Goal: Transaction & Acquisition: Download file/media

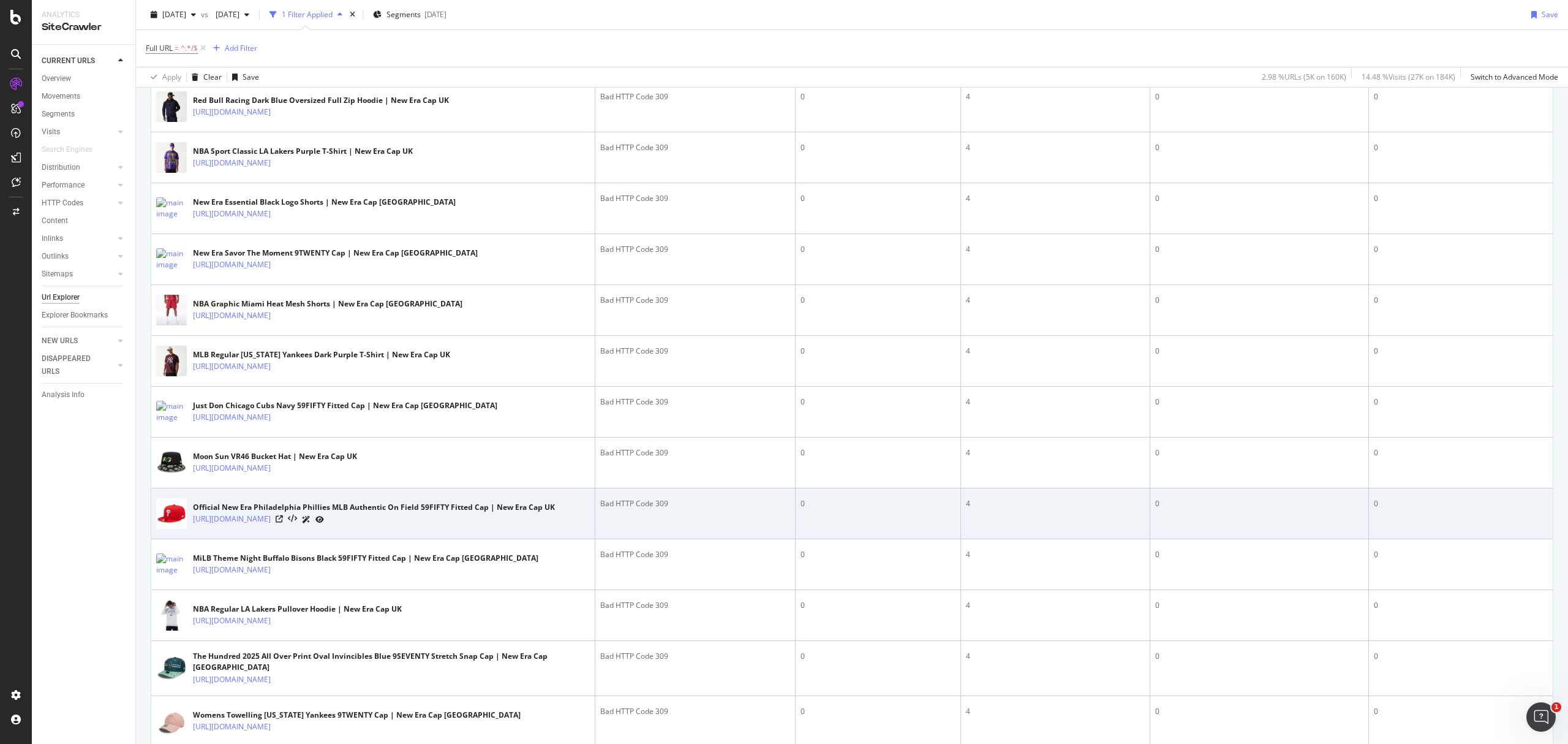
scroll to position [1226, 0]
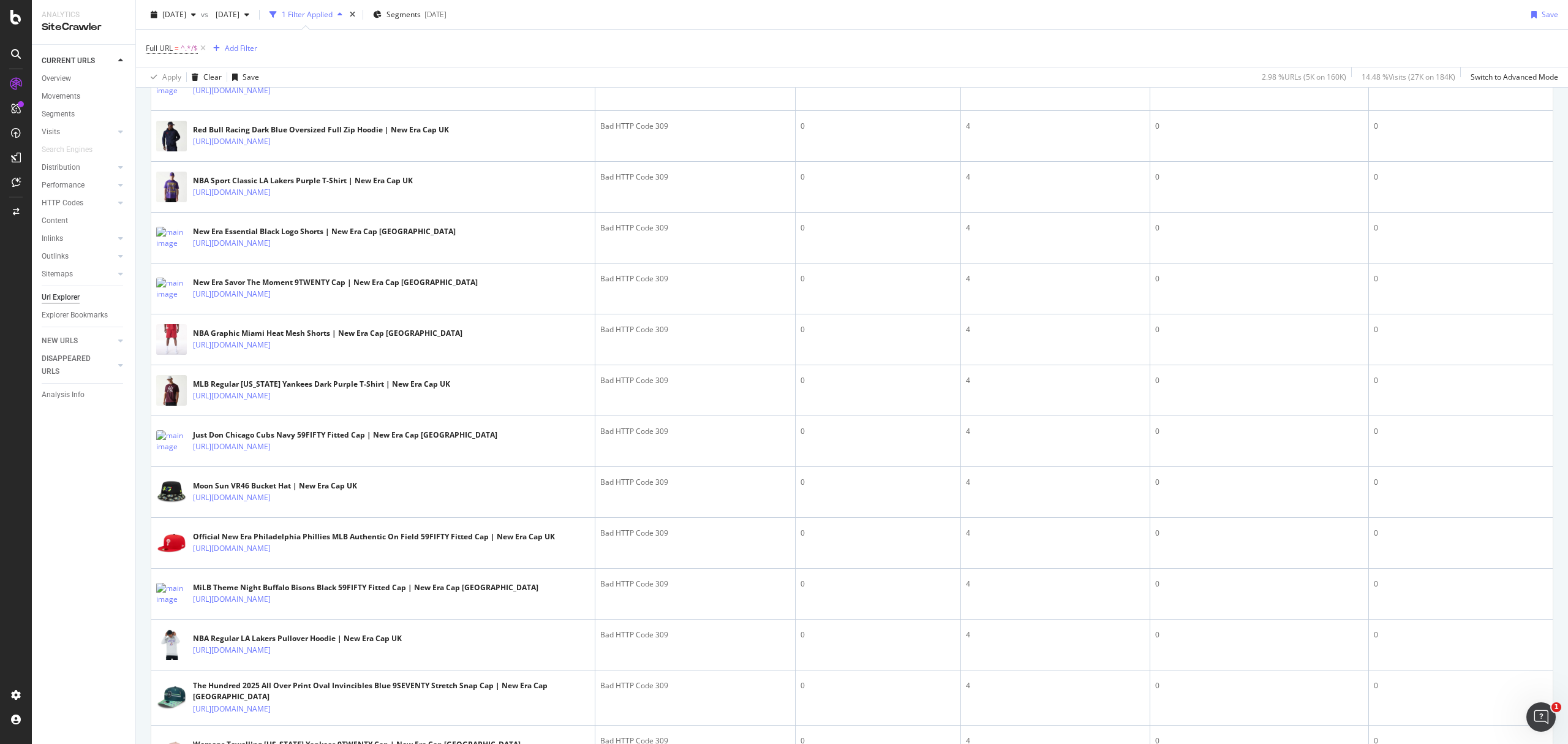
drag, startPoint x: 164, startPoint y: 513, endPoint x: 123, endPoint y: 595, distance: 91.7
click at [64, 578] on div "CURRENT URLS Overview Movements Segments Visits Analysis Orphan URLs Search Eng…" at bounding box center [84, 394] width 104 height 699
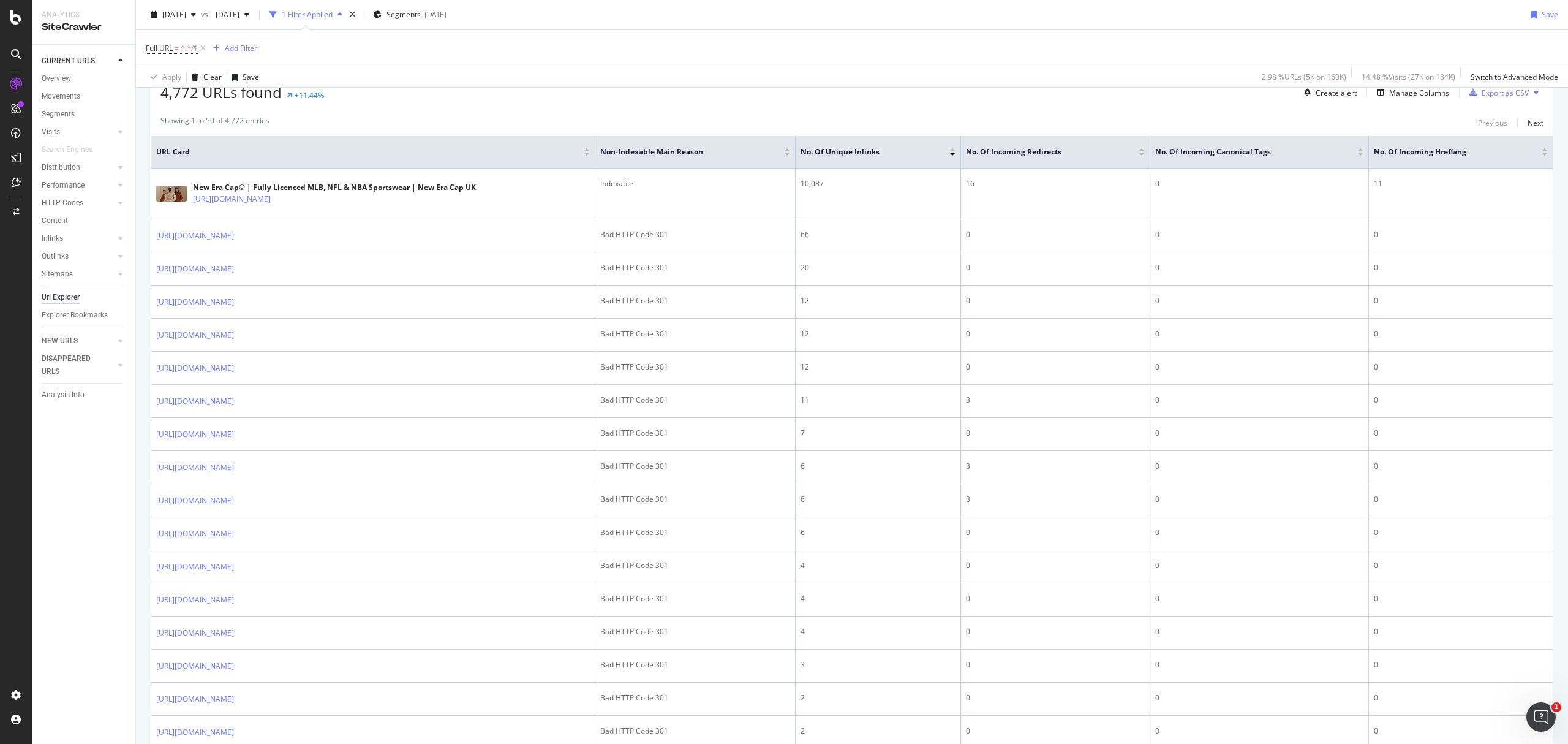
scroll to position [0, 0]
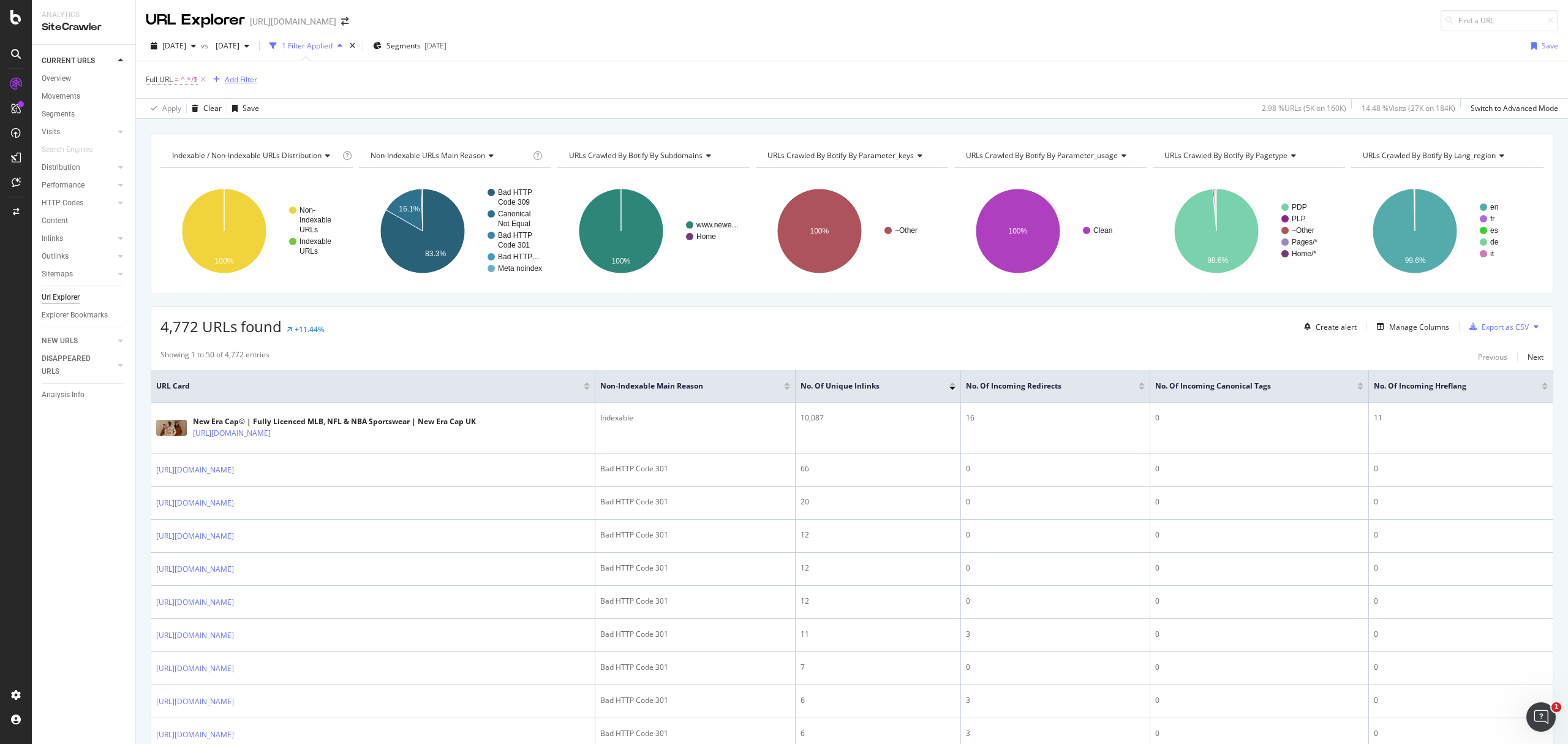
click at [238, 81] on div "Add Filter" at bounding box center [241, 79] width 32 height 10
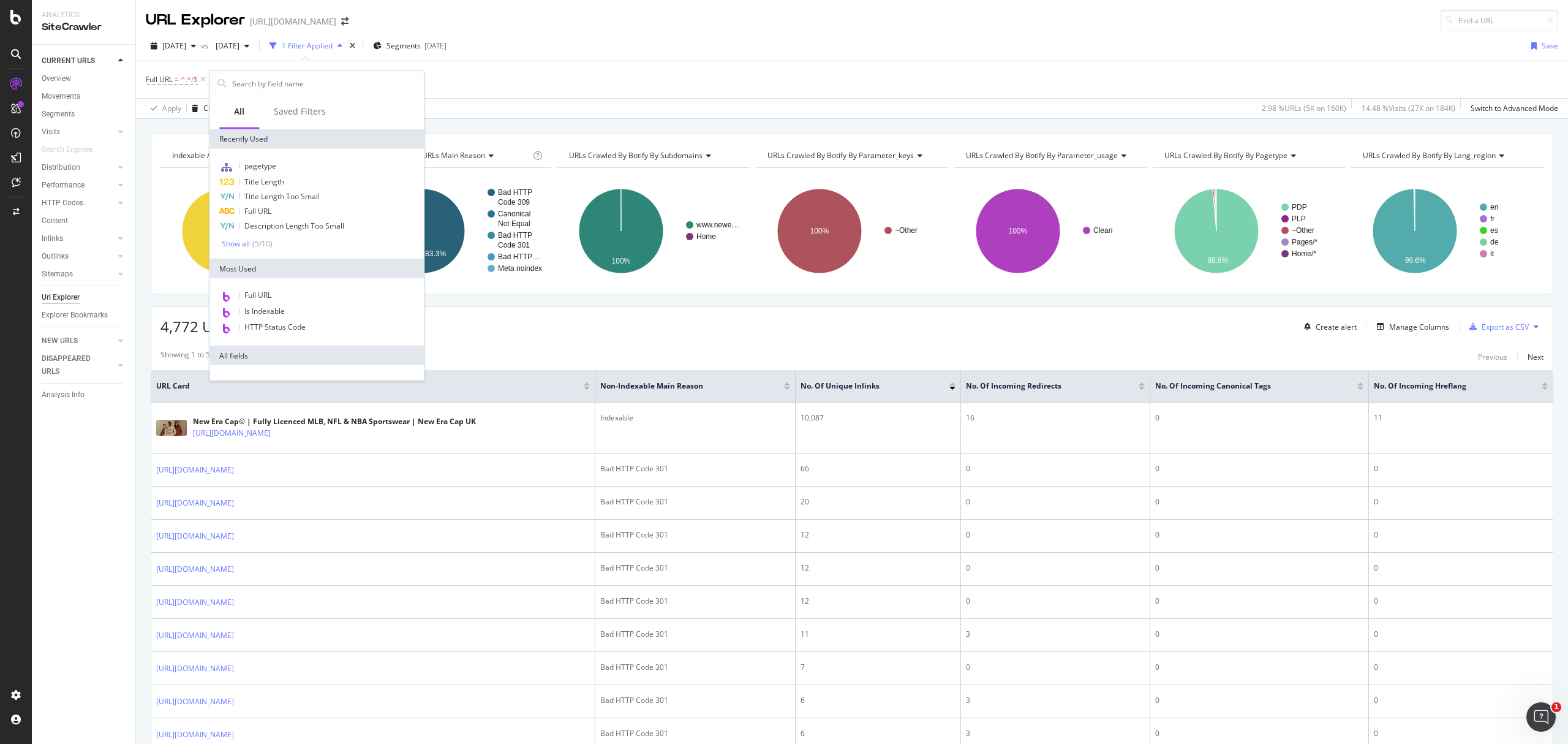
click at [574, 89] on div "Full URL = ^.*/$ Add Filter" at bounding box center [852, 80] width 1413 height 37
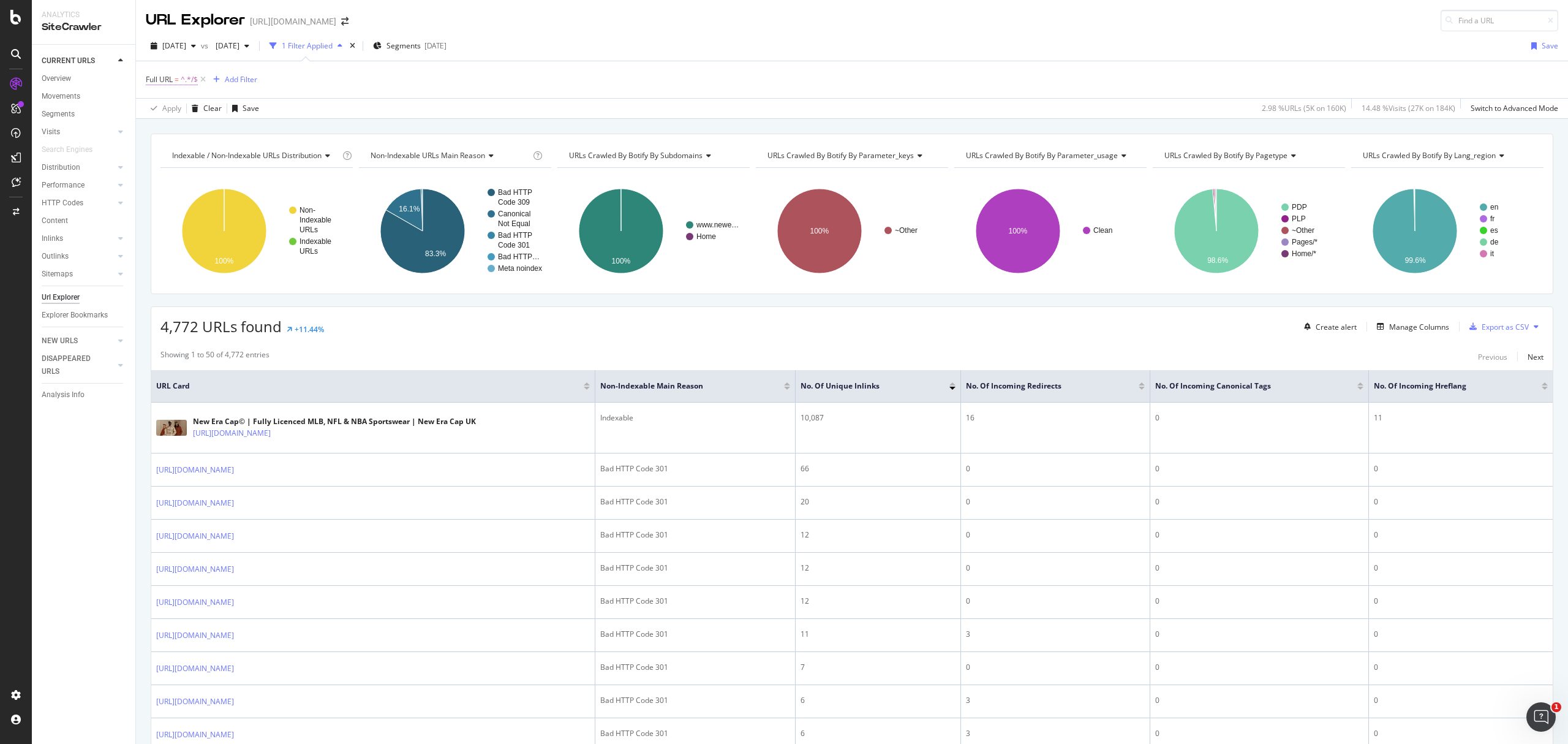
click at [175, 84] on span "=" at bounding box center [176, 79] width 4 height 10
click at [354, 79] on div "Full URL = ^.*/$ Add Filter" at bounding box center [852, 80] width 1413 height 37
click at [251, 80] on div "Add Filter" at bounding box center [241, 79] width 32 height 10
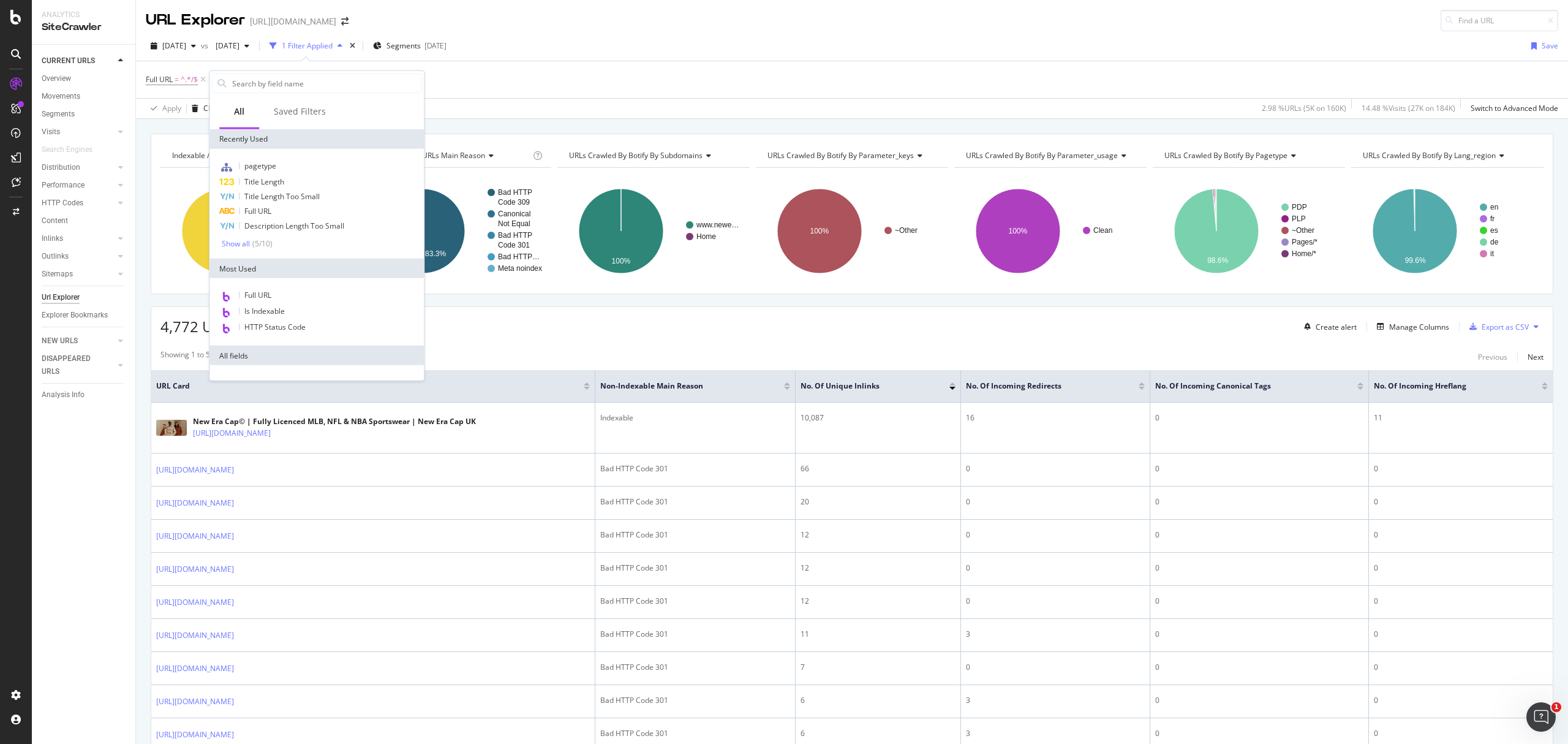
click at [496, 92] on div "Full URL = ^.*/$ Add Filter" at bounding box center [852, 80] width 1413 height 37
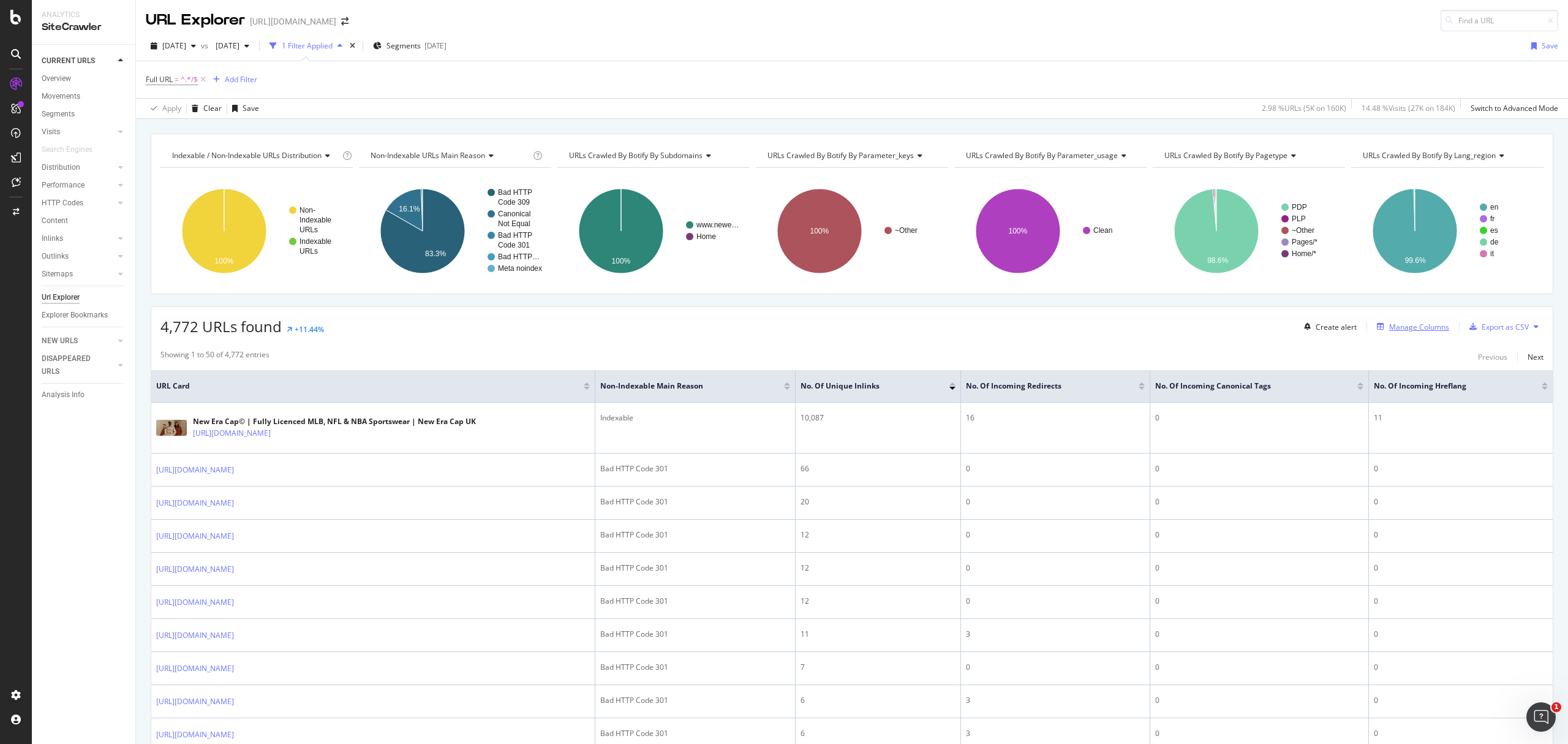
click at [1393, 327] on div "Manage Columns" at bounding box center [1419, 327] width 60 height 10
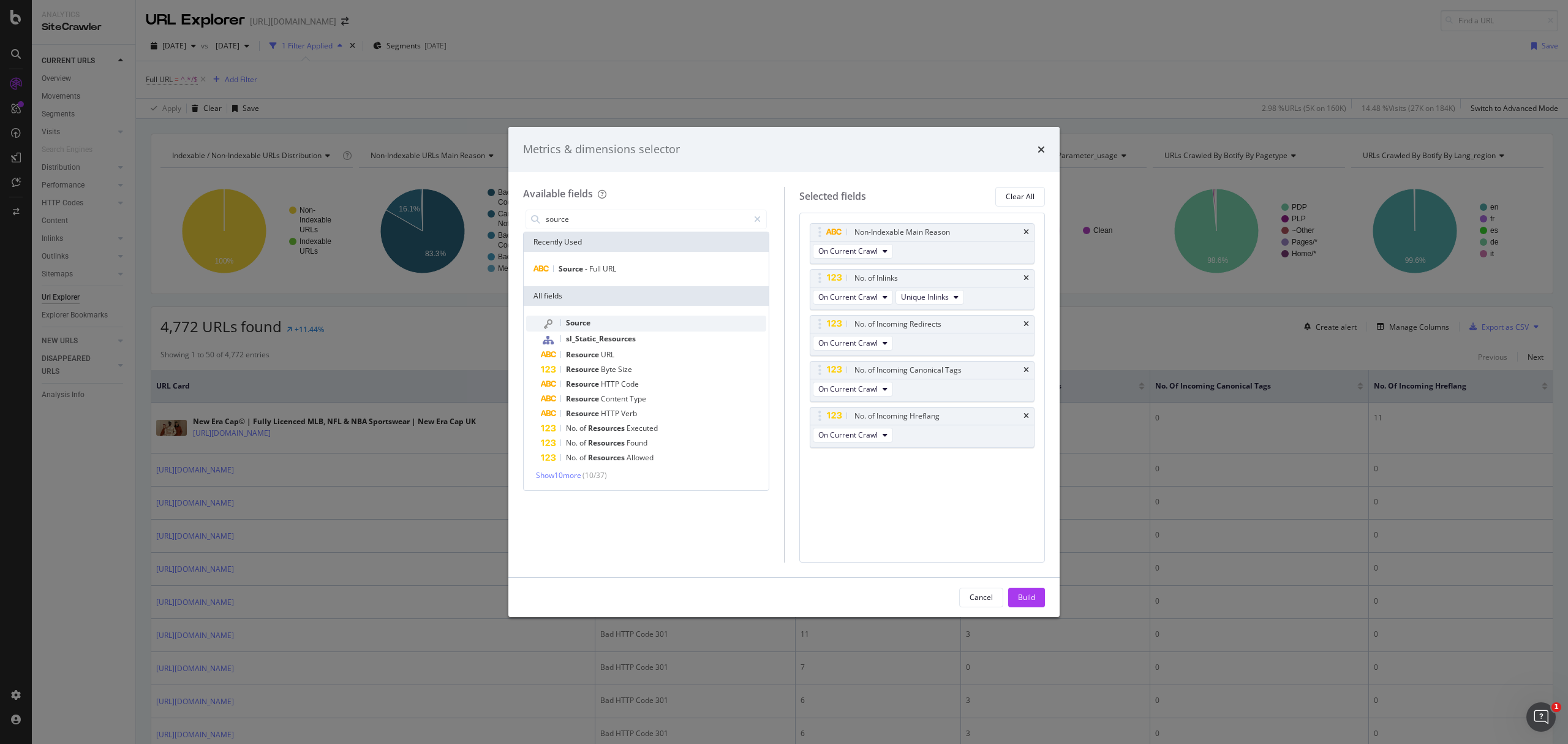
type input "source"
click at [595, 315] on div "Source" at bounding box center [654, 323] width 225 height 16
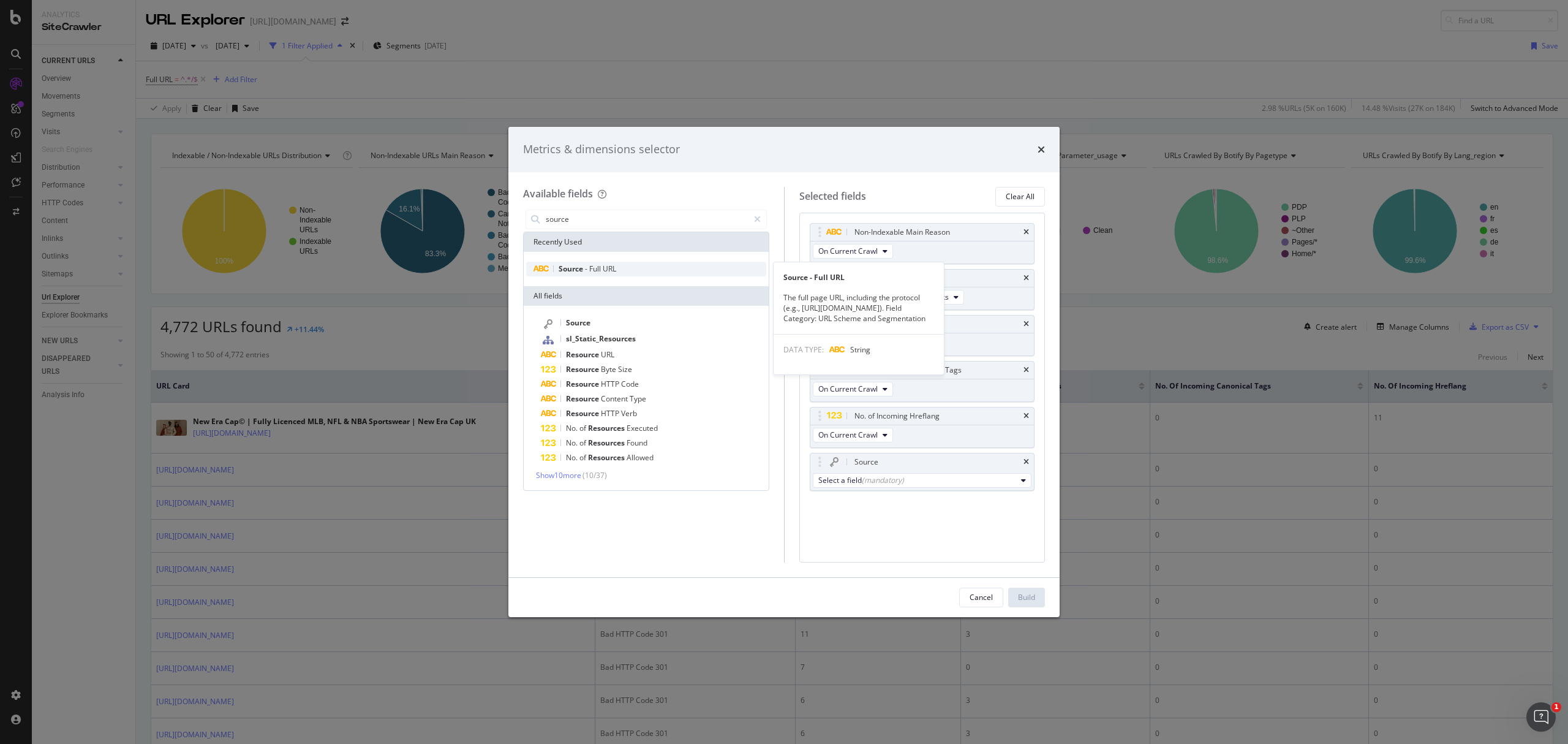
click at [599, 265] on span "Full" at bounding box center [596, 269] width 14 height 10
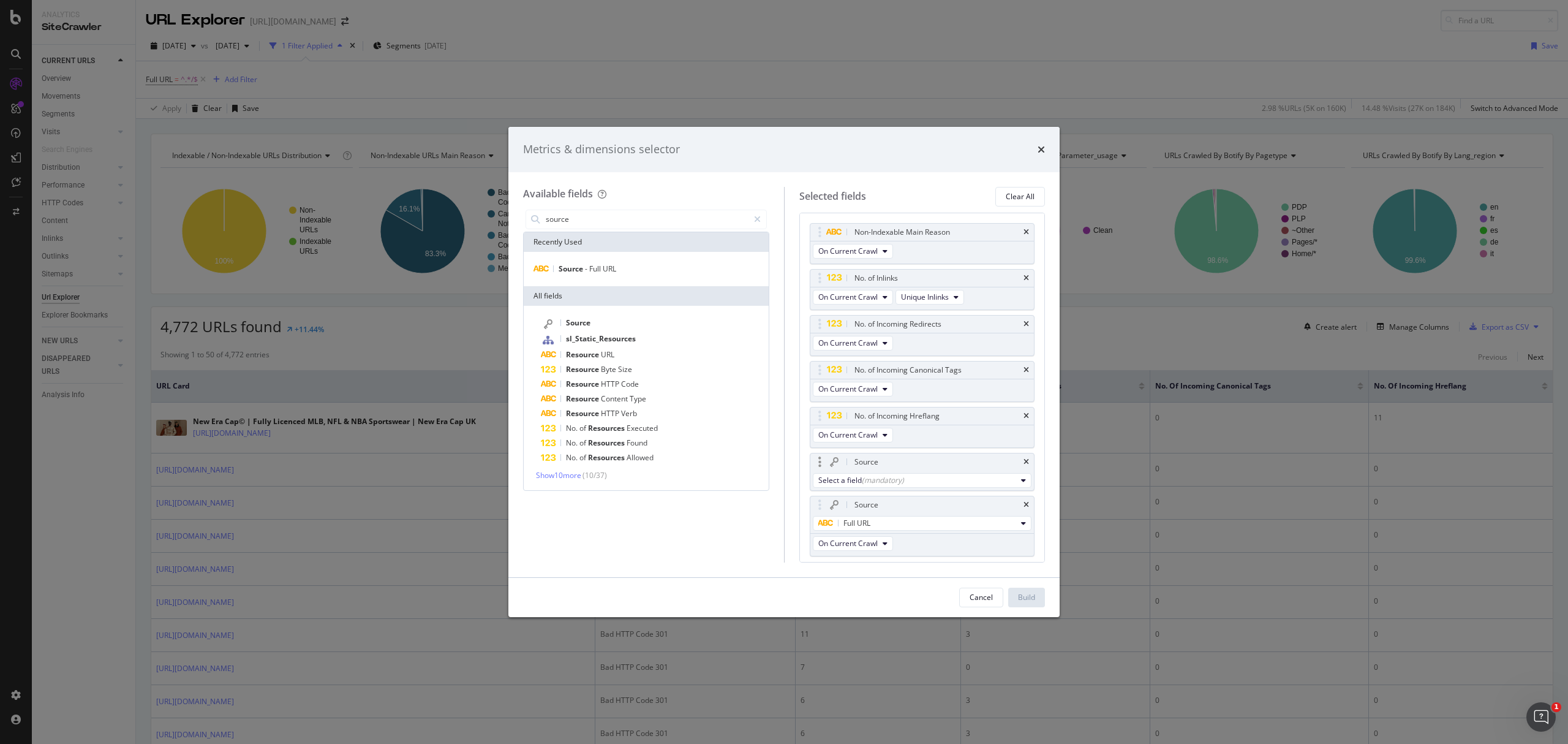
click at [1017, 467] on div "Source" at bounding box center [922, 462] width 224 height 17
click at [1020, 462] on div "Source" at bounding box center [922, 462] width 224 height 17
click at [1024, 463] on icon "times" at bounding box center [1026, 462] width 6 height 7
click at [1034, 593] on div "Build" at bounding box center [1026, 597] width 17 height 10
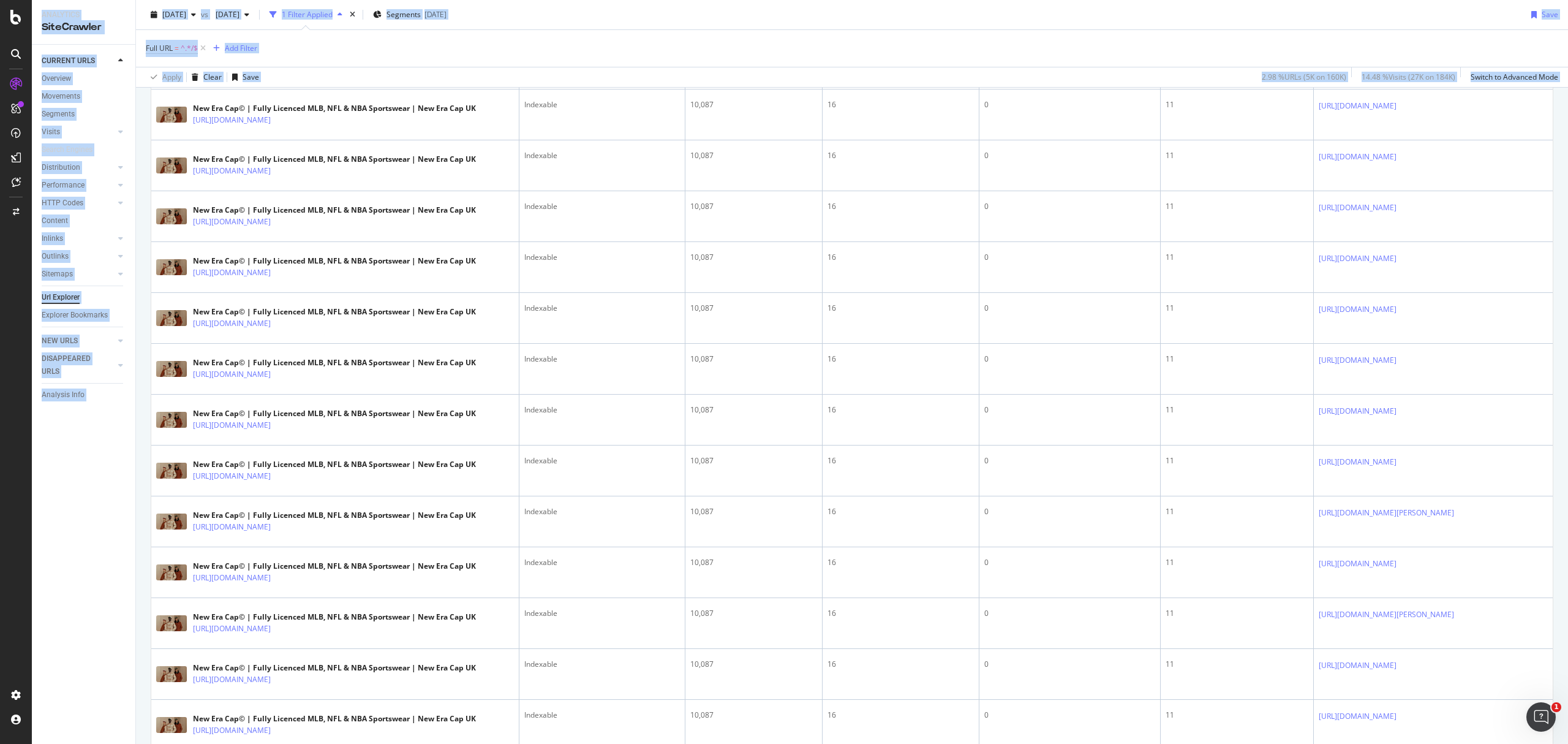
scroll to position [2285, 0]
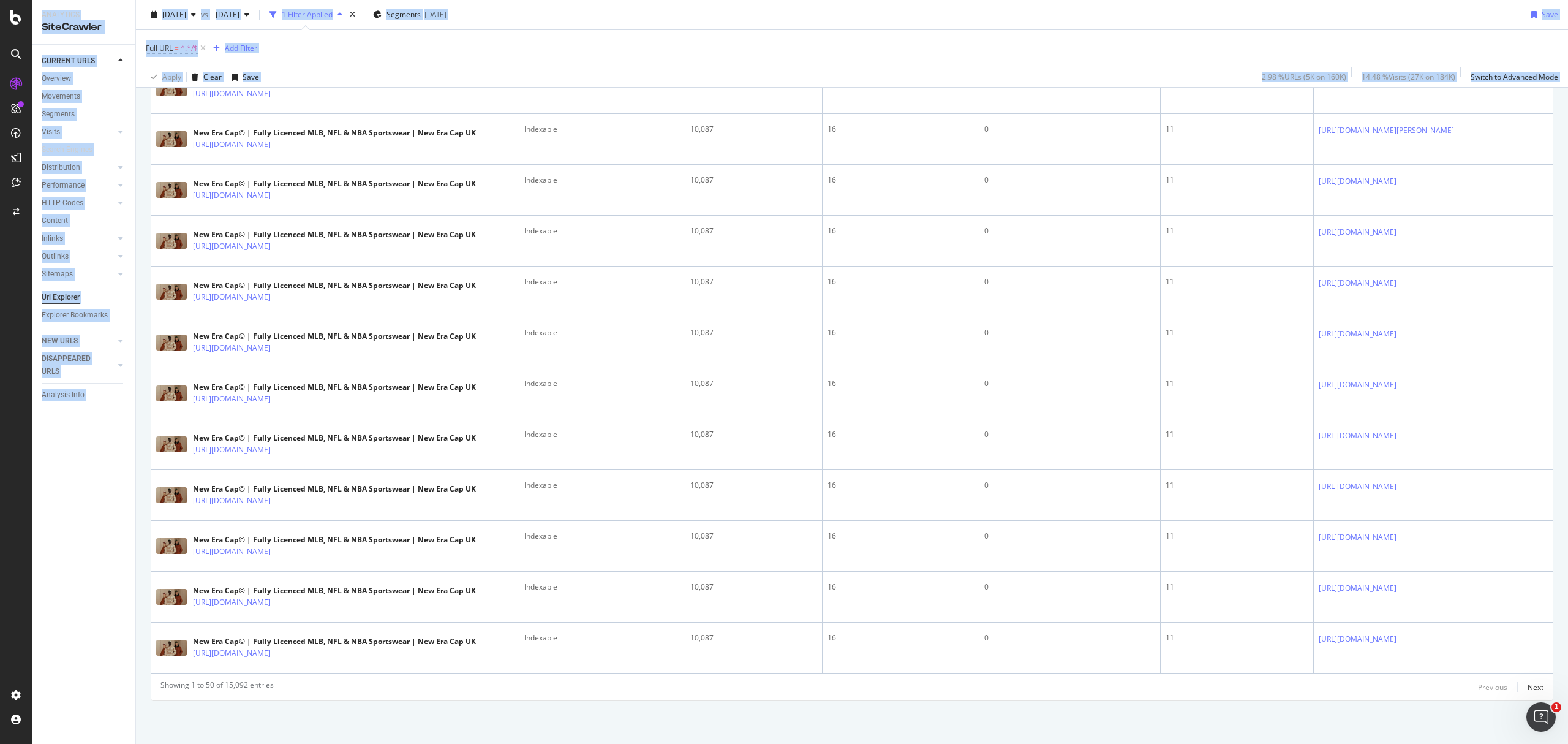
drag, startPoint x: 1567, startPoint y: 290, endPoint x: 1567, endPoint y: 780, distance: 490.0
click at [1567, 743] on html "Analytics SiteCrawler CURRENT URLS Overview Movements Segments Visits Analysis …" at bounding box center [784, 372] width 1568 height 744
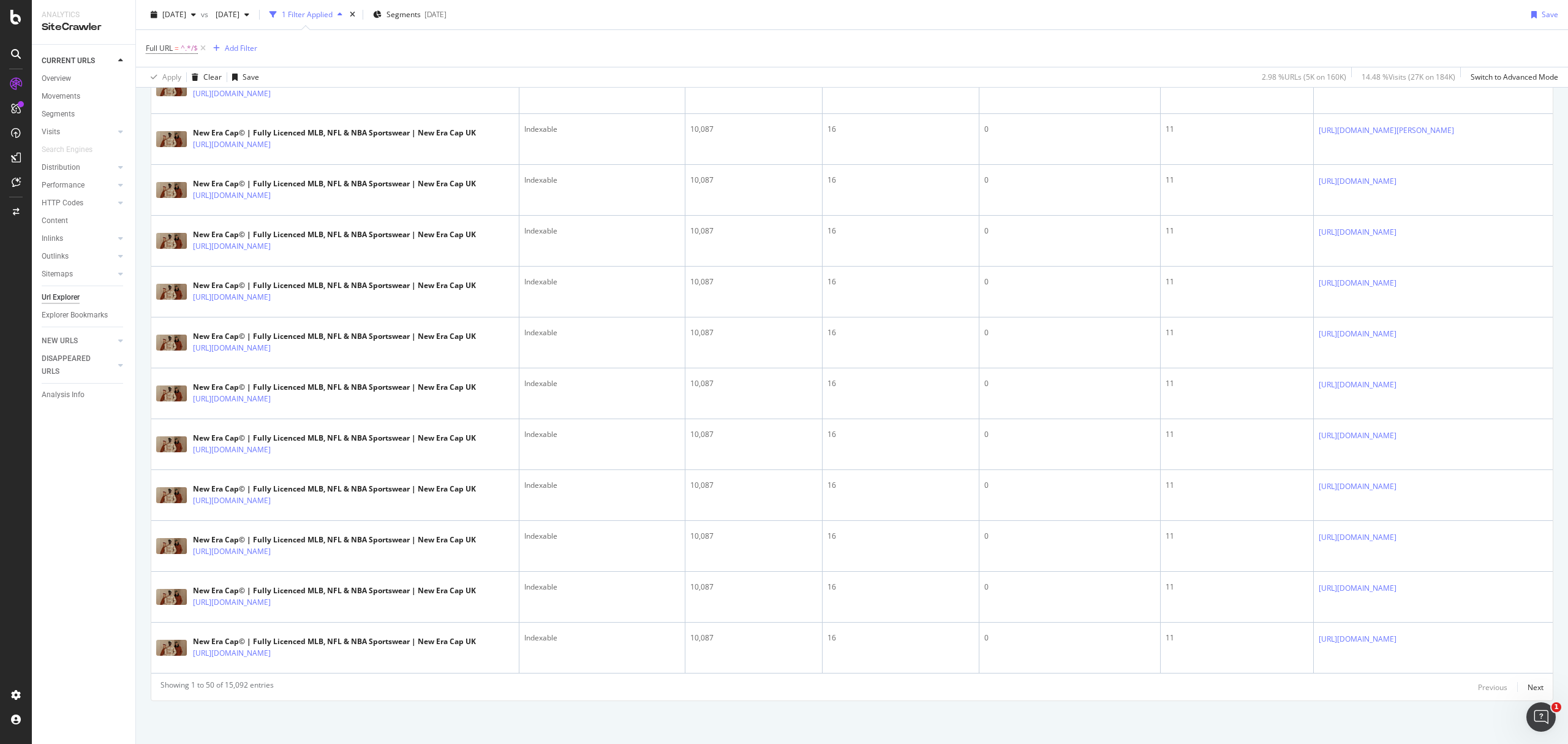
click at [628, 690] on div "Showing 1 to 50 of 15,092 entries Previous Next" at bounding box center [852, 687] width 1402 height 14
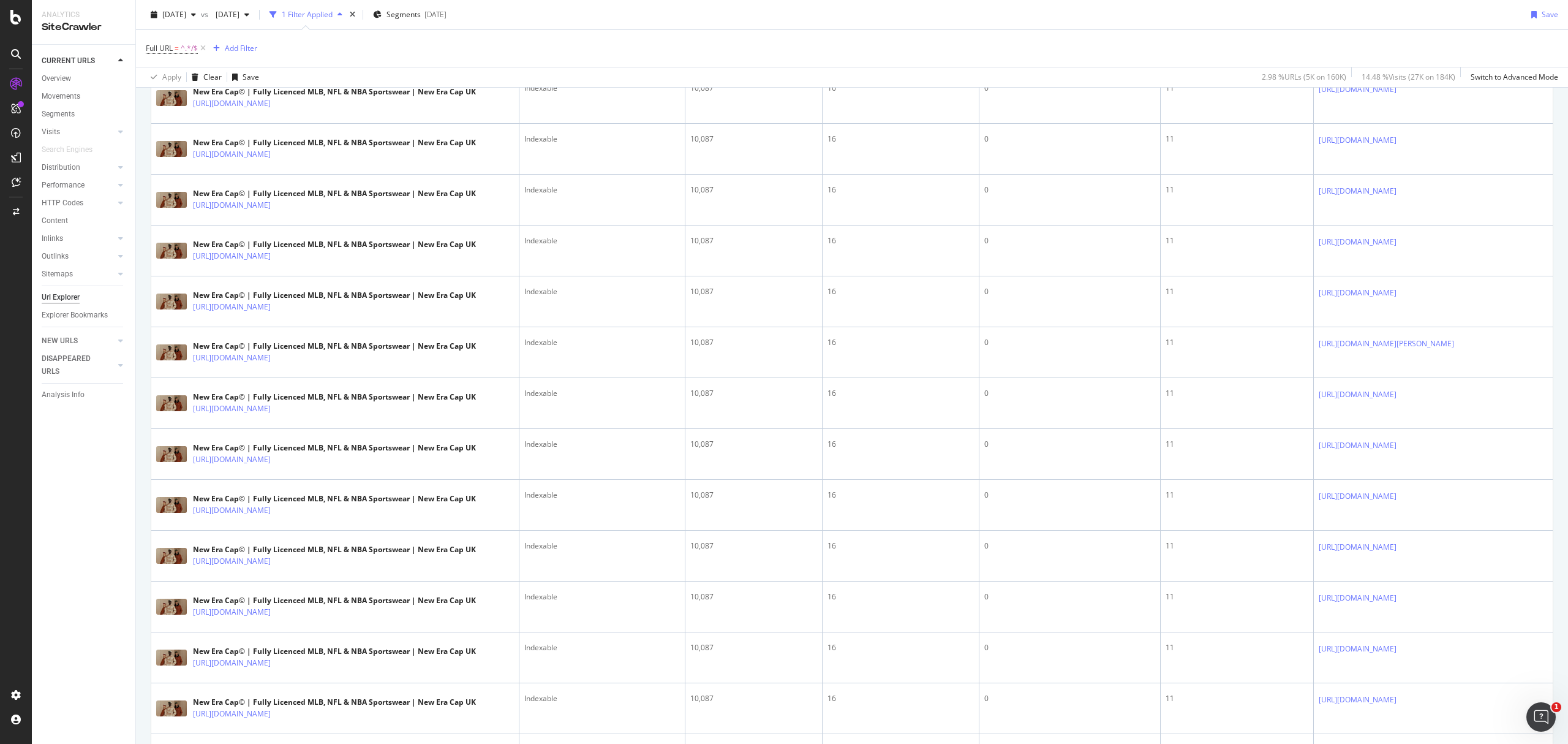
scroll to position [0, 0]
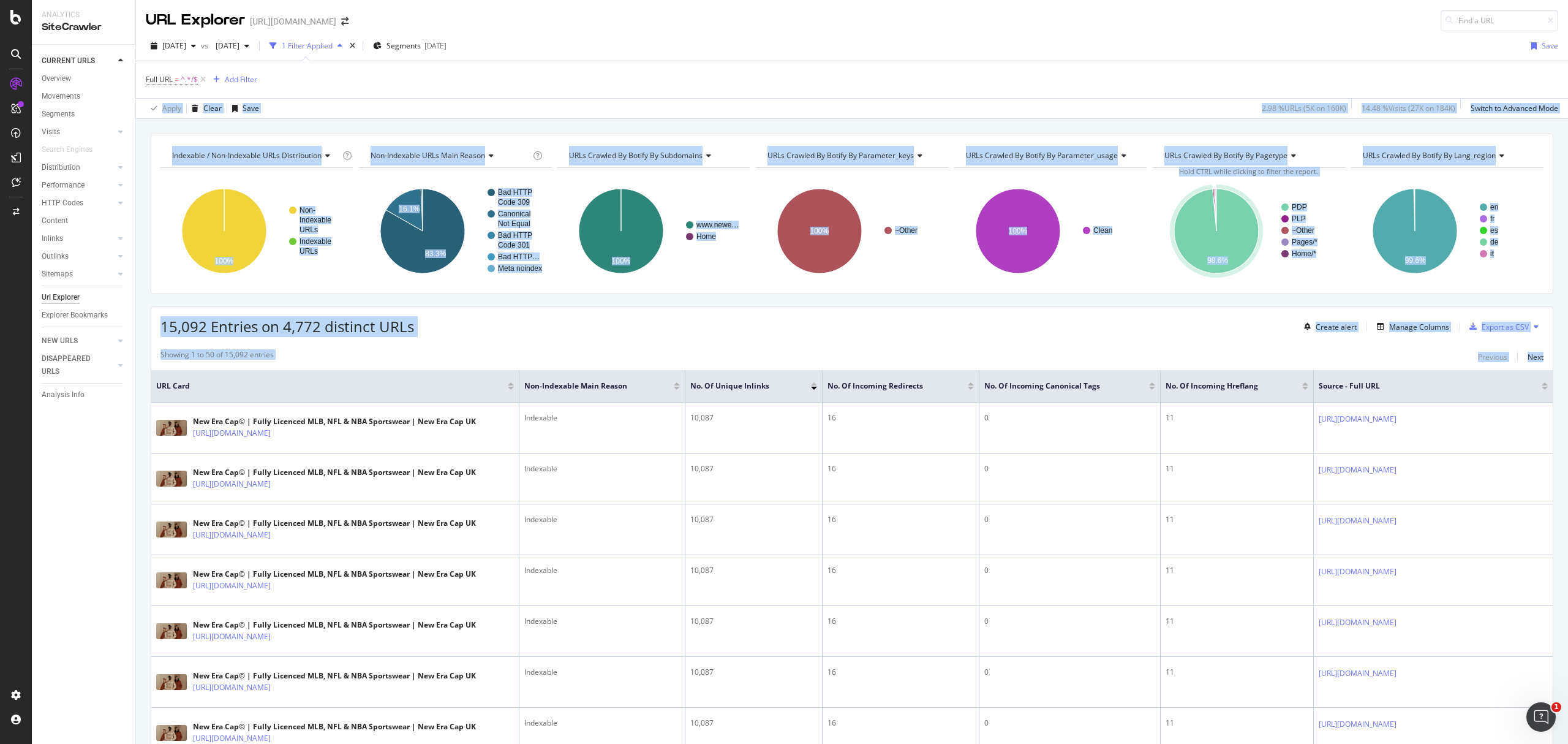
drag, startPoint x: 1567, startPoint y: 647, endPoint x: 1567, endPoint y: 64, distance: 583.0
click at [1567, 64] on div "URL Explorer https://www.neweracap.eu 2025 Aug. 8th vs 2025 Jun. 27th 1 Filter …" at bounding box center [852, 372] width 1432 height 744
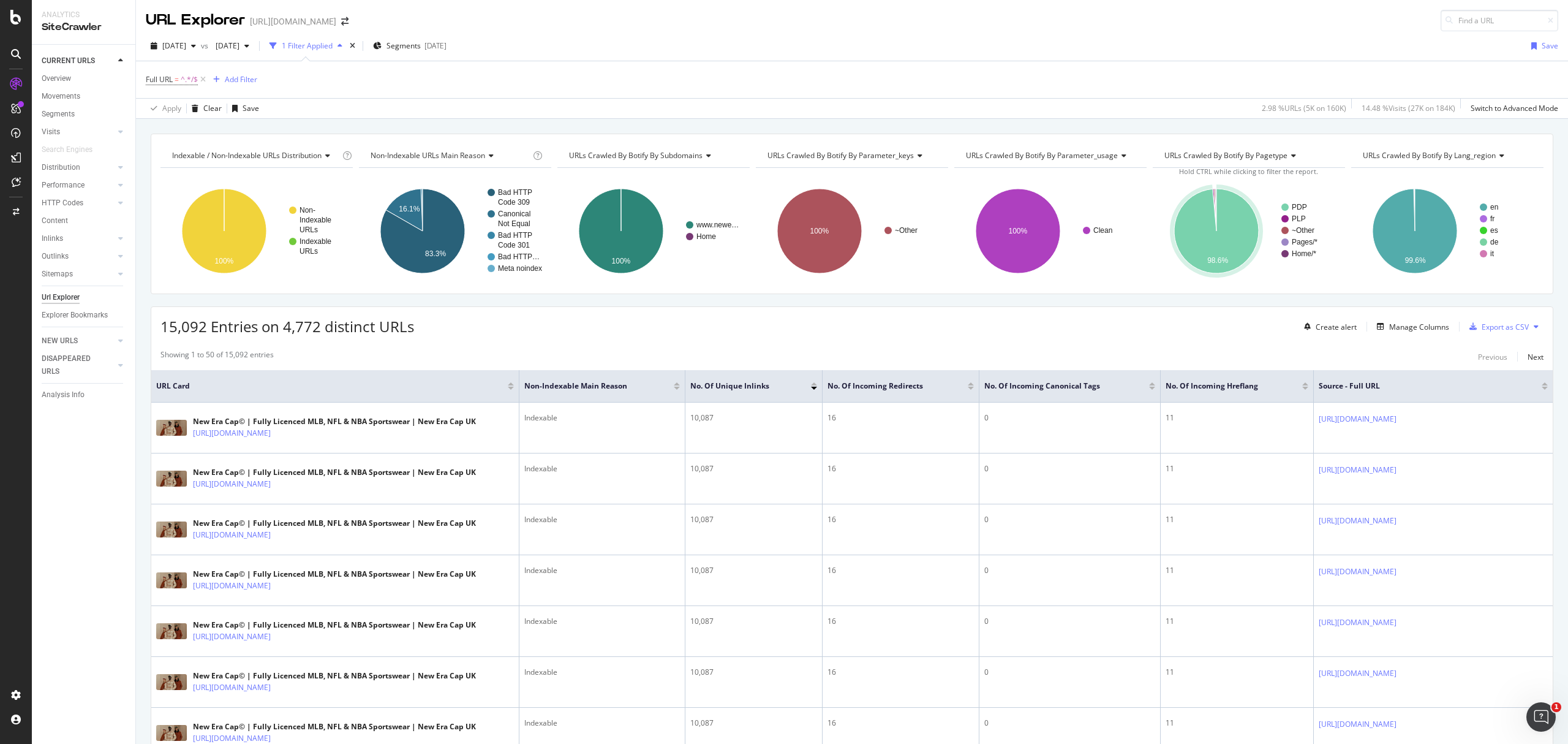
click at [963, 39] on div "2025 Aug. 8th vs 2025 Jun. 27th 1 Filter Applied Segments 2025-07-28 Save" at bounding box center [852, 48] width 1432 height 24
click at [175, 84] on span "=" at bounding box center [176, 79] width 4 height 10
click at [150, 79] on div "Full URL Ends with / Cancel Add filter Apply" at bounding box center [224, 121] width 154 height 104
click at [155, 79] on div "Full URL" at bounding box center [224, 80] width 145 height 21
click at [153, 79] on icon at bounding box center [154, 79] width 4 height 7
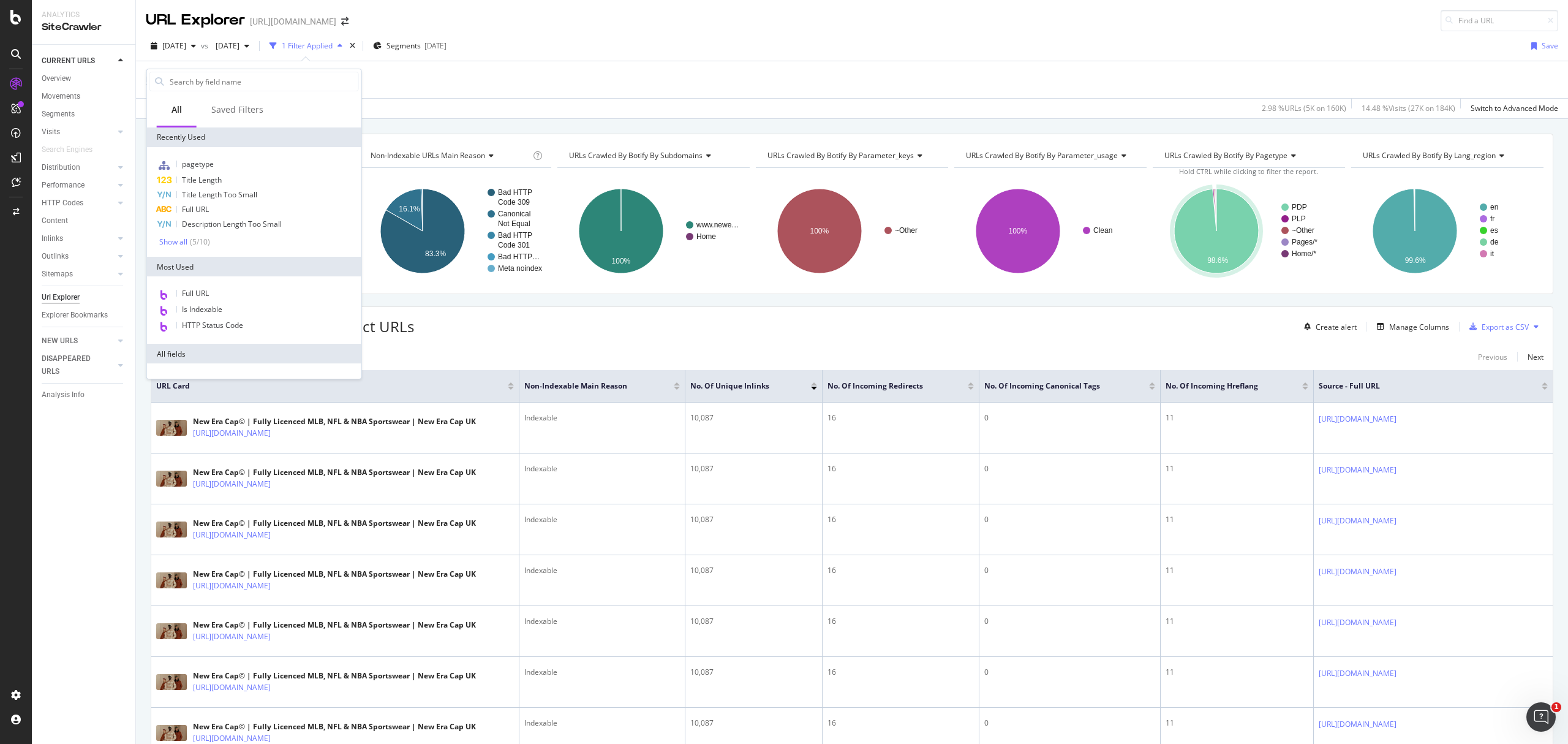
click at [623, 92] on div "Full URL = ^.*/$ Add Filter" at bounding box center [852, 80] width 1413 height 37
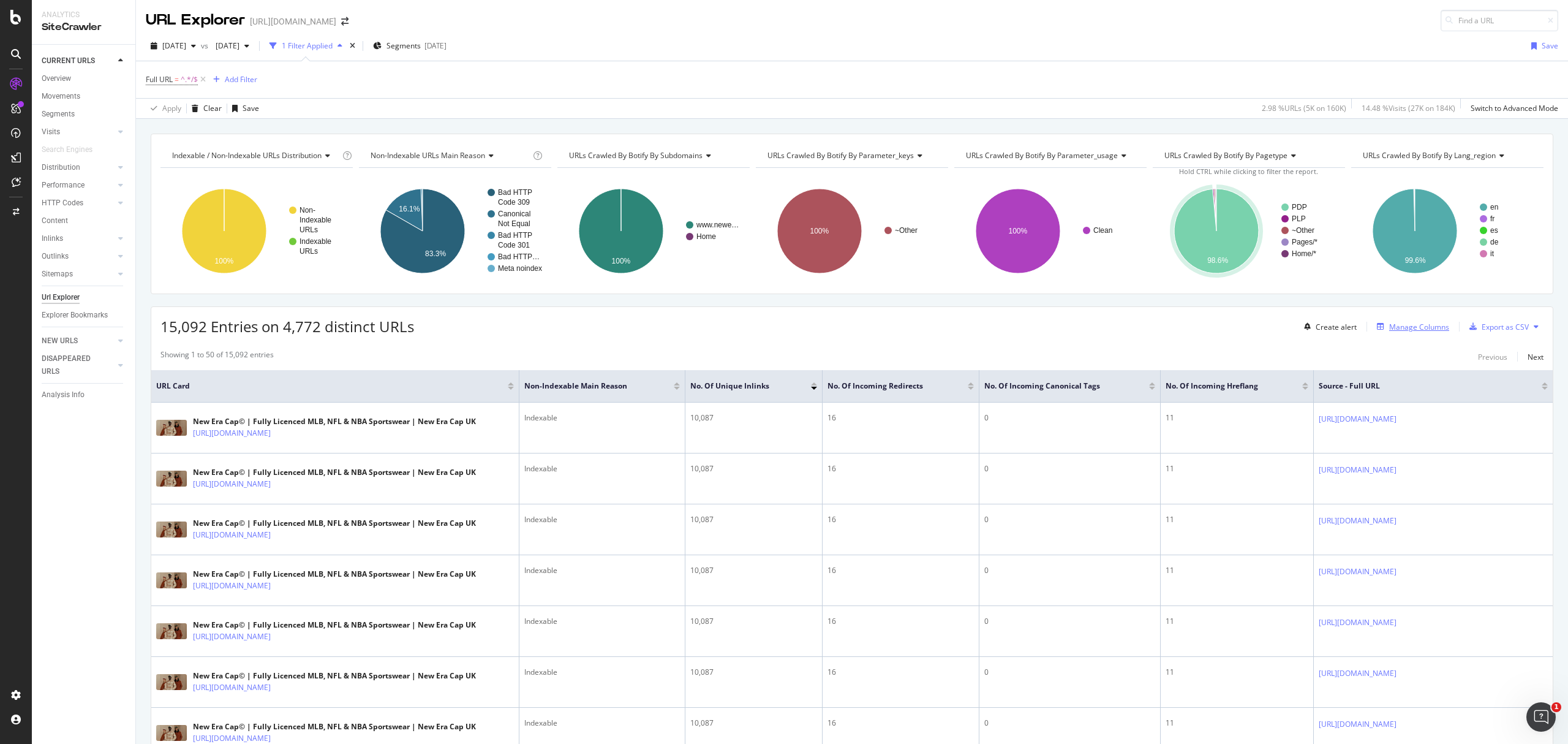
click at [1428, 333] on div "Manage Columns" at bounding box center [1410, 327] width 77 height 14
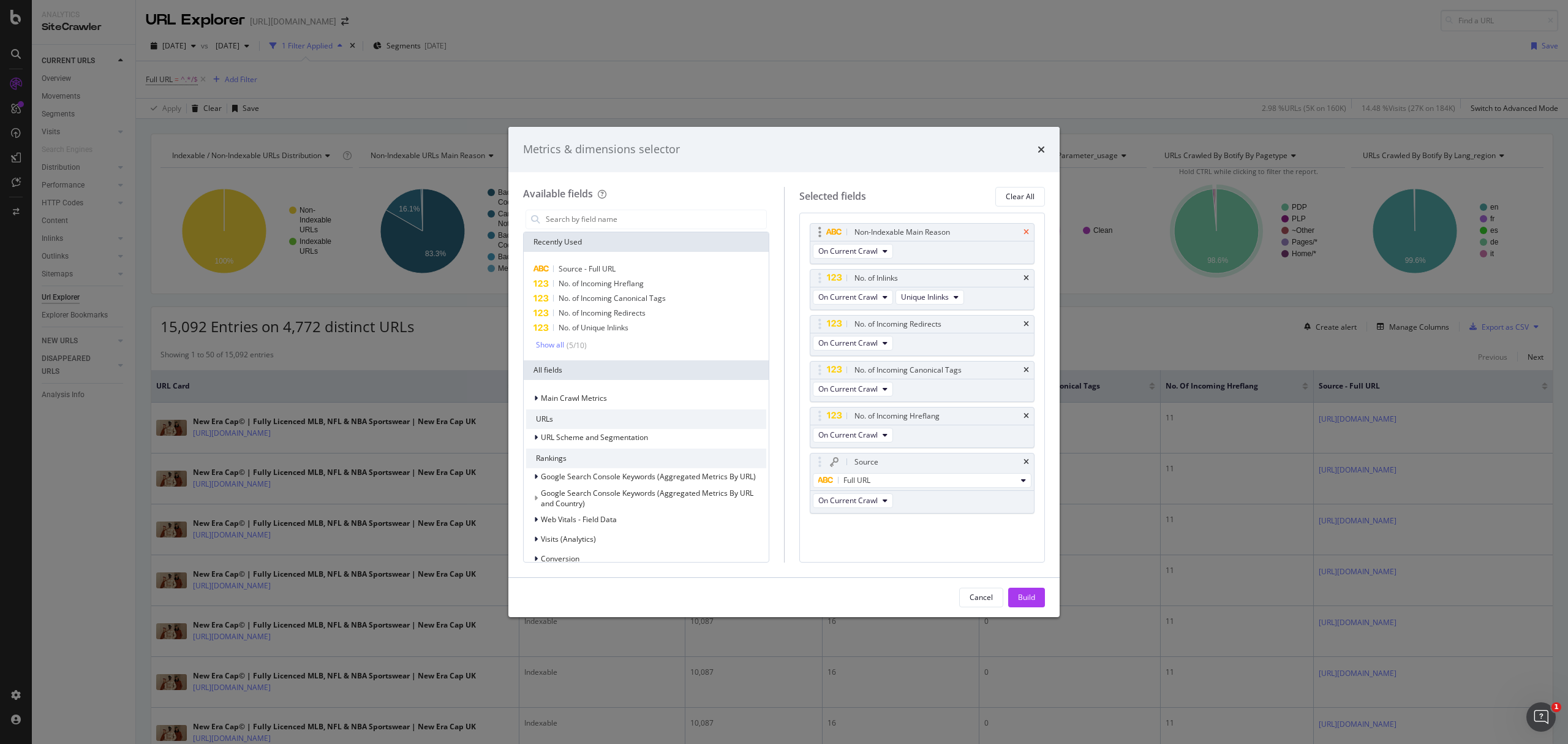
click at [1027, 232] on icon "times" at bounding box center [1026, 232] width 6 height 7
click at [1027, 232] on icon "times" at bounding box center [1026, 232] width 6 height 7
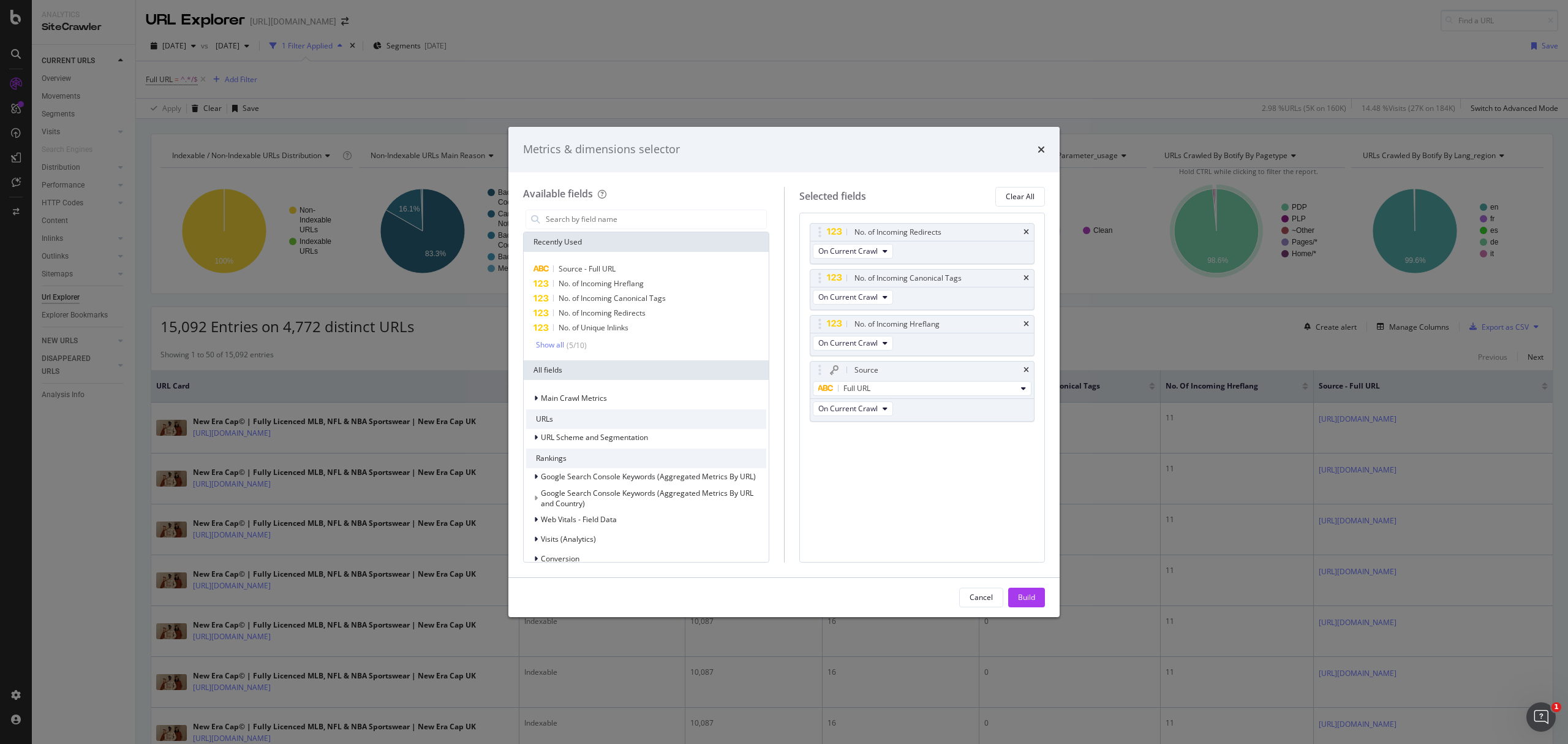
click at [1027, 232] on icon "times" at bounding box center [1026, 232] width 6 height 7
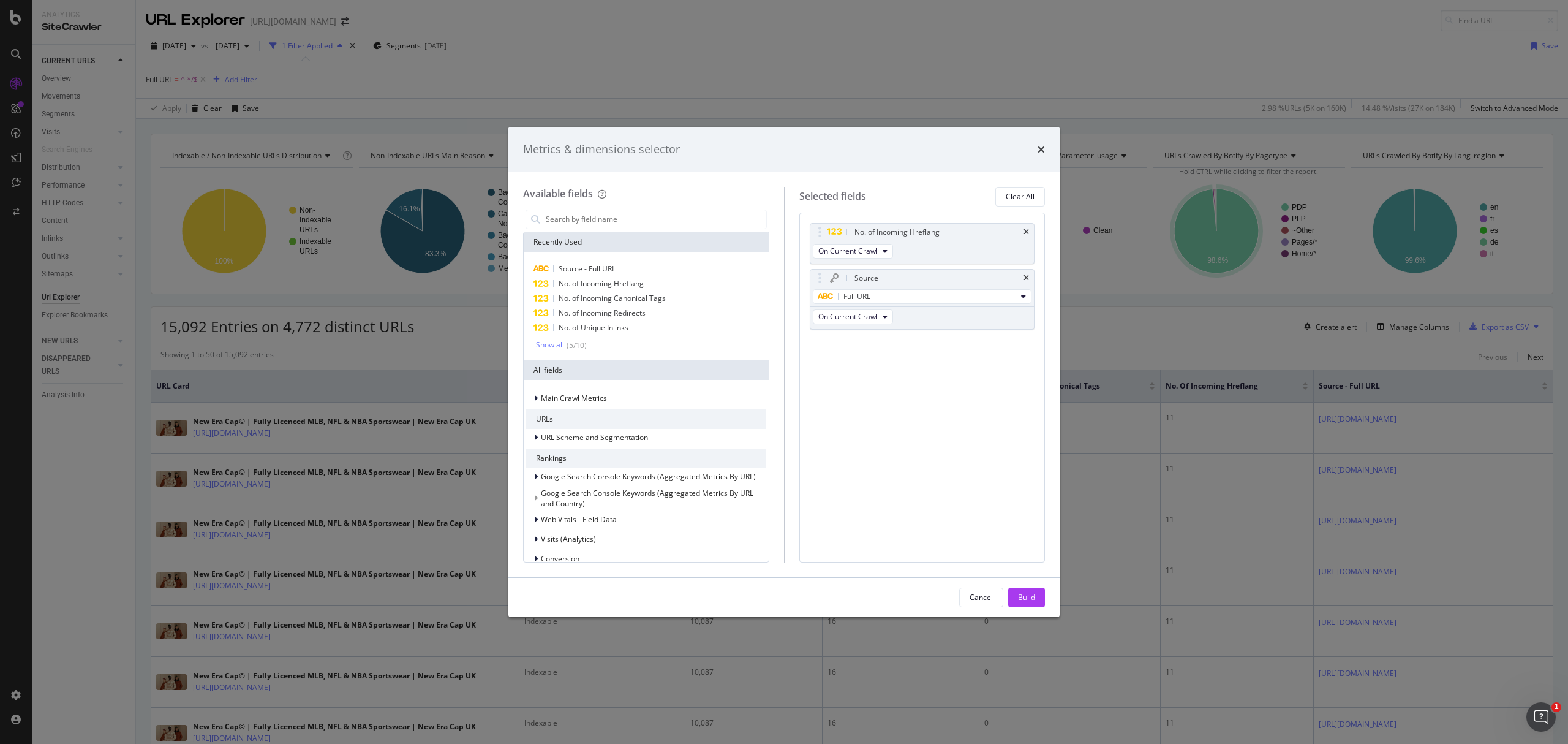
click at [1027, 232] on icon "times" at bounding box center [1026, 232] width 6 height 7
click at [1035, 606] on button "Build" at bounding box center [1027, 598] width 37 height 19
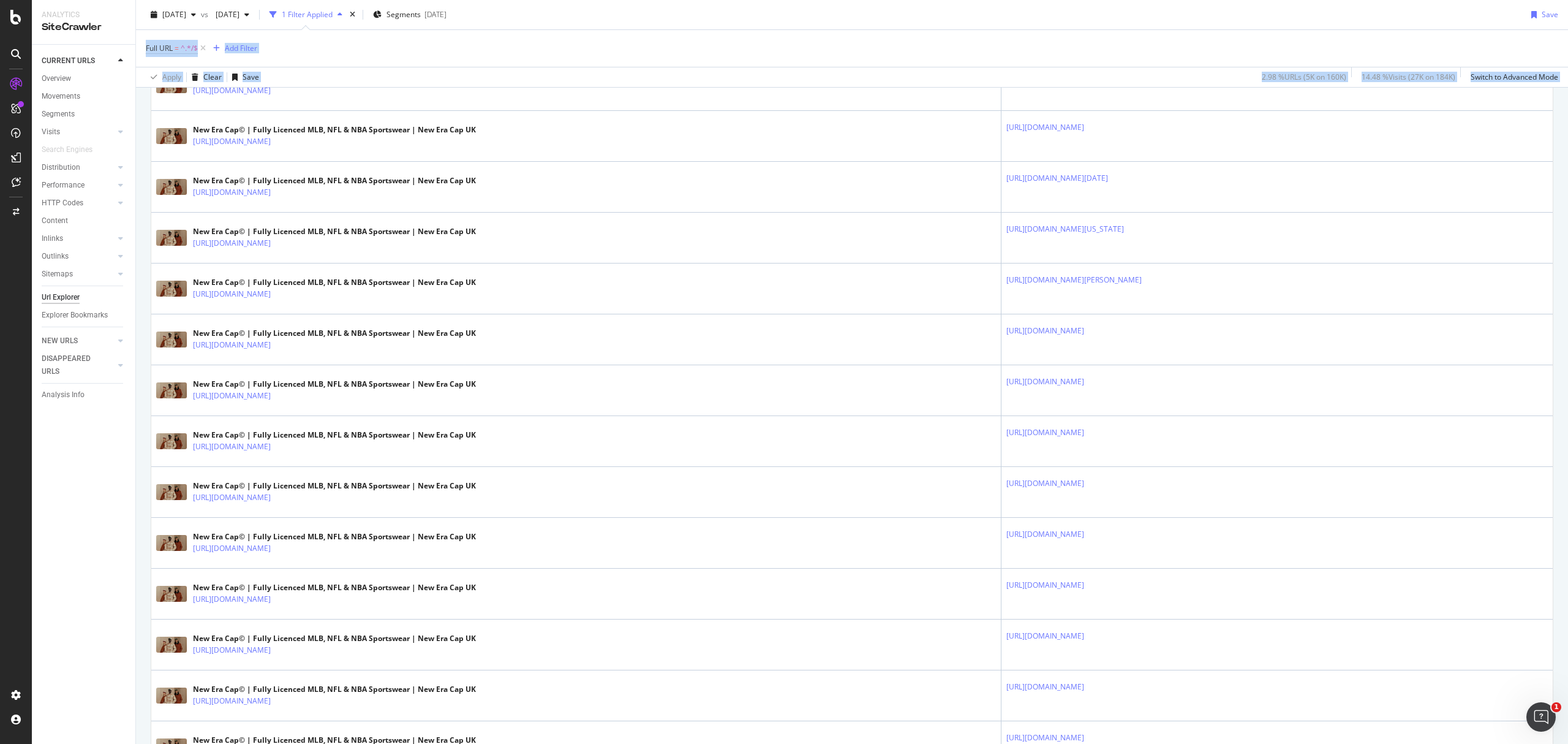
scroll to position [2285, 0]
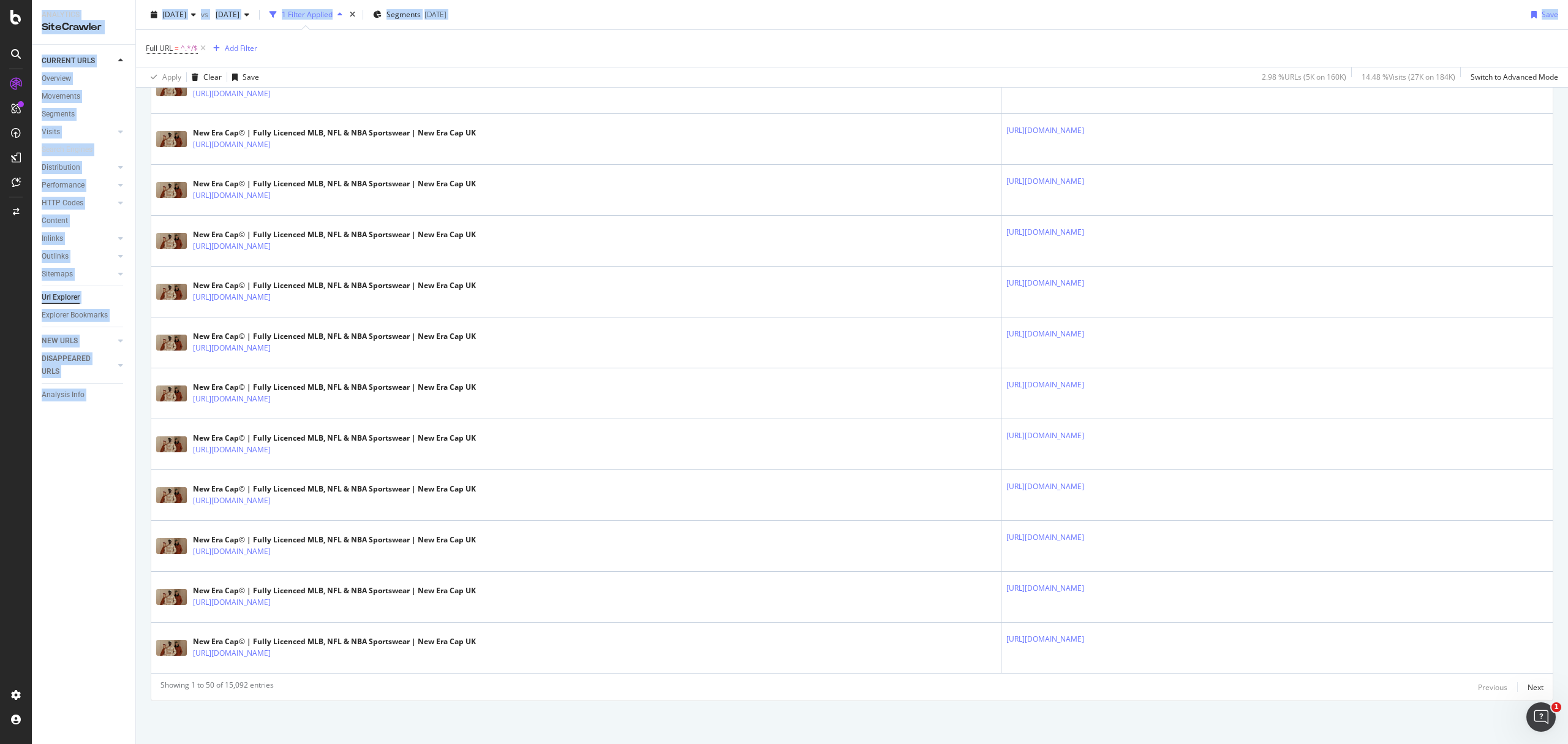
drag, startPoint x: 1567, startPoint y: 70, endPoint x: 1567, endPoint y: 782, distance: 712.0
click at [1567, 743] on html "Analytics SiteCrawler CURRENT URLS Overview Movements Segments Visits Analysis …" at bounding box center [784, 372] width 1568 height 744
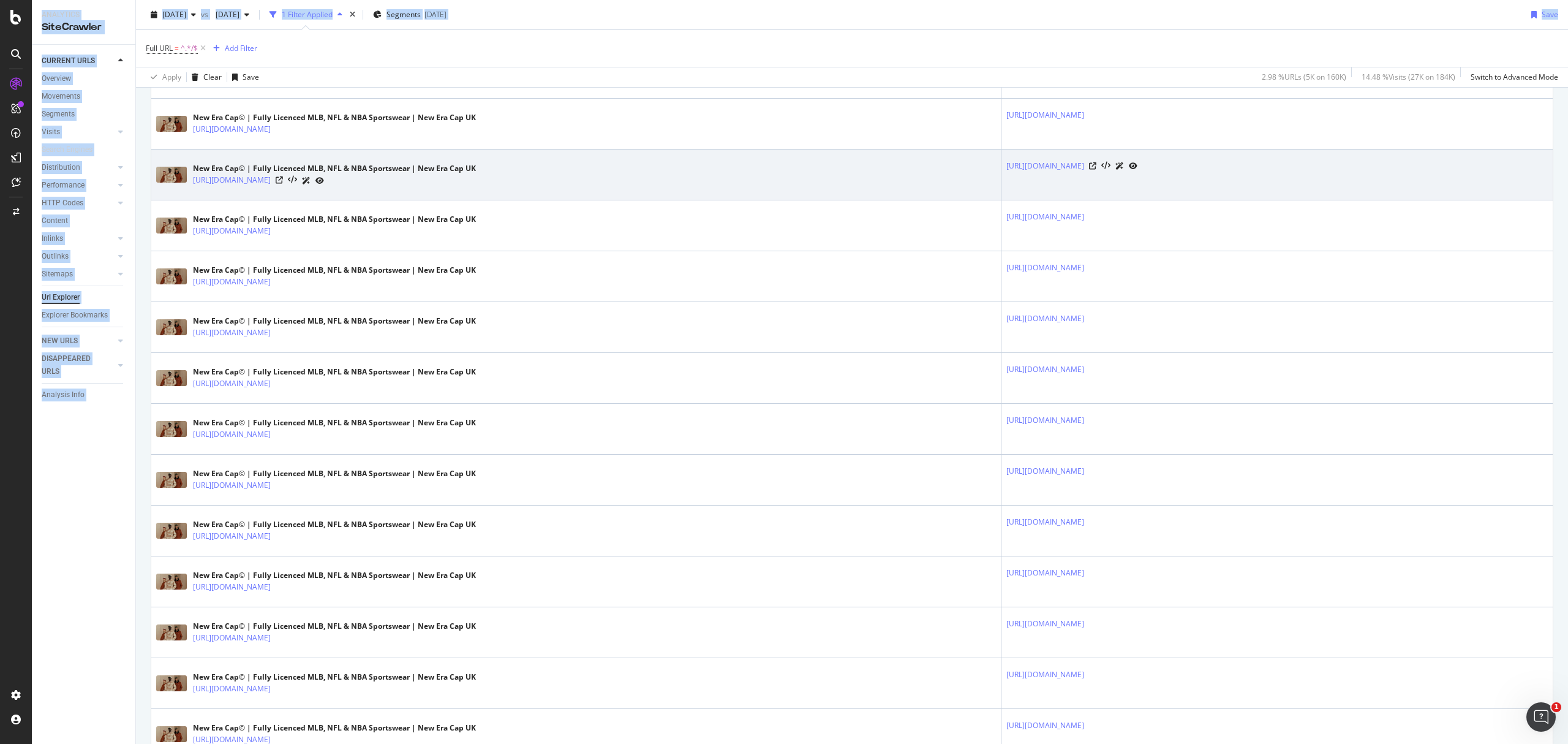
scroll to position [0, 0]
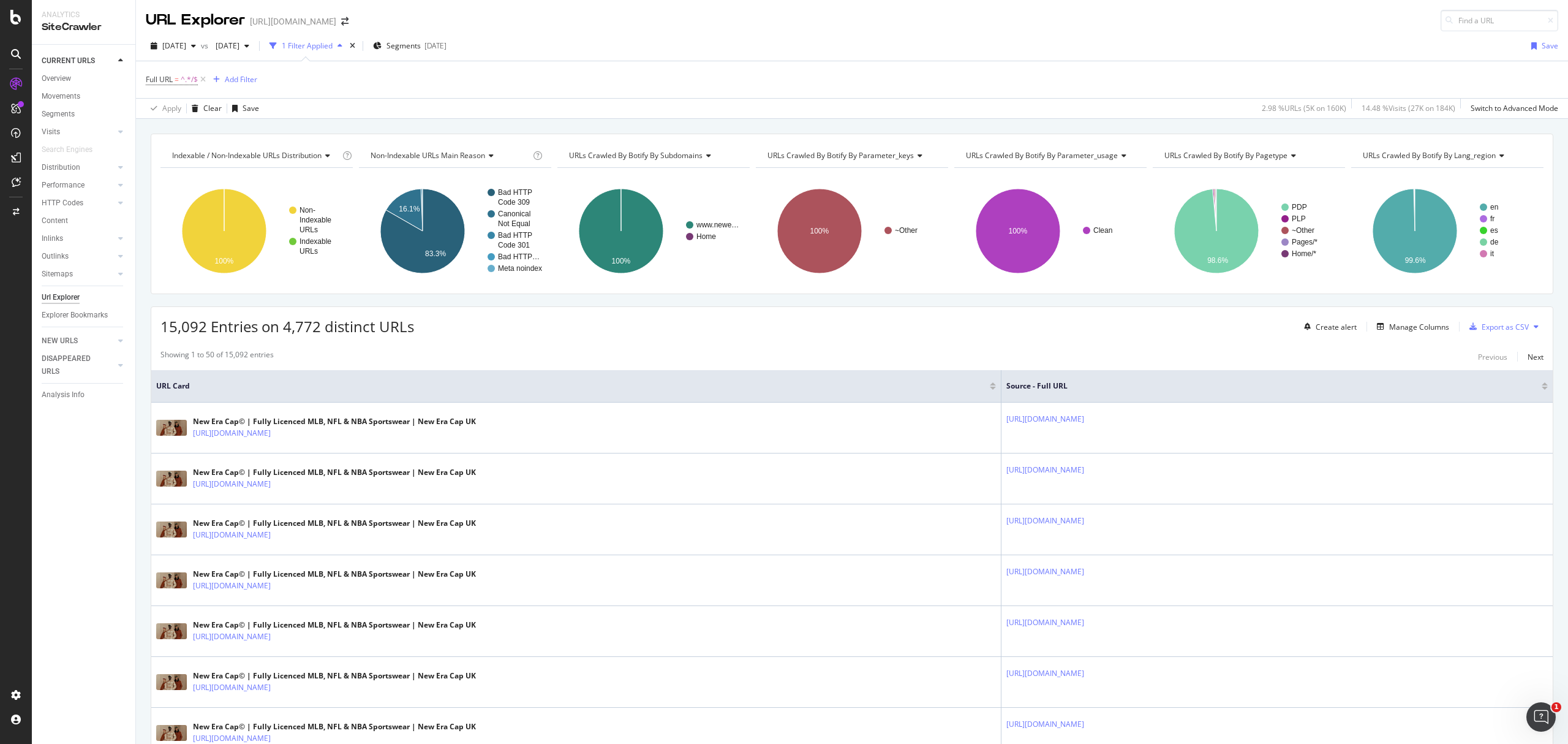
click at [718, 330] on div "15,092 Entries on 4,772 distinct URLs Create alert Manage Columns Export as CSV" at bounding box center [852, 322] width 1402 height 30
click at [1504, 330] on div "Export as CSV" at bounding box center [1505, 327] width 47 height 10
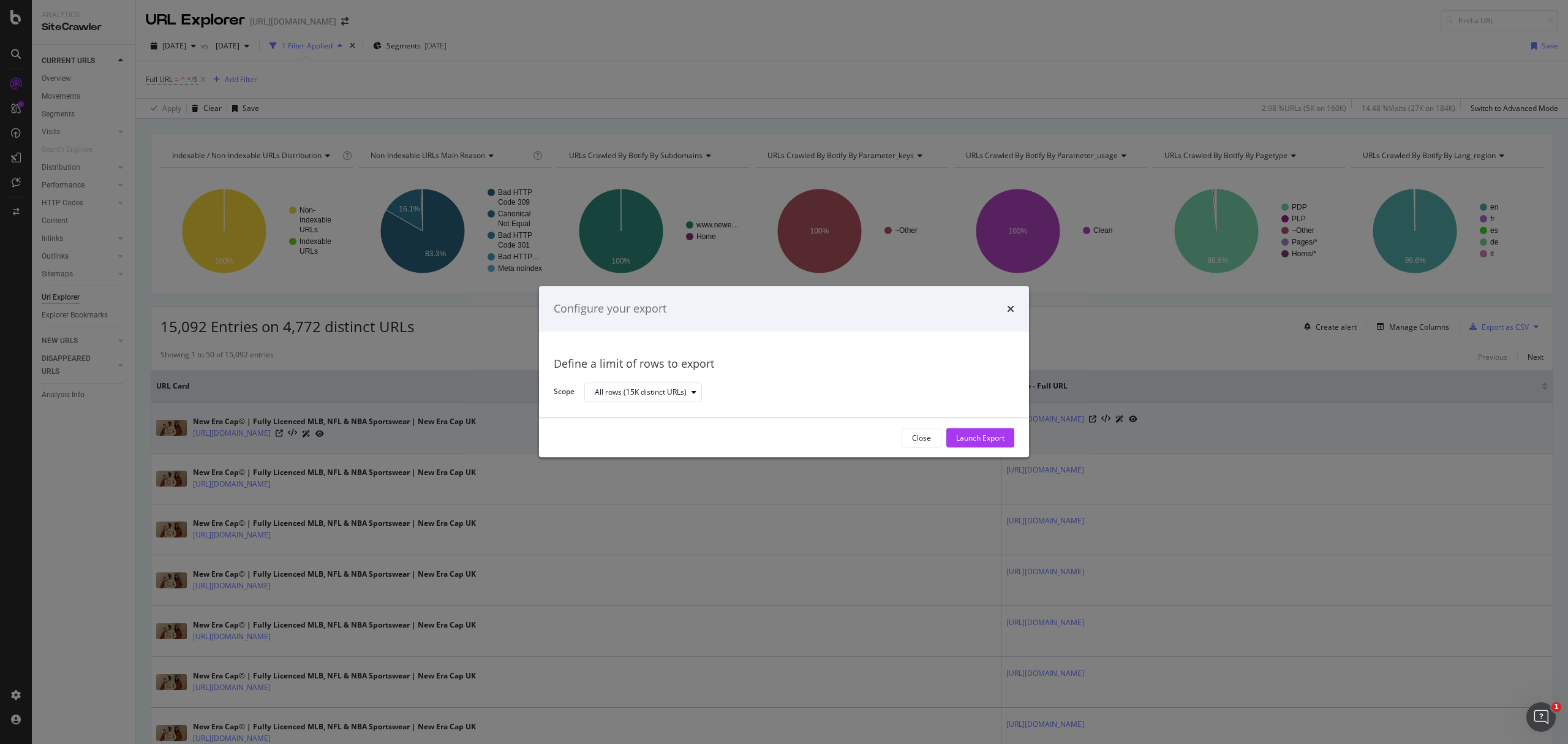
drag, startPoint x: 986, startPoint y: 440, endPoint x: 991, endPoint y: 446, distance: 7.8
click at [986, 441] on div "Launch Export" at bounding box center [980, 438] width 48 height 10
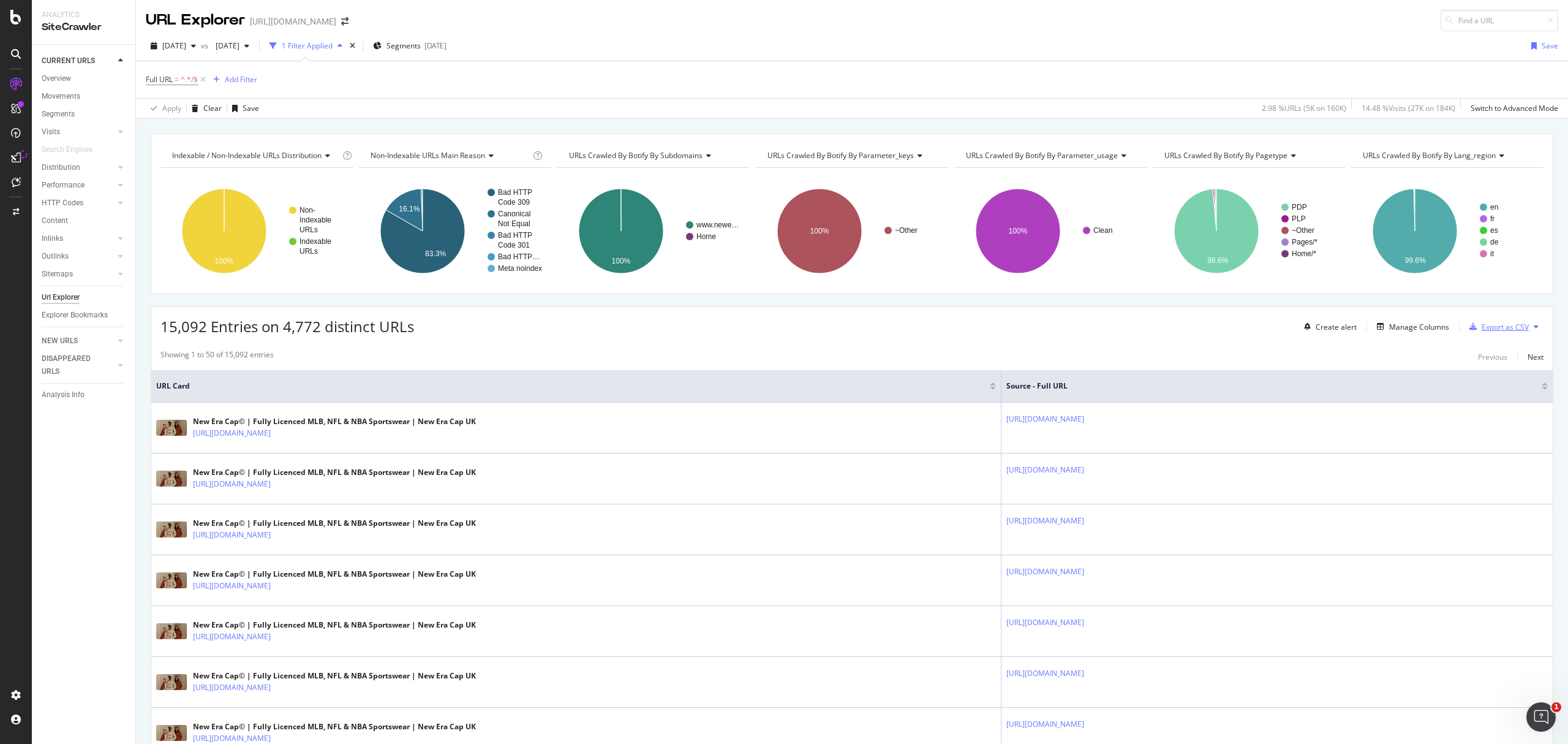
click at [1500, 328] on div "Export as CSV" at bounding box center [1505, 327] width 47 height 10
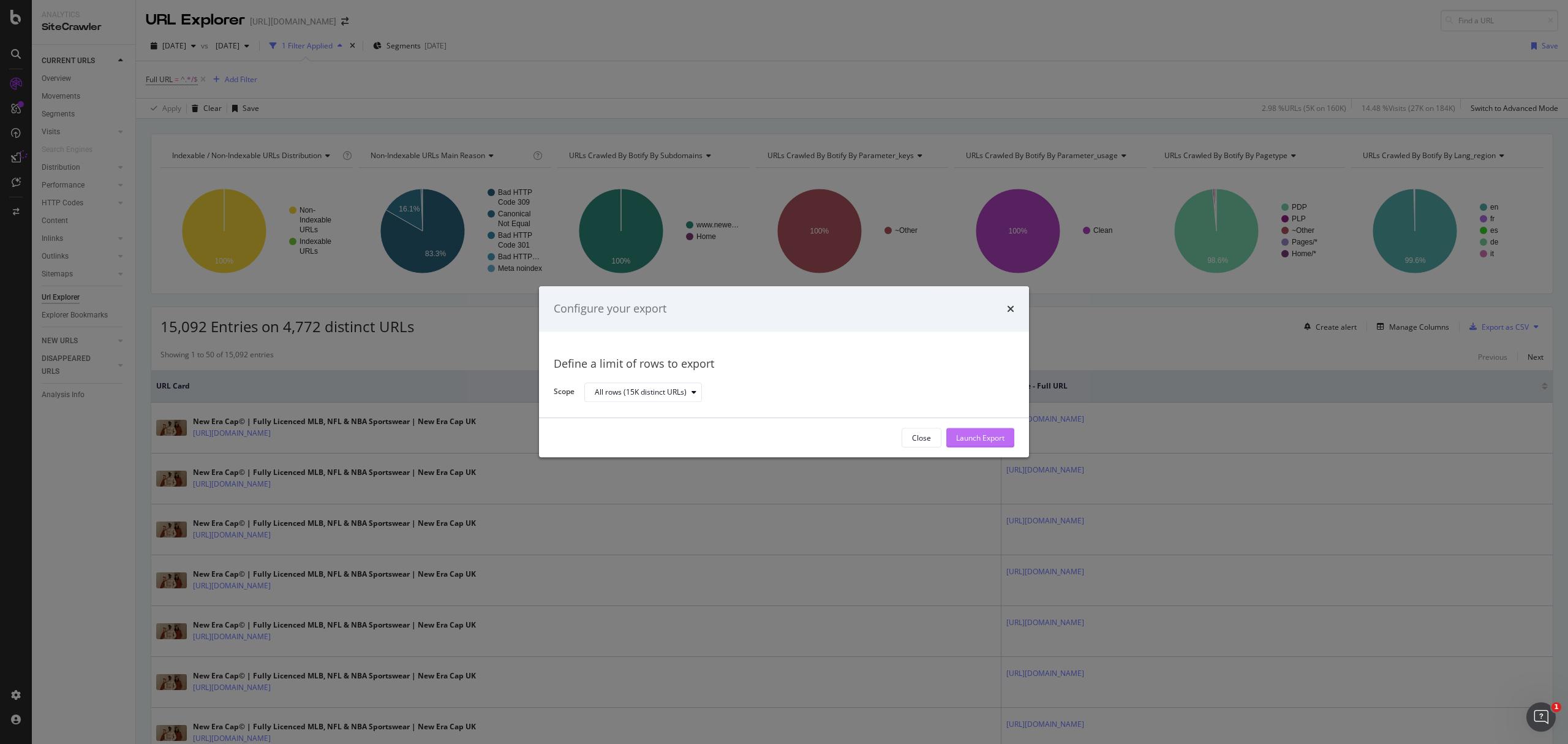
click at [980, 434] on div "Launch Export" at bounding box center [980, 438] width 48 height 10
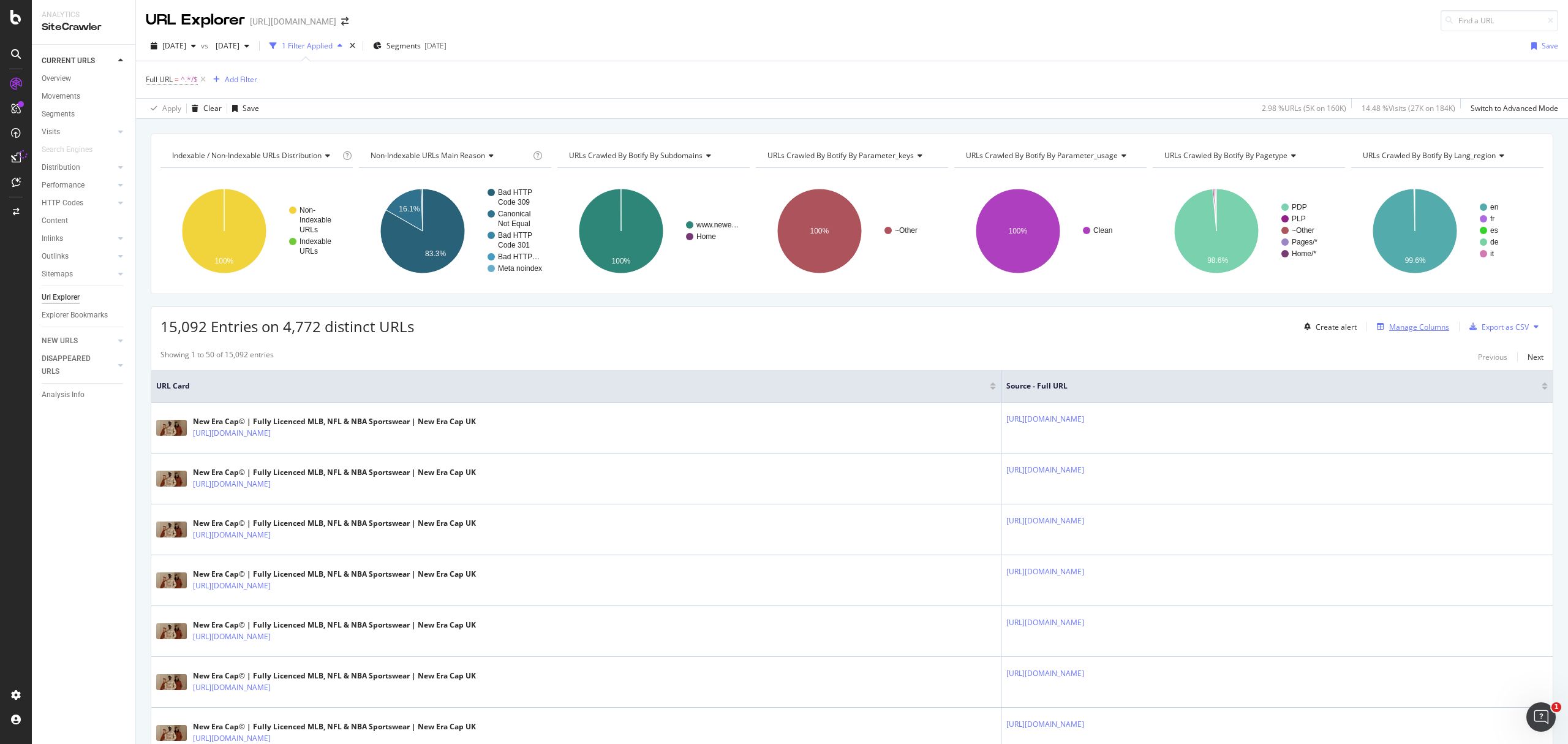
click at [1409, 331] on div "Manage Columns" at bounding box center [1419, 327] width 60 height 10
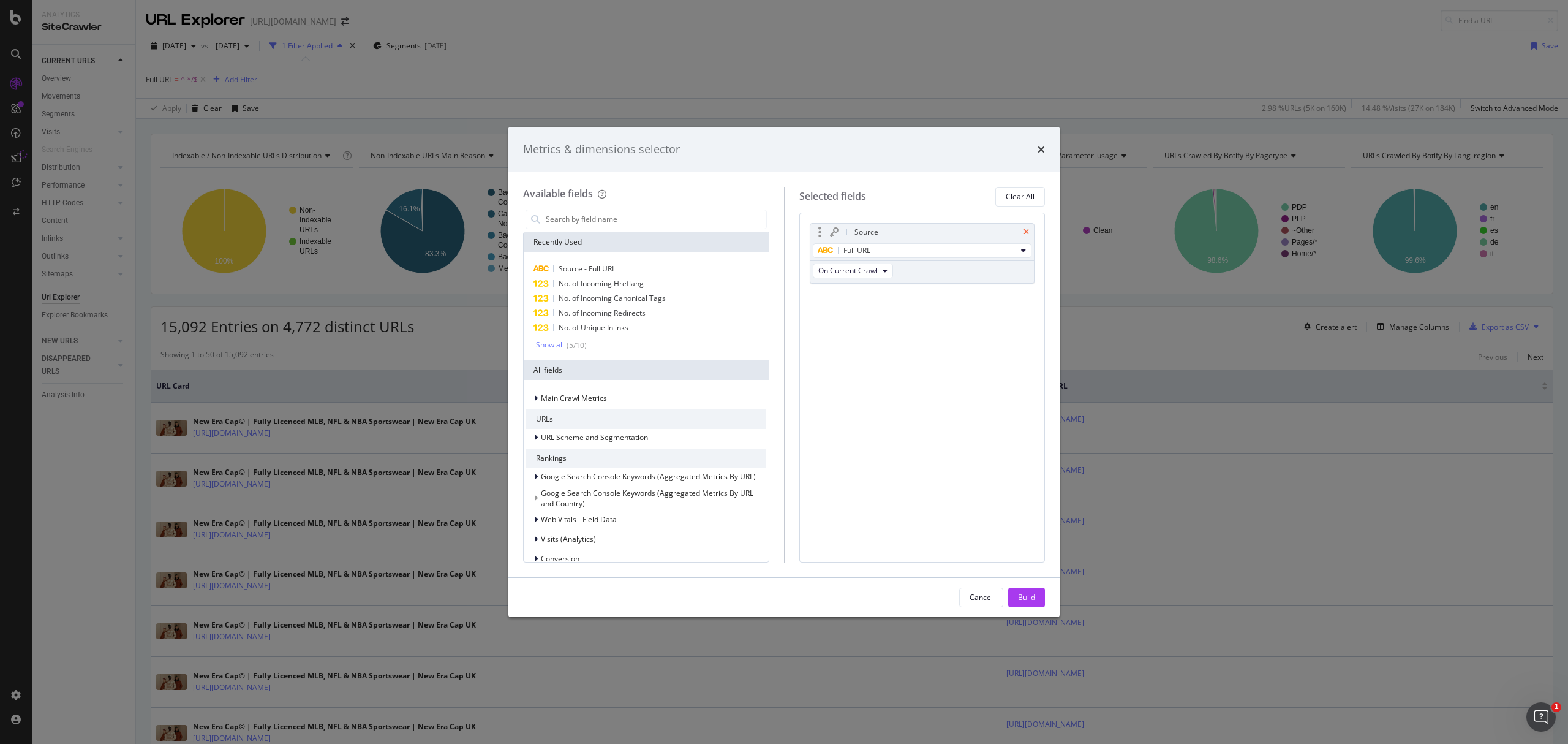
click at [1027, 230] on icon "times" at bounding box center [1026, 232] width 6 height 7
click at [1037, 598] on button "Build" at bounding box center [1027, 598] width 37 height 19
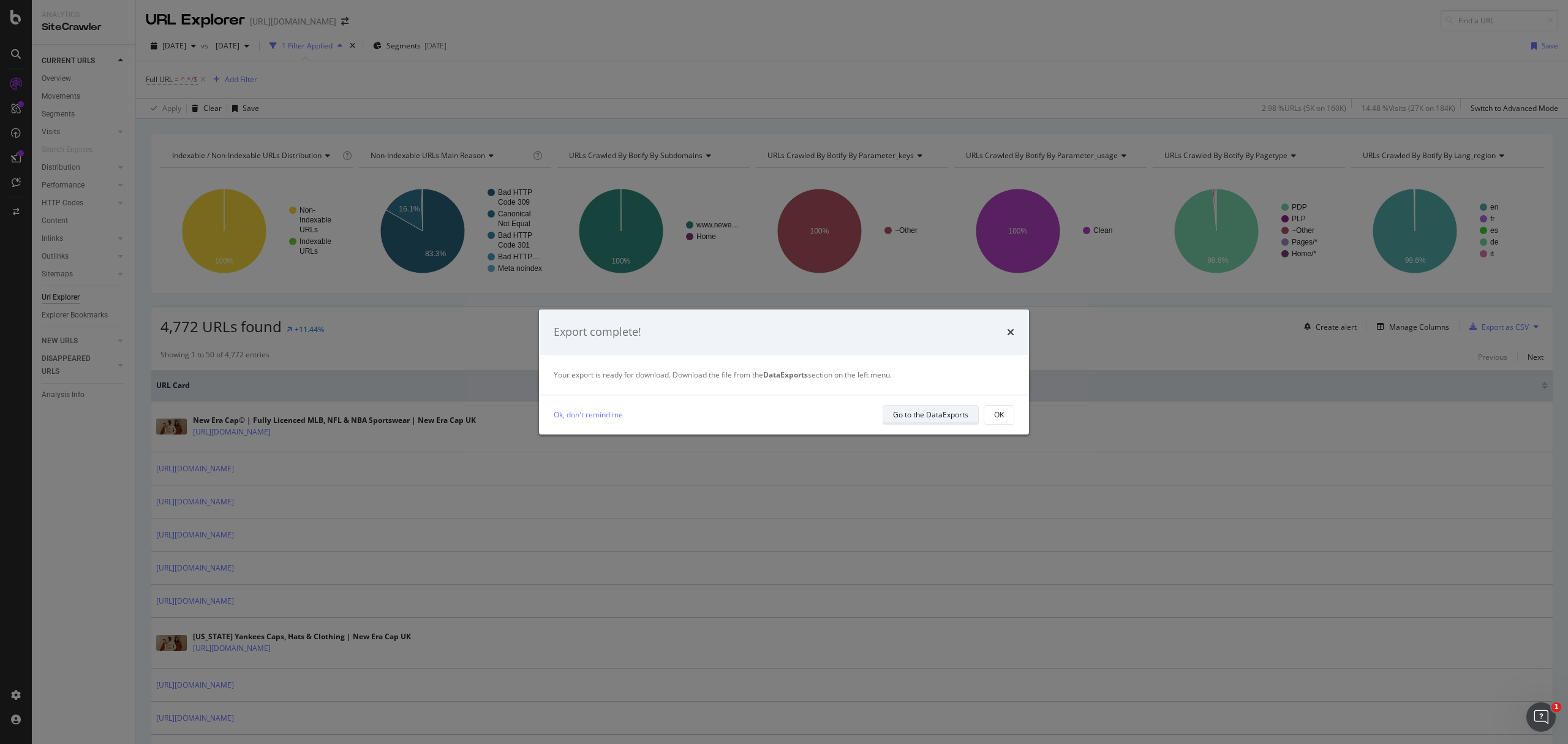
click at [940, 414] on div "Go to the DataExports" at bounding box center [931, 414] width 76 height 10
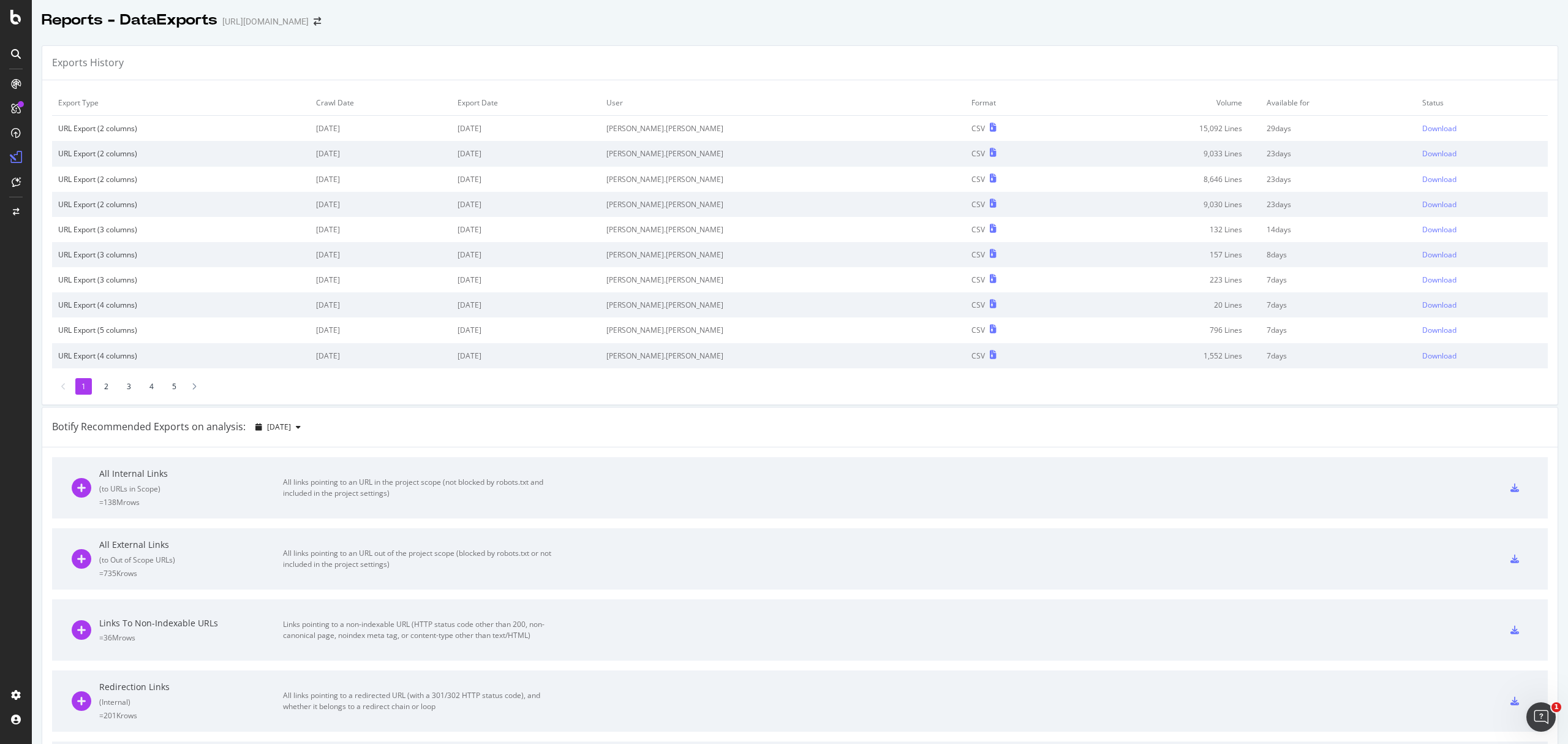
click at [1416, 122] on td "Download" at bounding box center [1482, 129] width 132 height 26
click at [1422, 128] on div "Download" at bounding box center [1439, 128] width 35 height 10
click at [72, 135] on div "ActionBoard" at bounding box center [69, 140] width 47 height 12
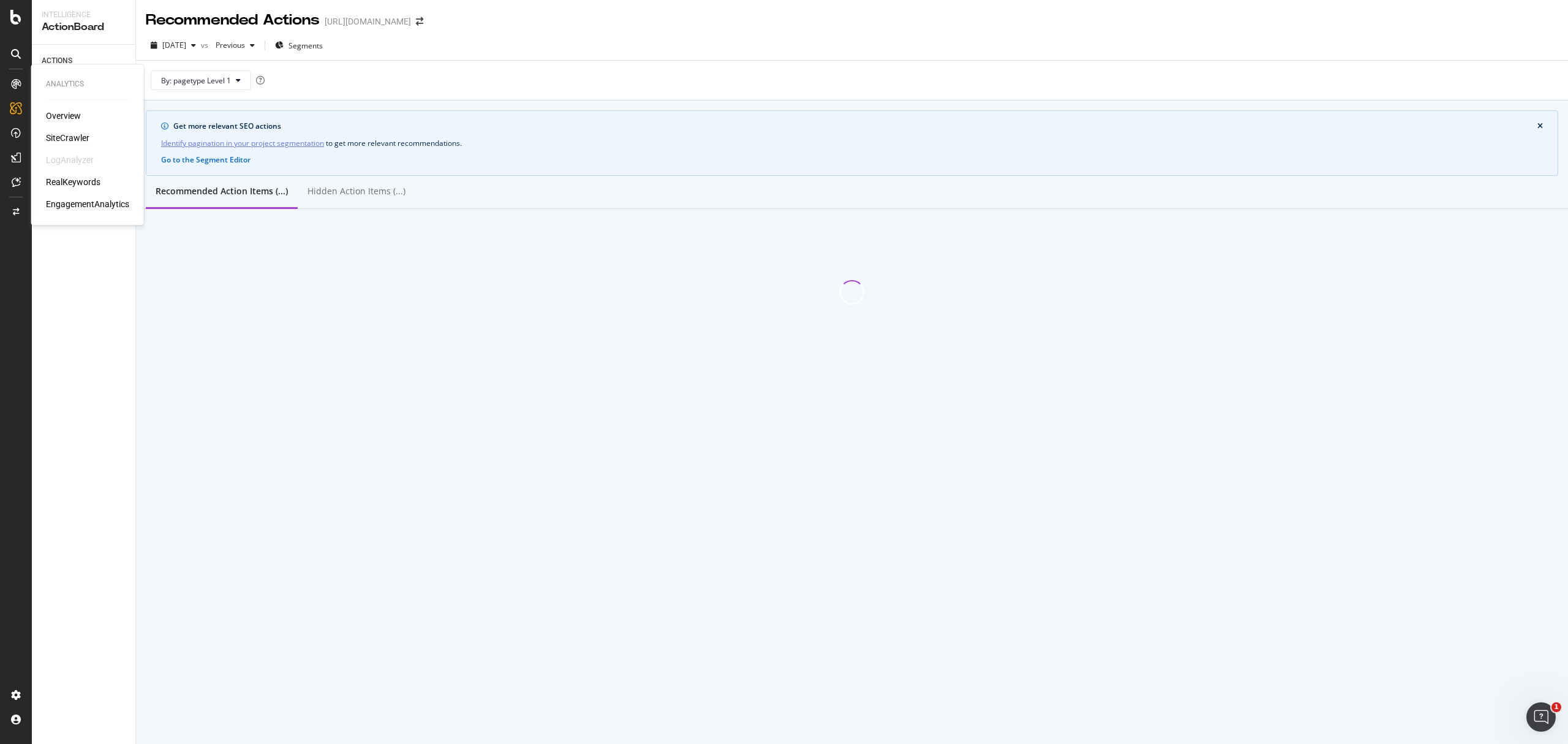
click at [54, 138] on div "SiteCrawler" at bounding box center [68, 138] width 43 height 12
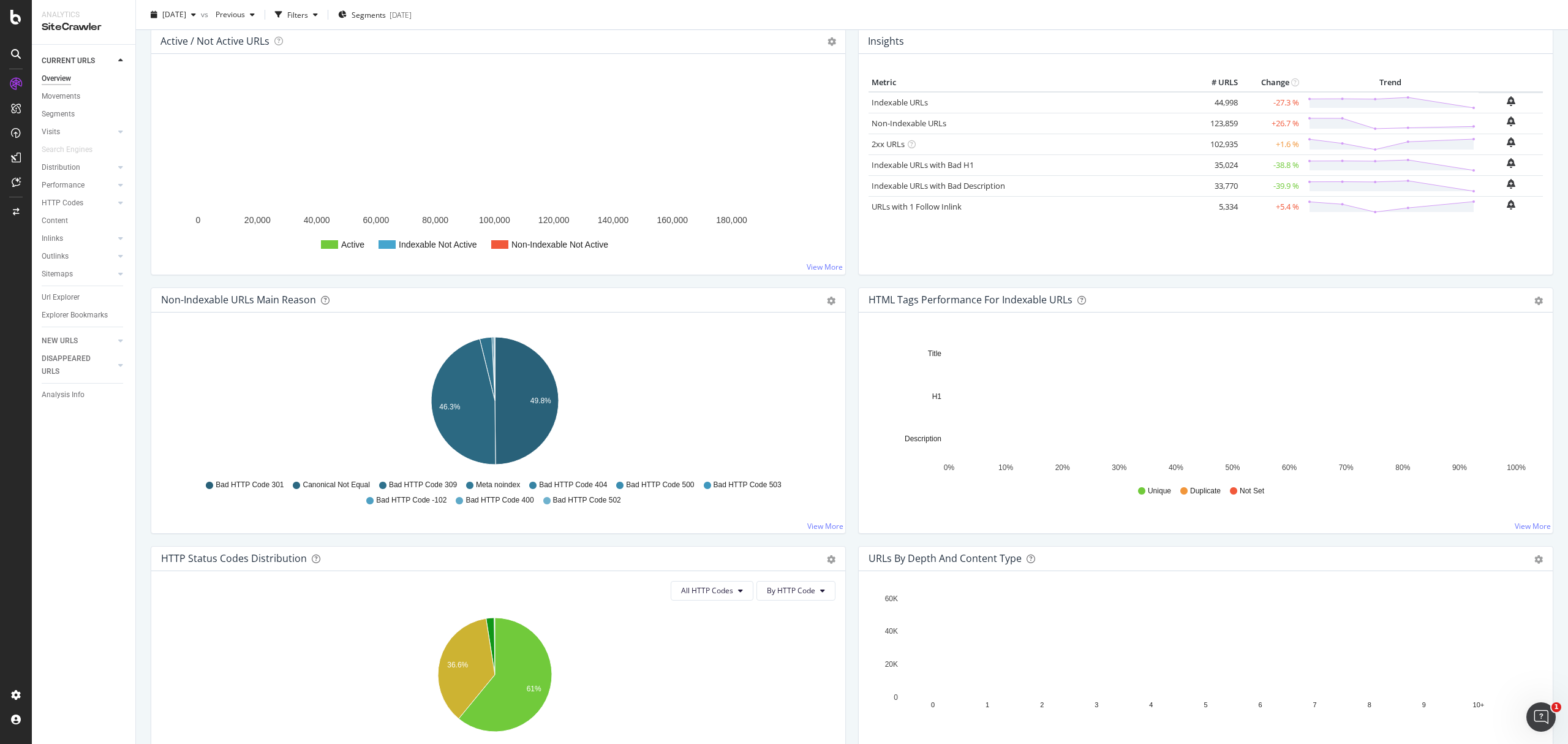
scroll to position [245, 0]
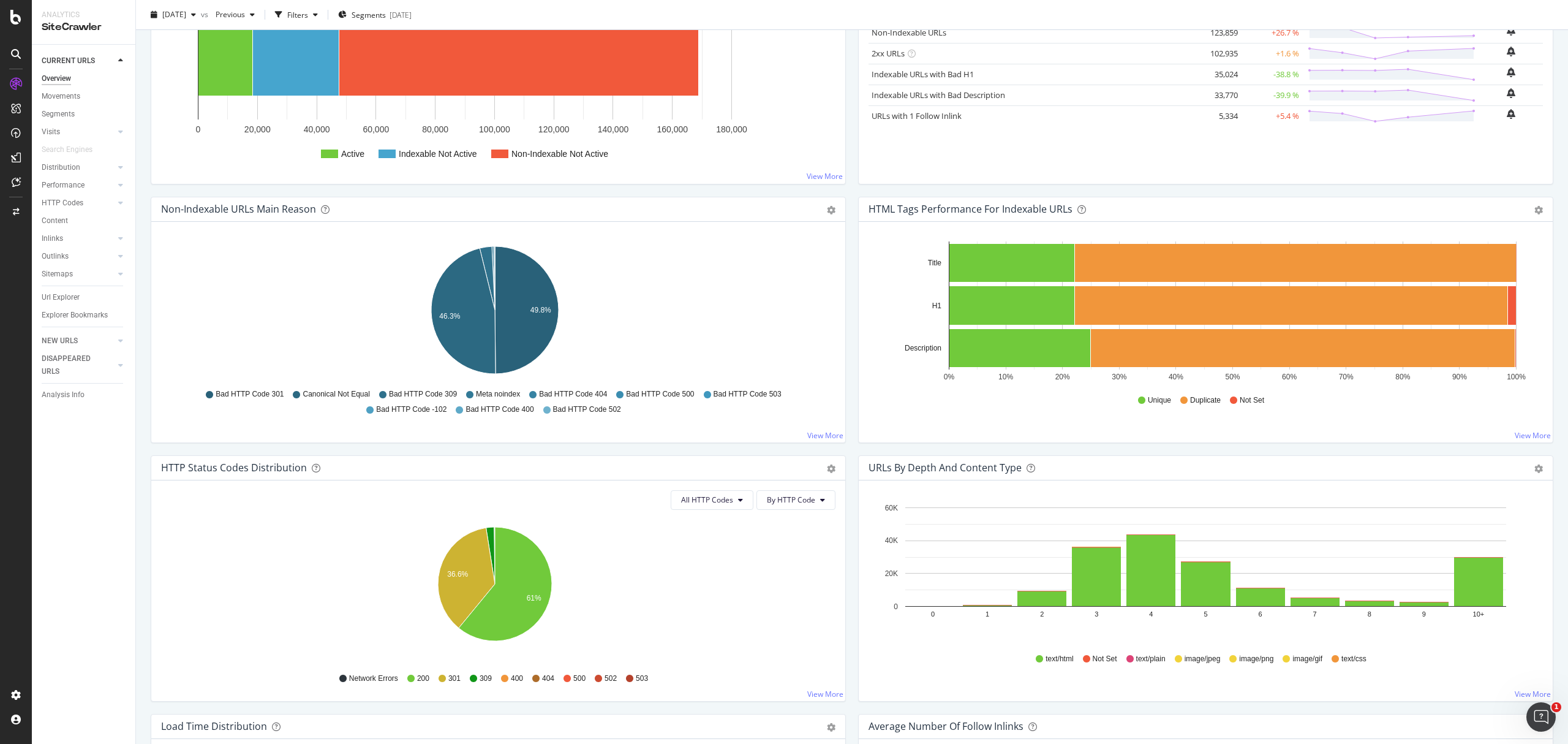
click at [66, 304] on div "Url Explorer" at bounding box center [88, 298] width 94 height 18
click at [71, 302] on div "Url Explorer" at bounding box center [60, 298] width 38 height 13
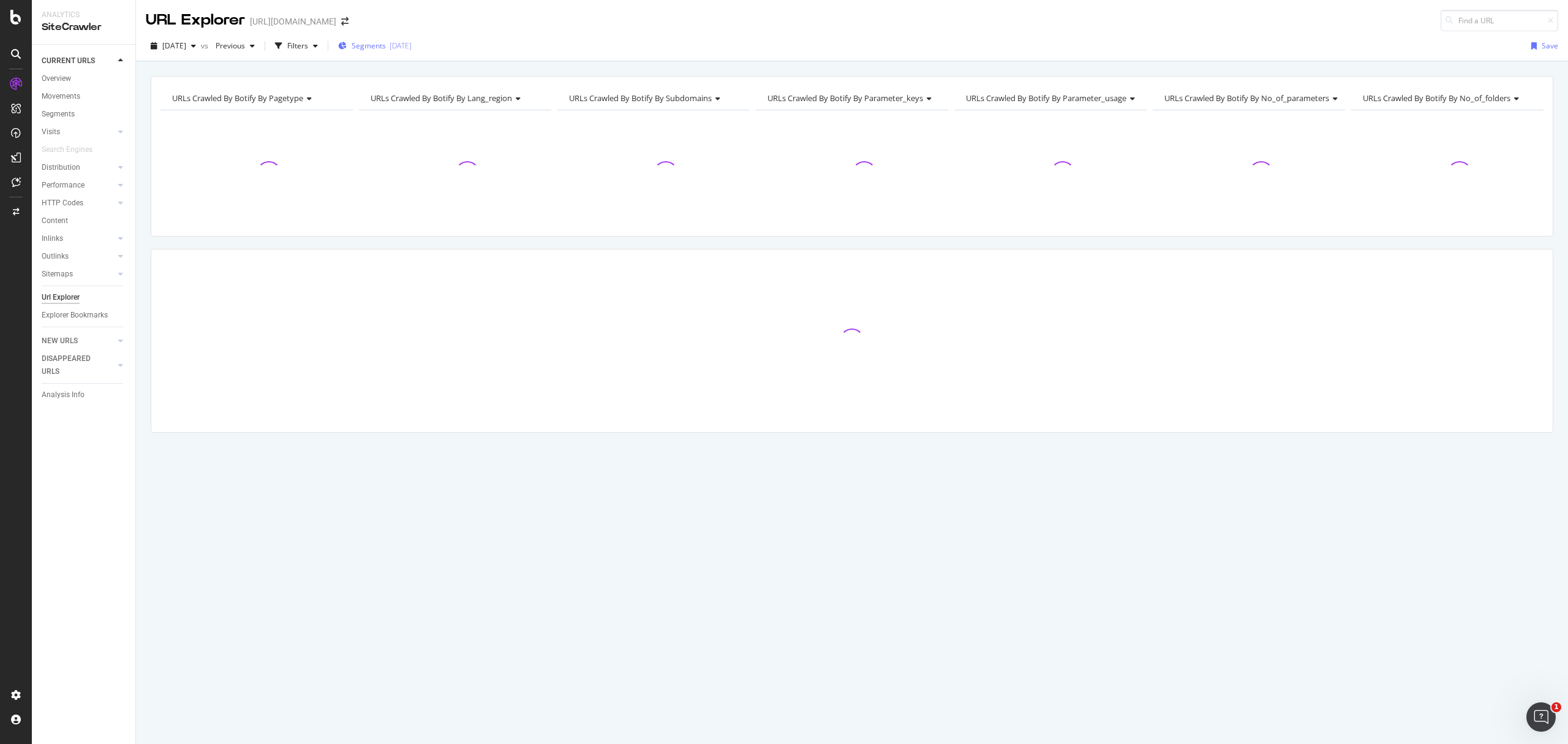
click at [412, 52] on div "Segments 2025-07-28" at bounding box center [374, 46] width 73 height 18
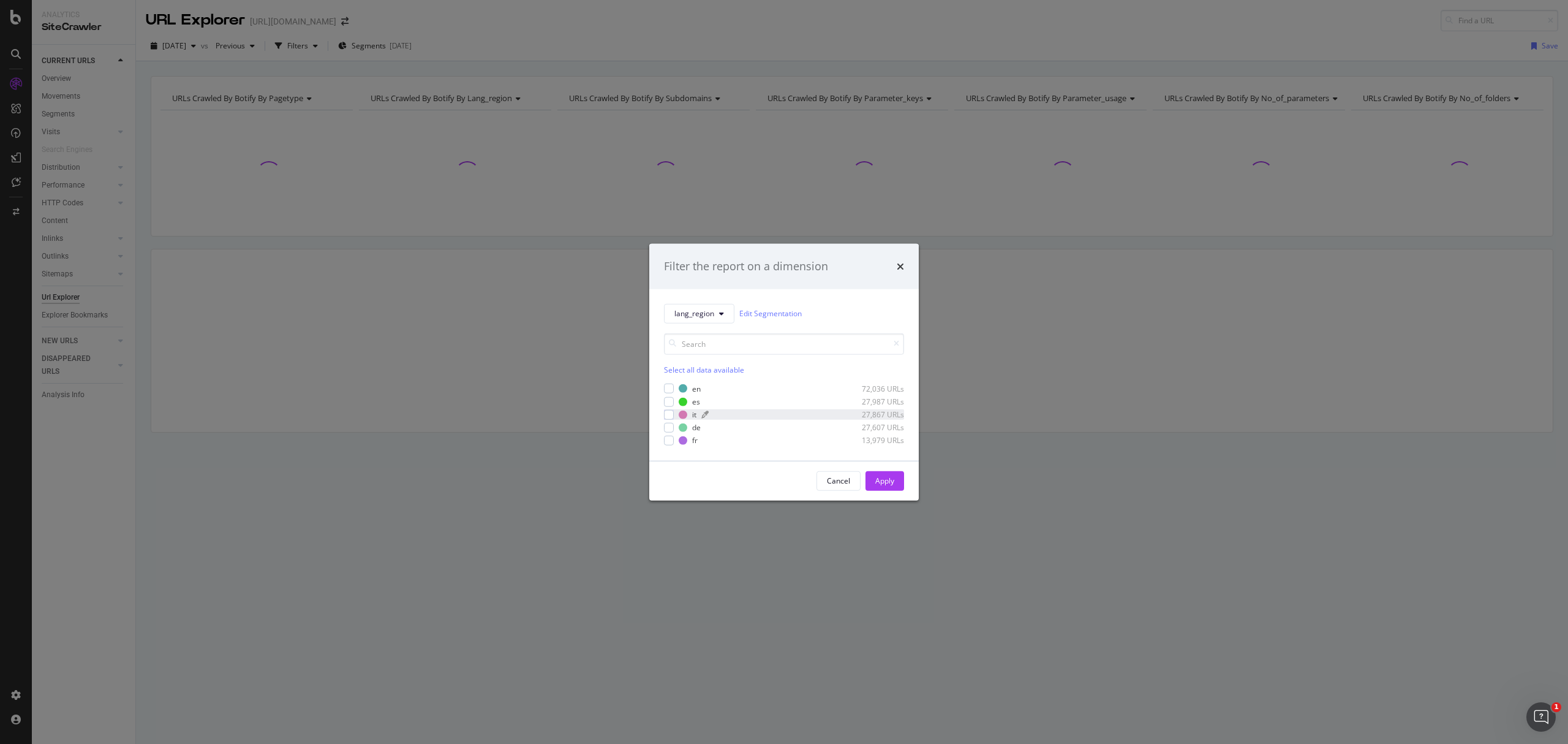
click at [683, 409] on div "it 27,867 URLs" at bounding box center [791, 414] width 225 height 10
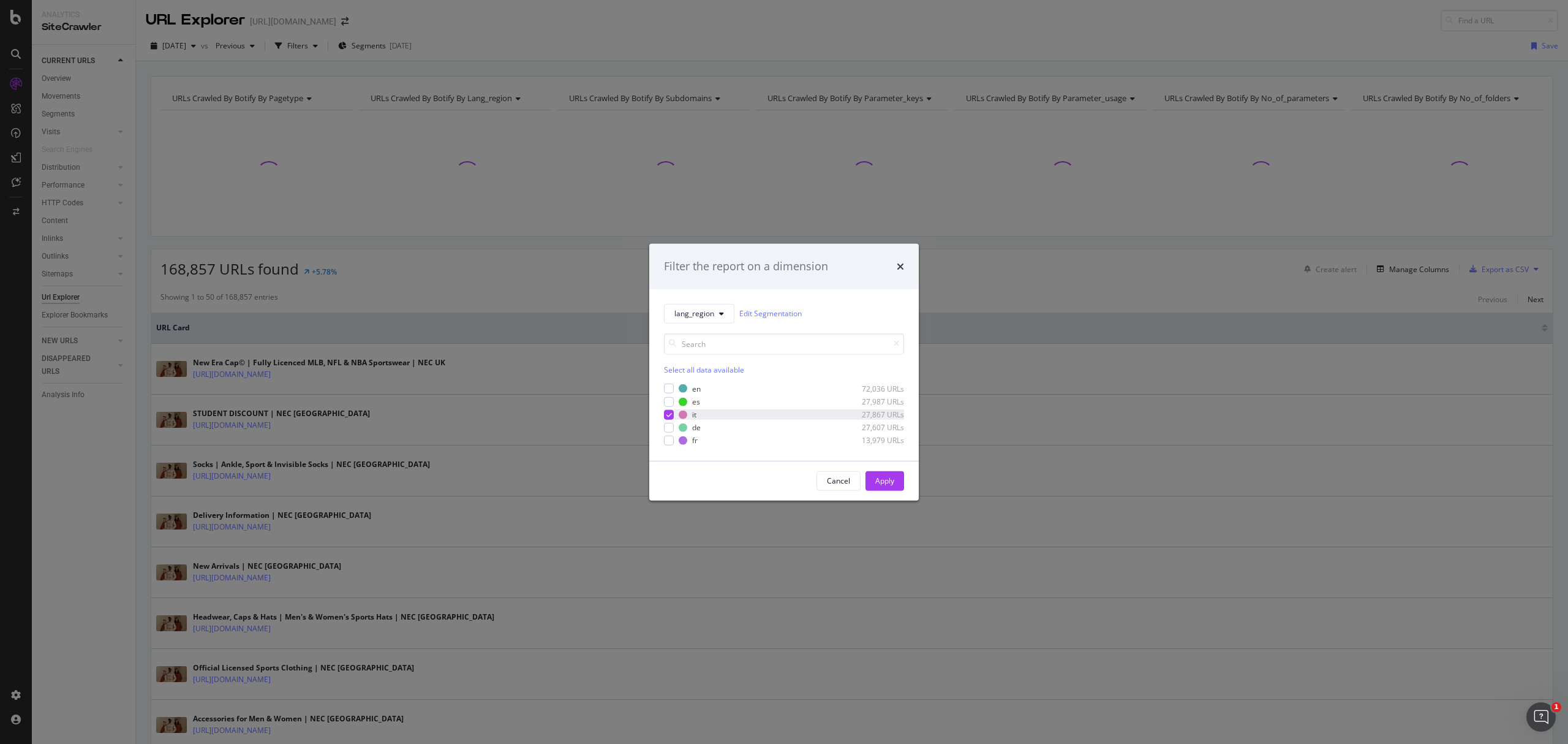
click at [669, 422] on div "en 72,036 URLs es 27,987 URLs it 27,867 URLs de 27,607 URLs fr 13,979 URLs" at bounding box center [784, 415] width 240 height 63
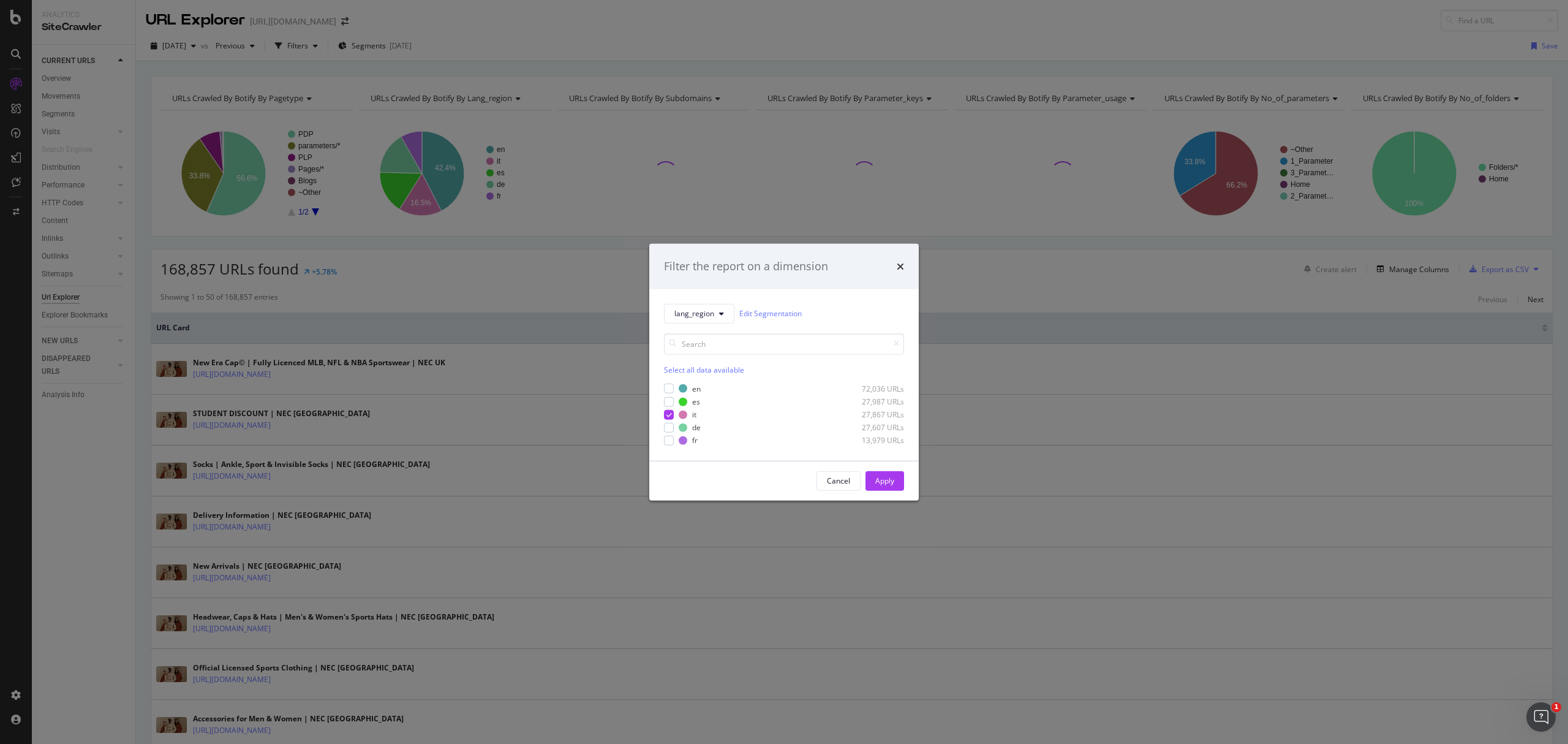
click at [667, 408] on div "en 72,036 URLs es 27,987 URLs it 27,867 URLs de 27,607 URLs fr 13,979 URLs" at bounding box center [784, 415] width 240 height 63
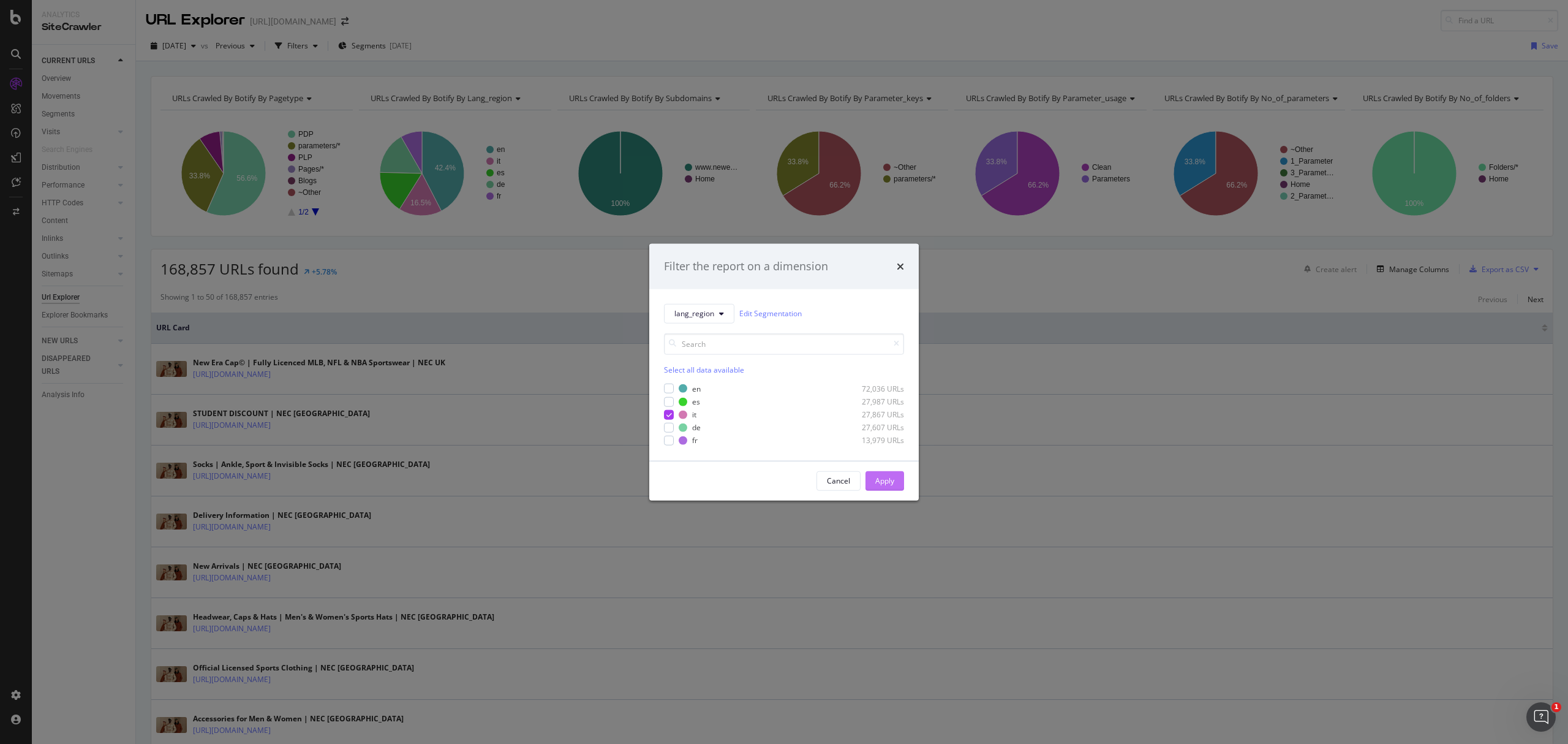
click at [885, 487] on div "Apply" at bounding box center [885, 480] width 19 height 18
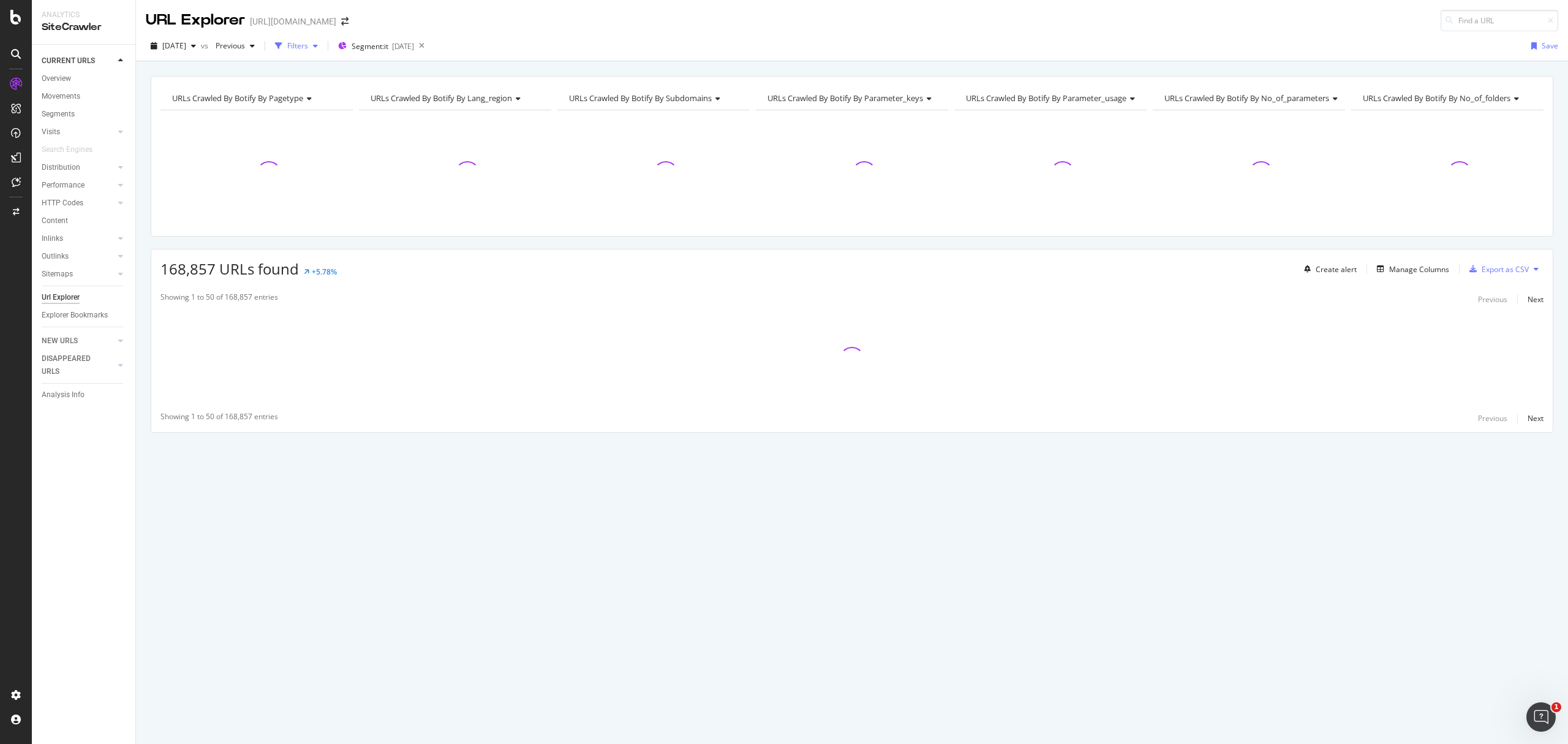
click at [308, 49] on div "Filters" at bounding box center [298, 45] width 21 height 10
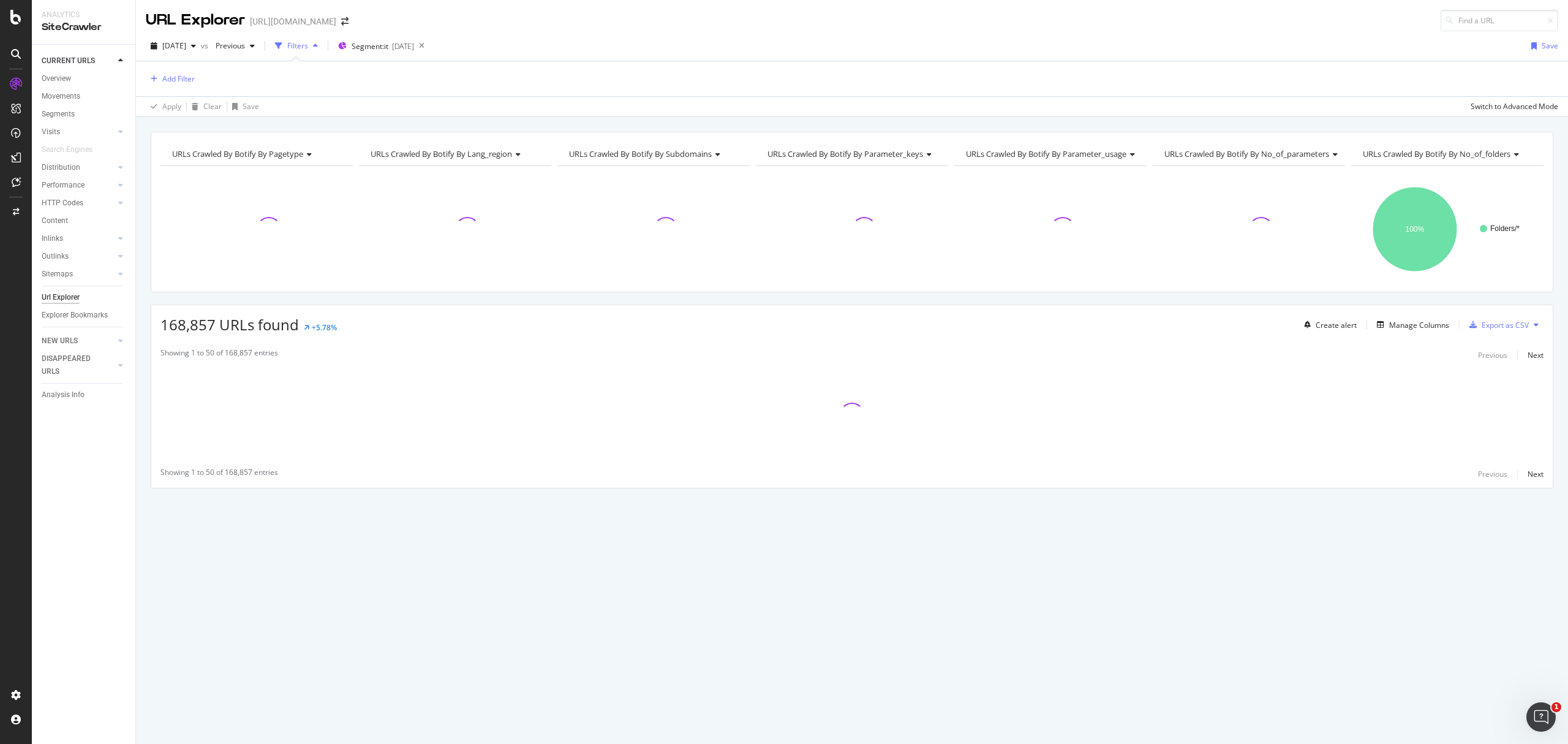
click at [179, 89] on div "Add Filter" at bounding box center [852, 78] width 1413 height 35
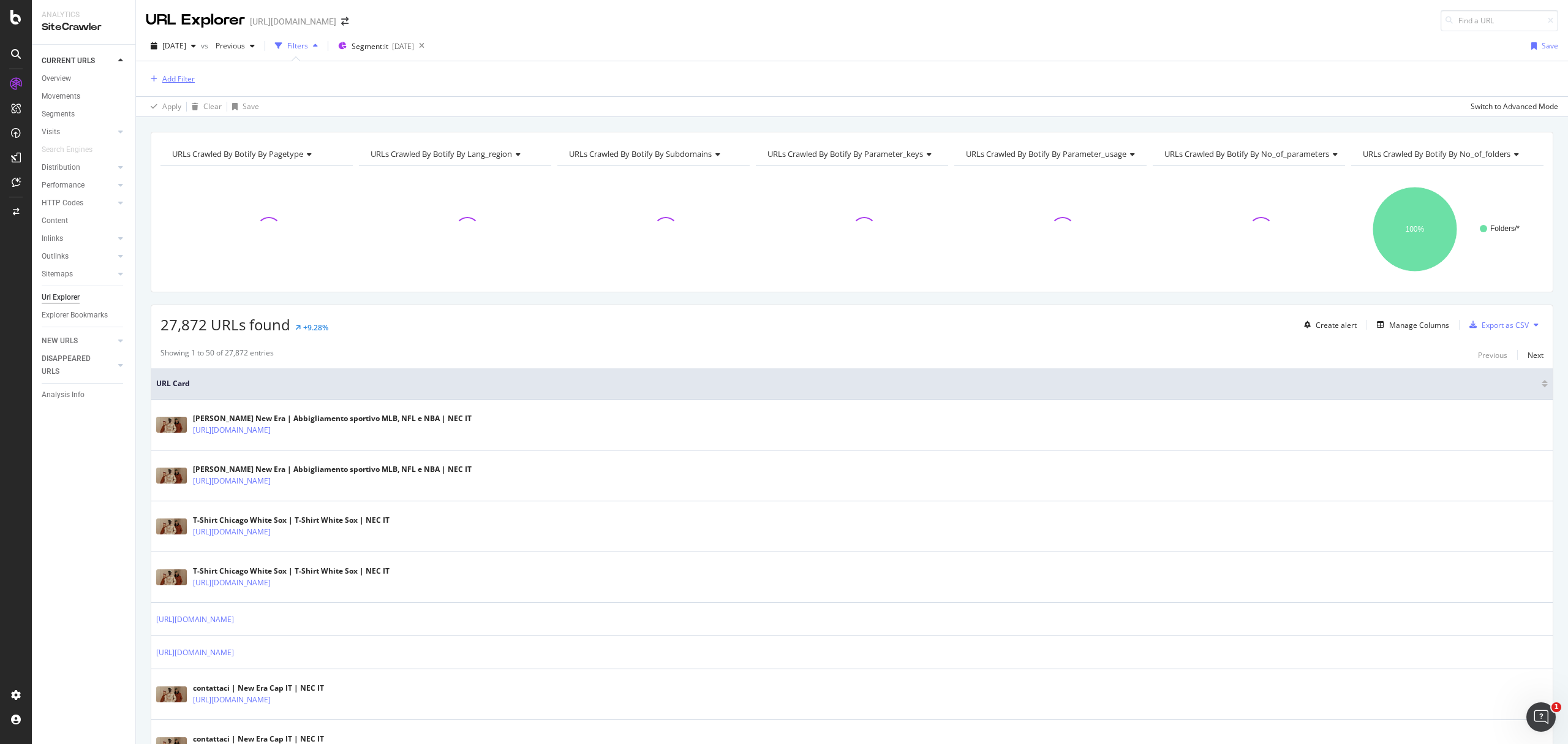
click at [178, 84] on div "Add Filter" at bounding box center [179, 78] width 32 height 10
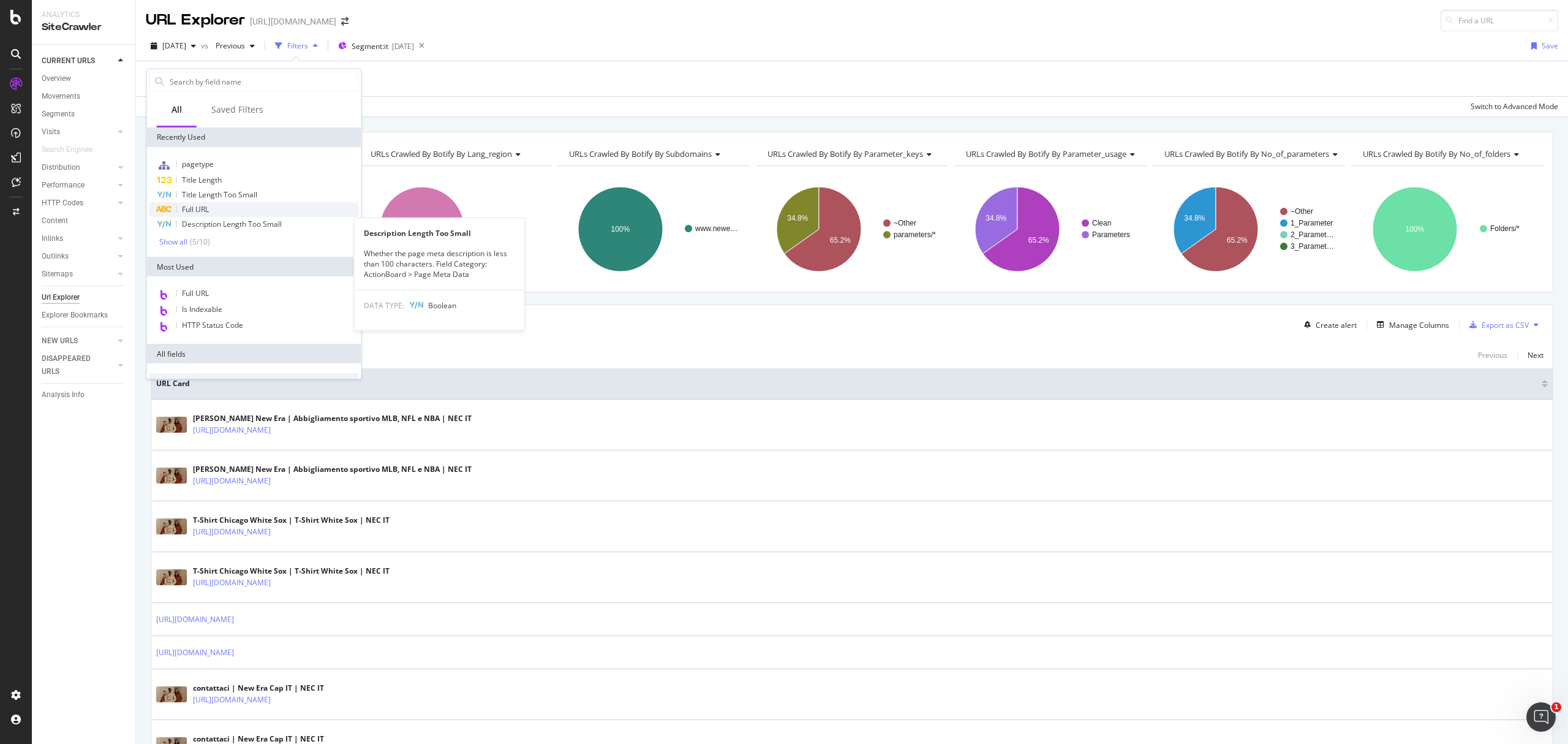
click at [220, 212] on div "Full URL" at bounding box center [254, 209] width 210 height 14
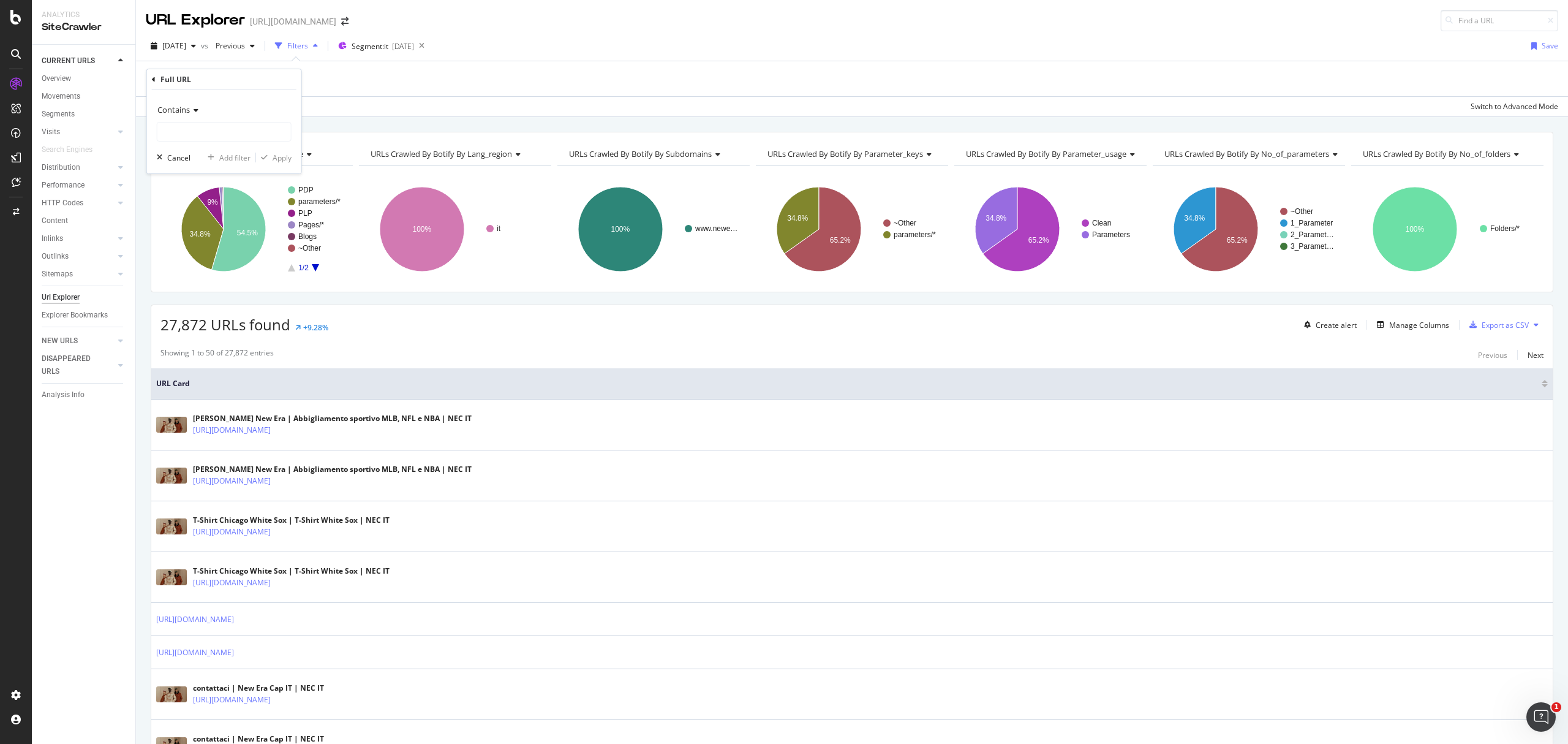
click at [194, 113] on div "Contains" at bounding box center [224, 109] width 135 height 19
click at [203, 201] on div "Ends with" at bounding box center [225, 199] width 131 height 16
click at [189, 140] on input "text" at bounding box center [224, 132] width 133 height 19
type input "/"
click at [279, 154] on div "Apply" at bounding box center [282, 158] width 19 height 10
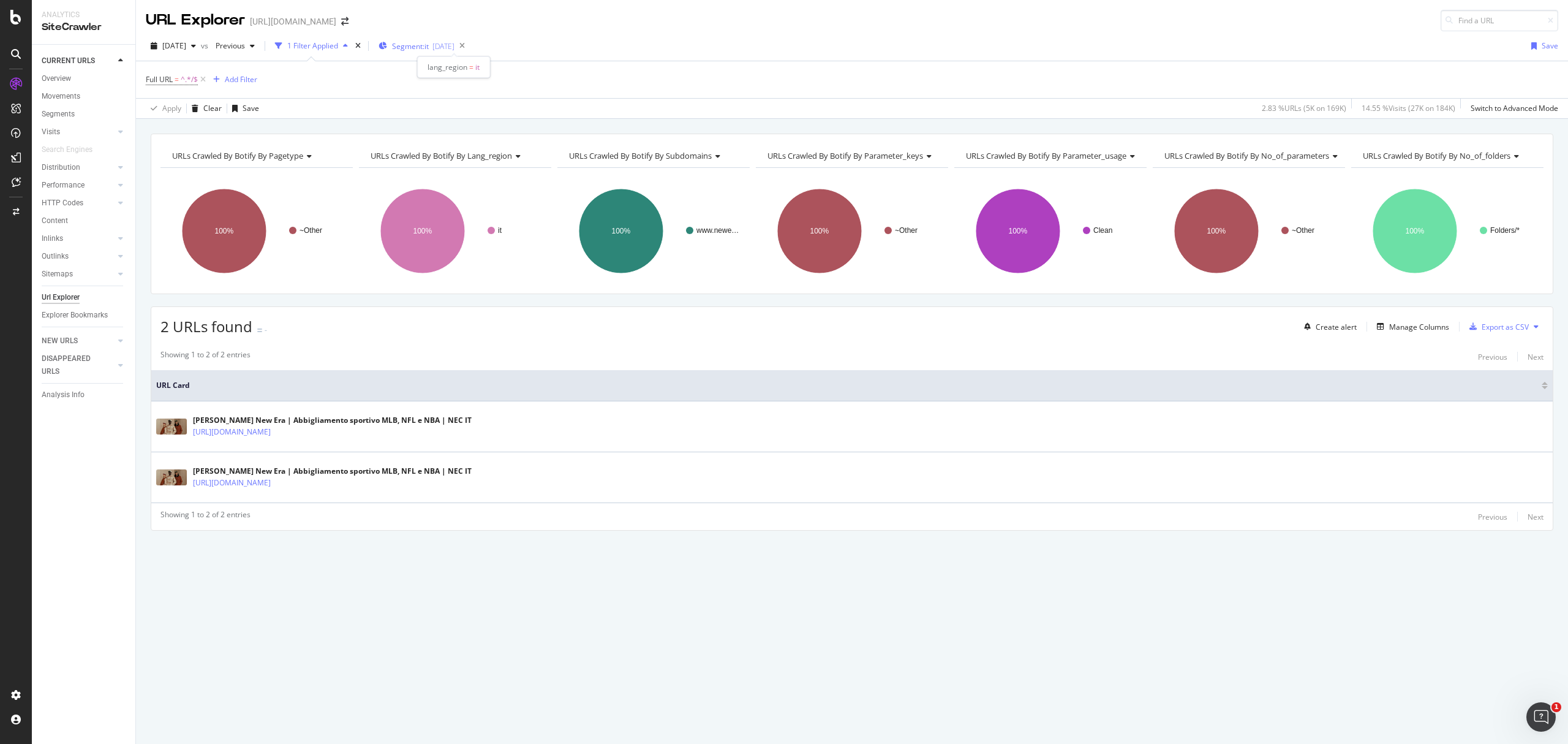
click at [454, 45] on div "[DATE]" at bounding box center [443, 46] width 22 height 10
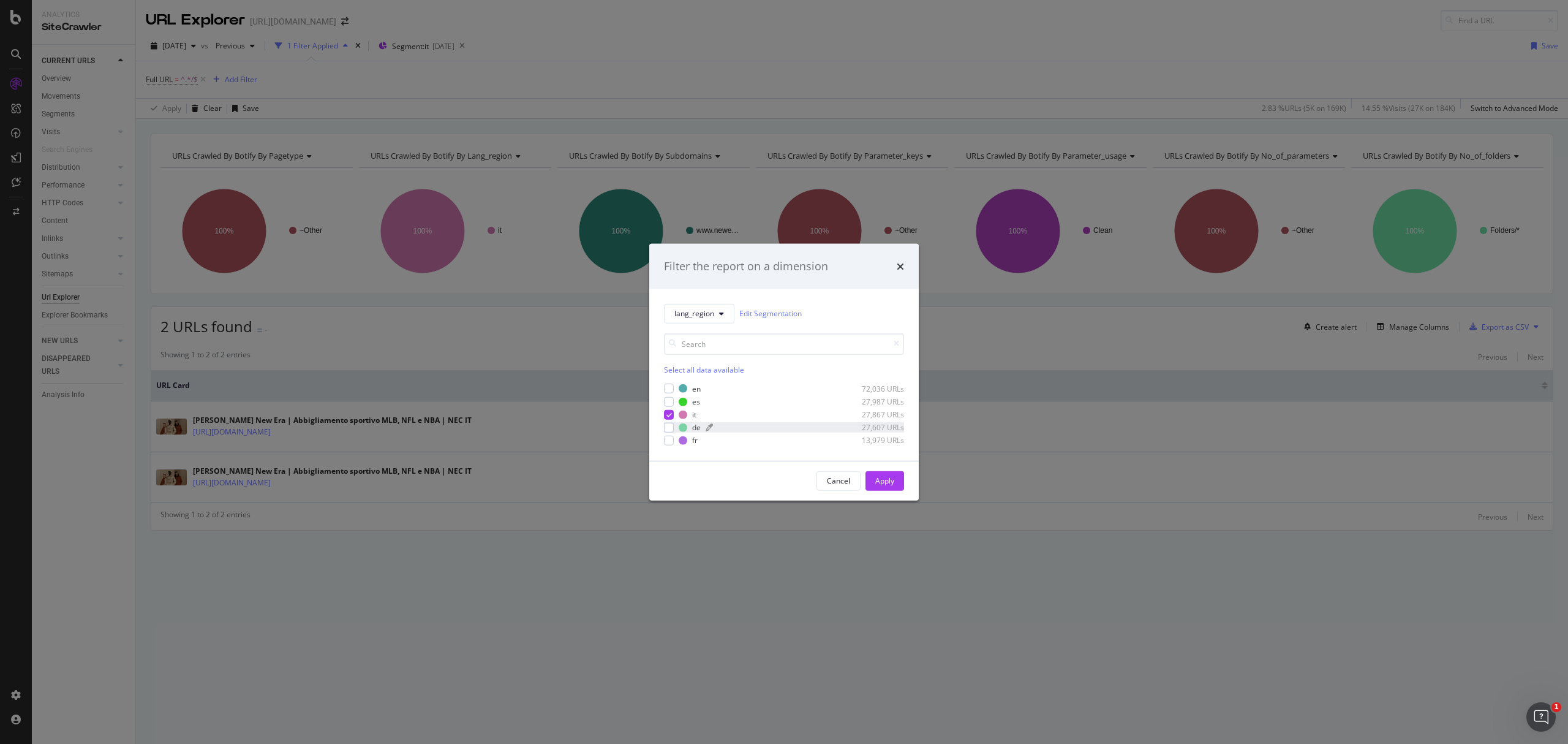
click at [692, 425] on div "de 27,607 URLs" at bounding box center [791, 427] width 225 height 10
click at [670, 441] on div "modal" at bounding box center [669, 441] width 10 height 10
click at [667, 402] on div "modal" at bounding box center [669, 401] width 10 height 10
click at [876, 485] on div "Apply" at bounding box center [885, 480] width 19 height 10
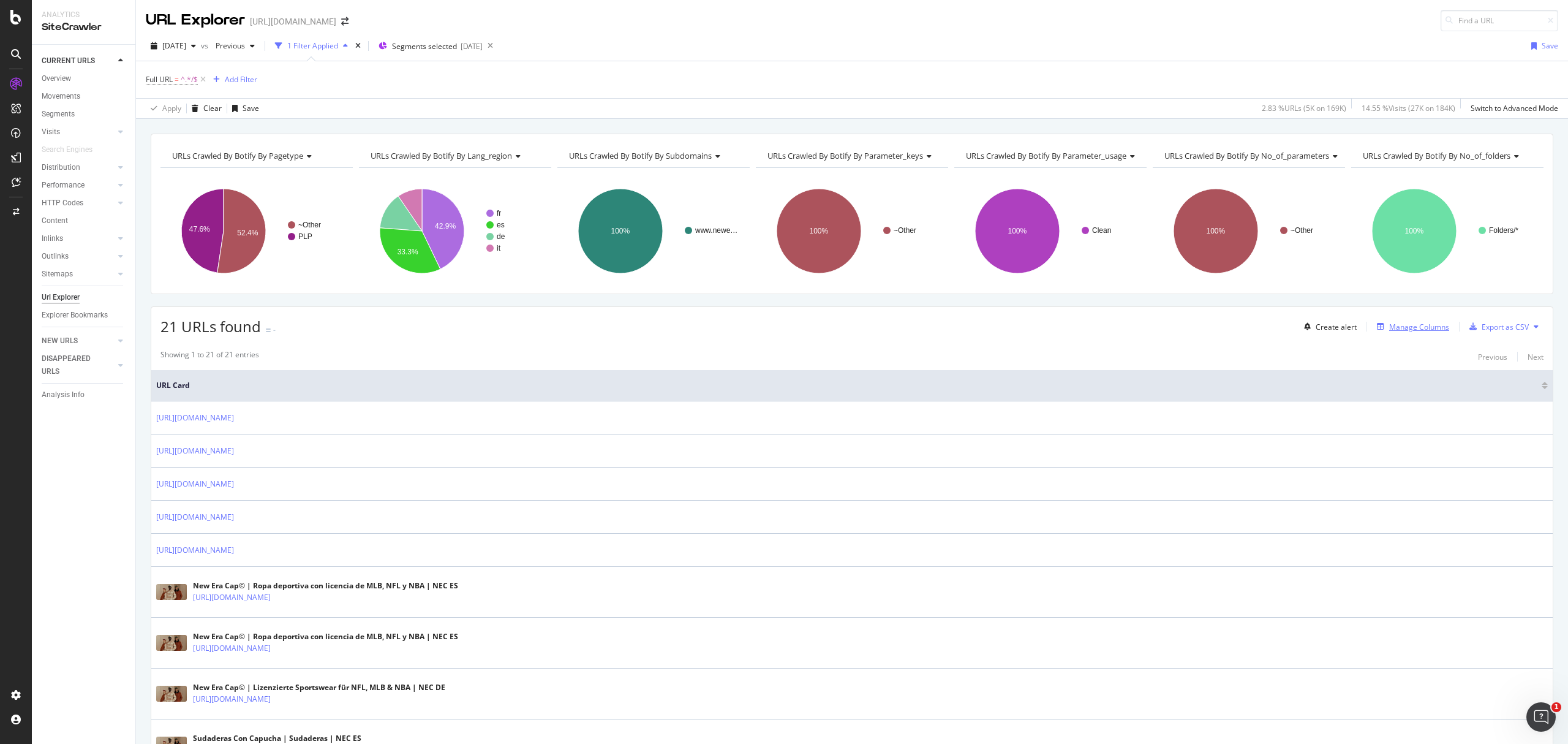
click at [1410, 329] on div "Manage Columns" at bounding box center [1419, 327] width 60 height 10
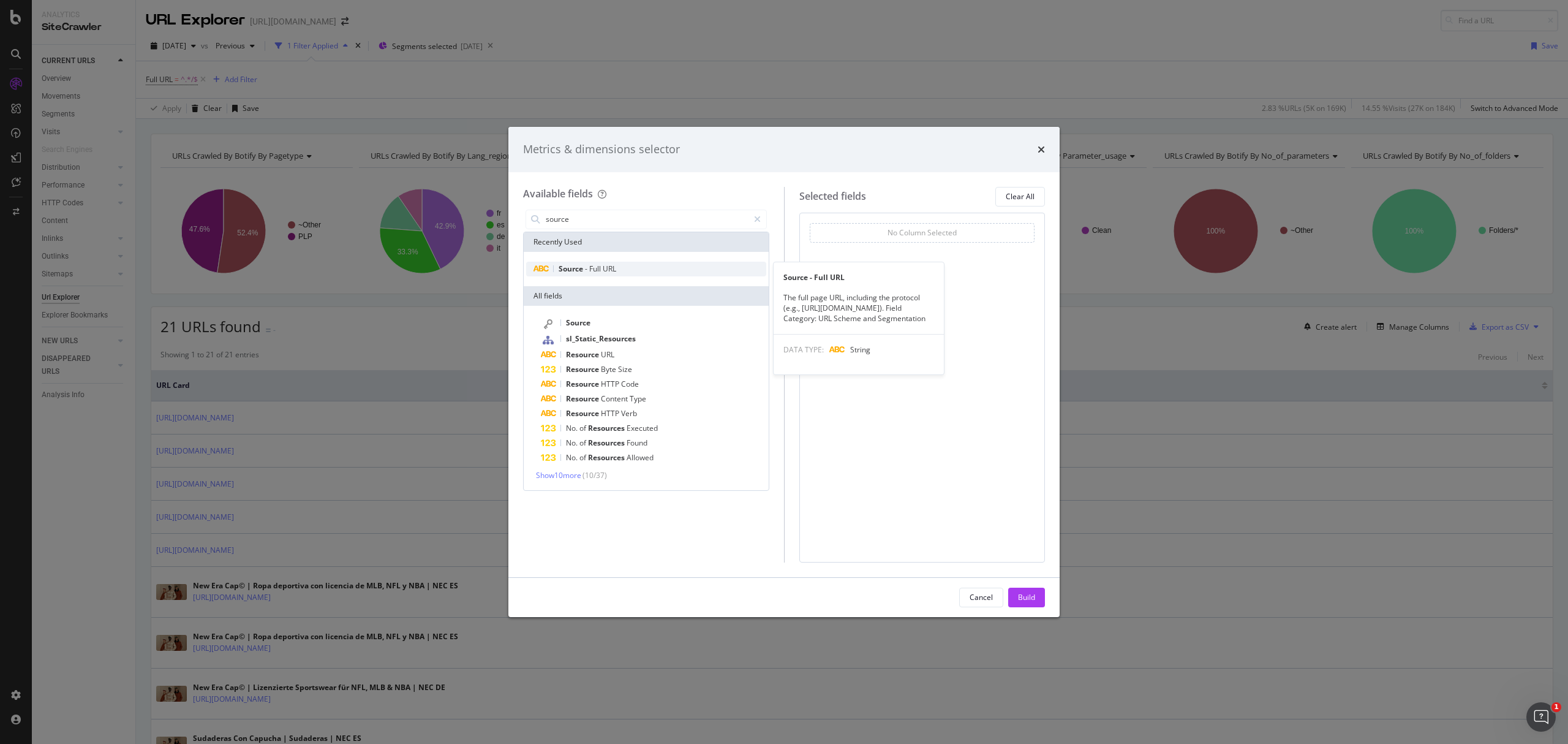
type input "source"
click at [604, 266] on span "URL" at bounding box center [610, 269] width 14 height 10
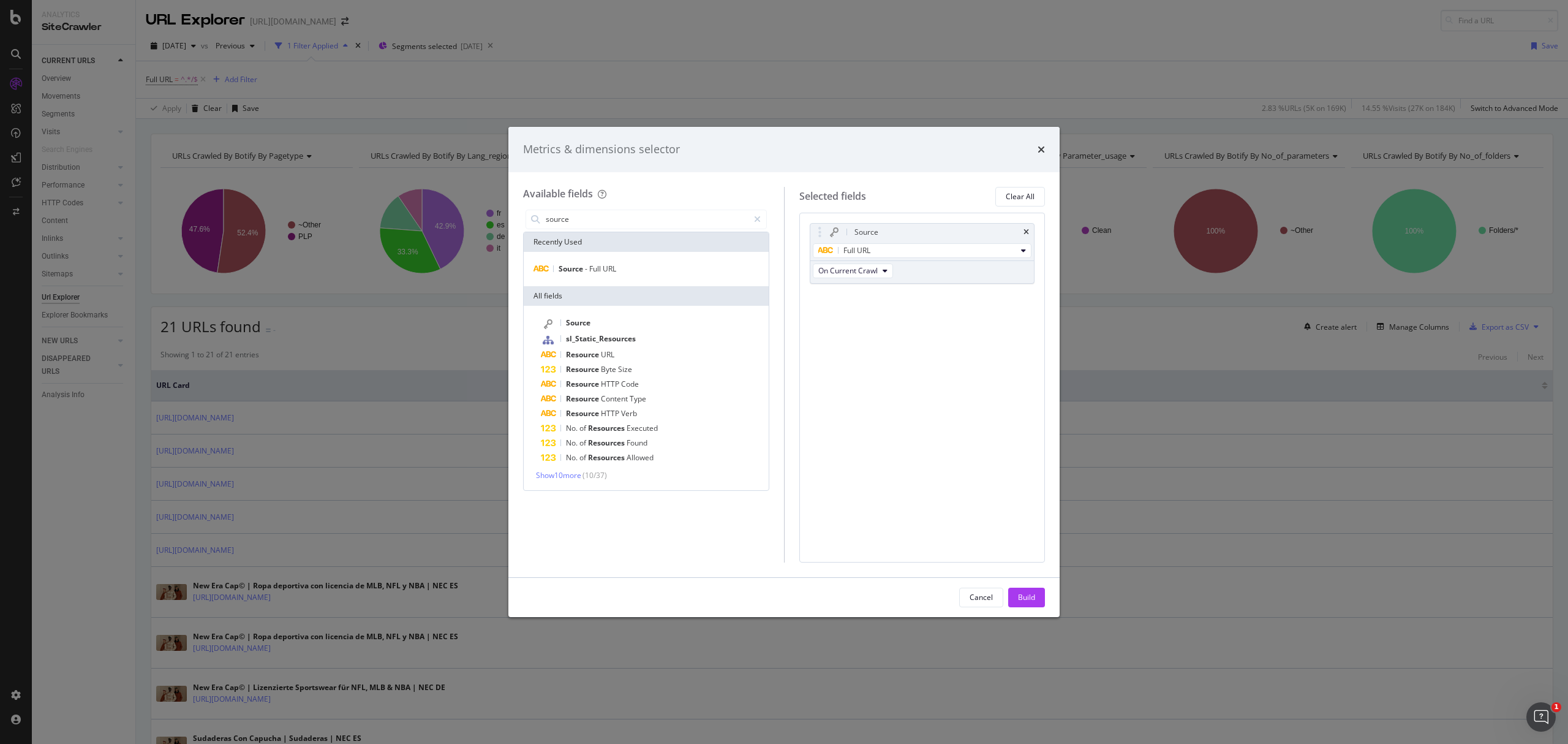
drag, startPoint x: 1037, startPoint y: 592, endPoint x: 1132, endPoint y: 690, distance: 136.5
click at [1037, 593] on button "Build" at bounding box center [1027, 598] width 37 height 19
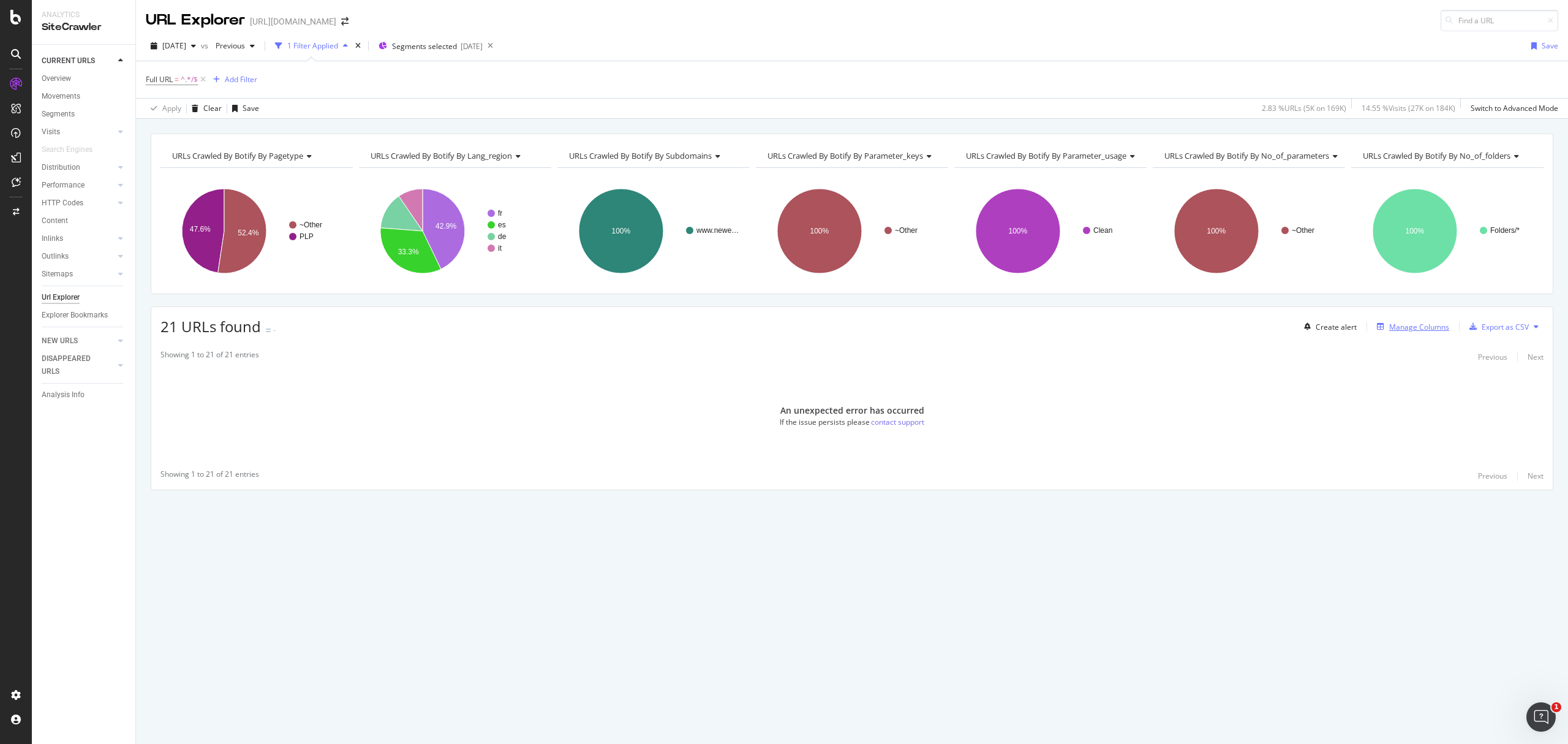
click at [1439, 327] on div "Manage Columns" at bounding box center [1419, 327] width 60 height 10
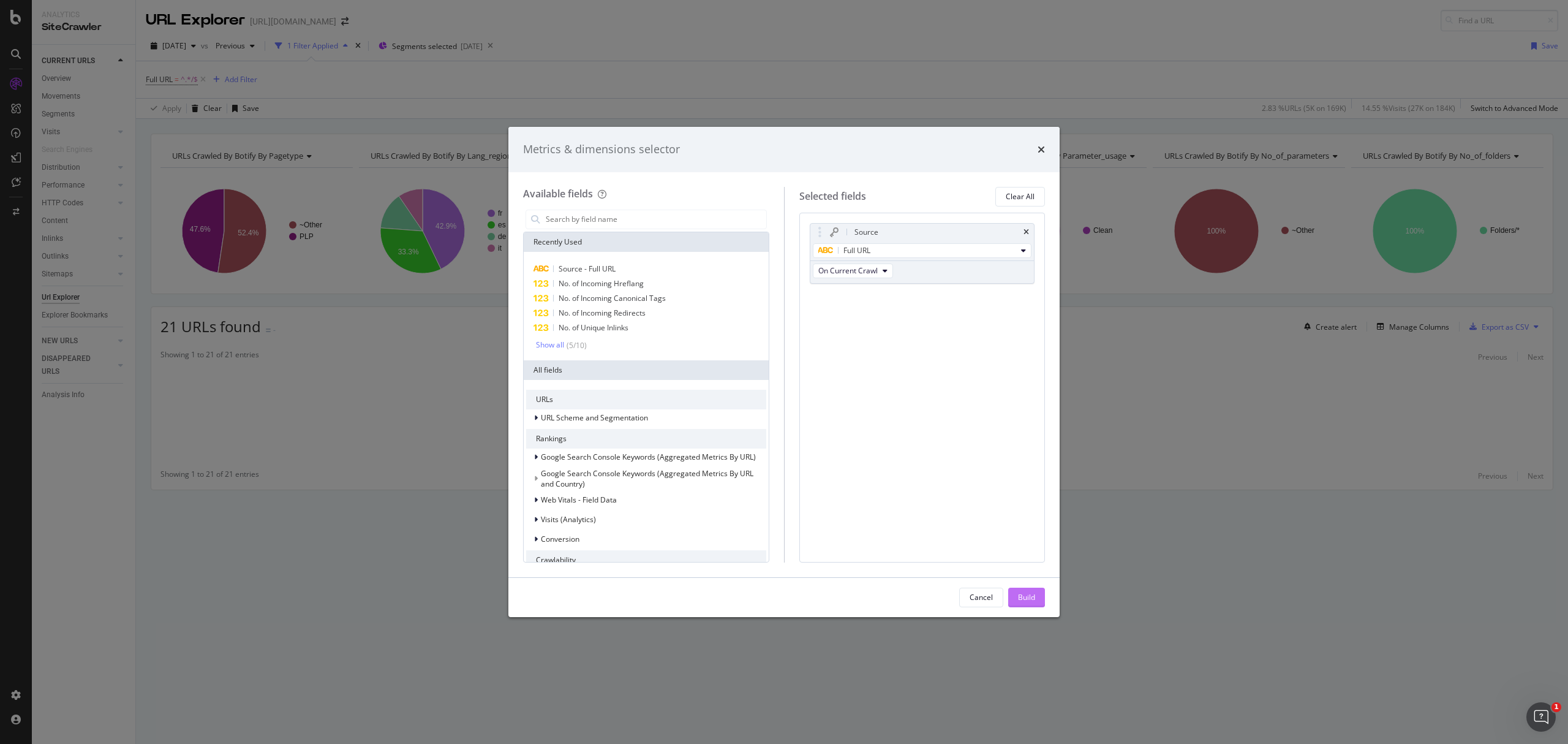
click at [1034, 594] on div "Build" at bounding box center [1026, 597] width 17 height 10
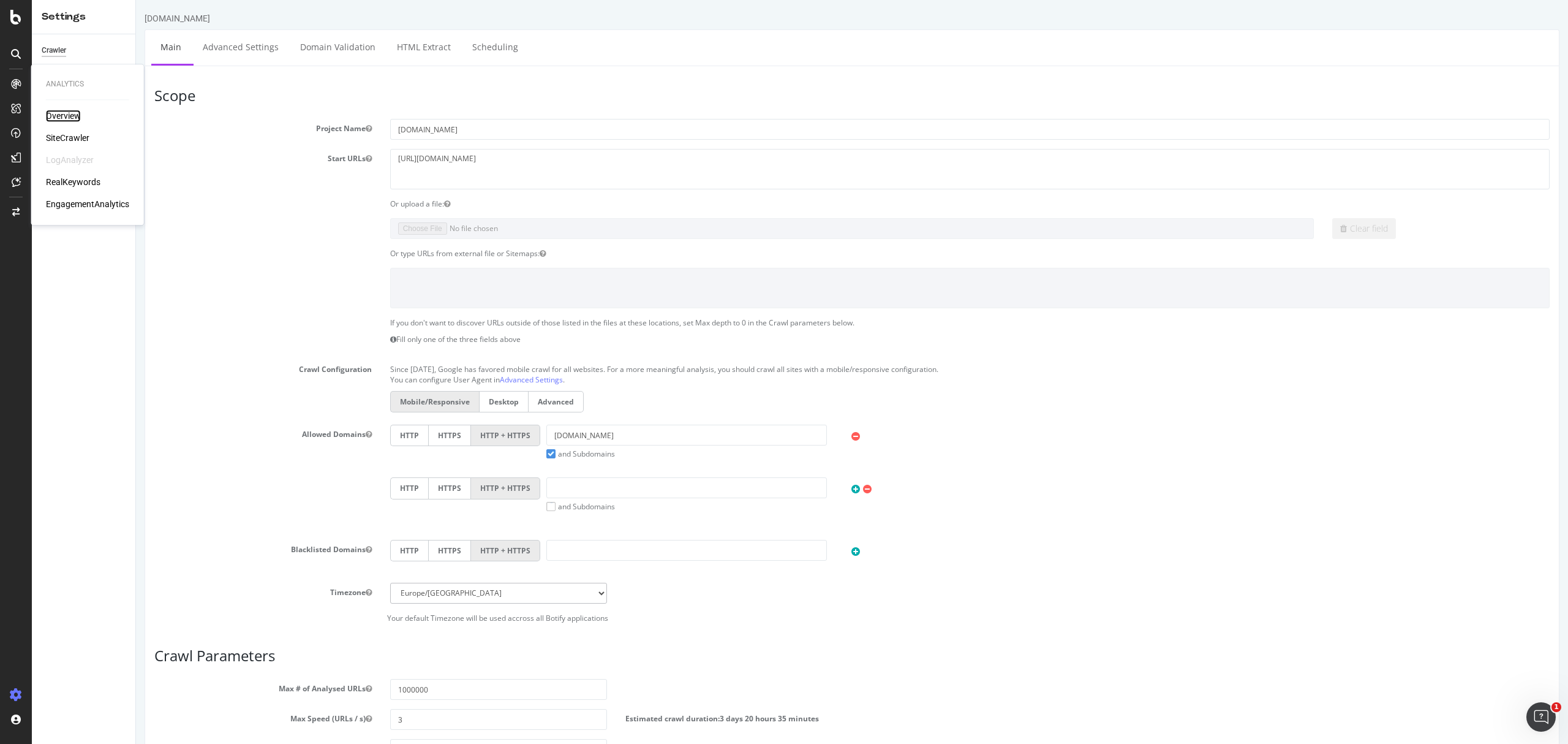
click at [50, 115] on div "Overview" at bounding box center [63, 115] width 35 height 12
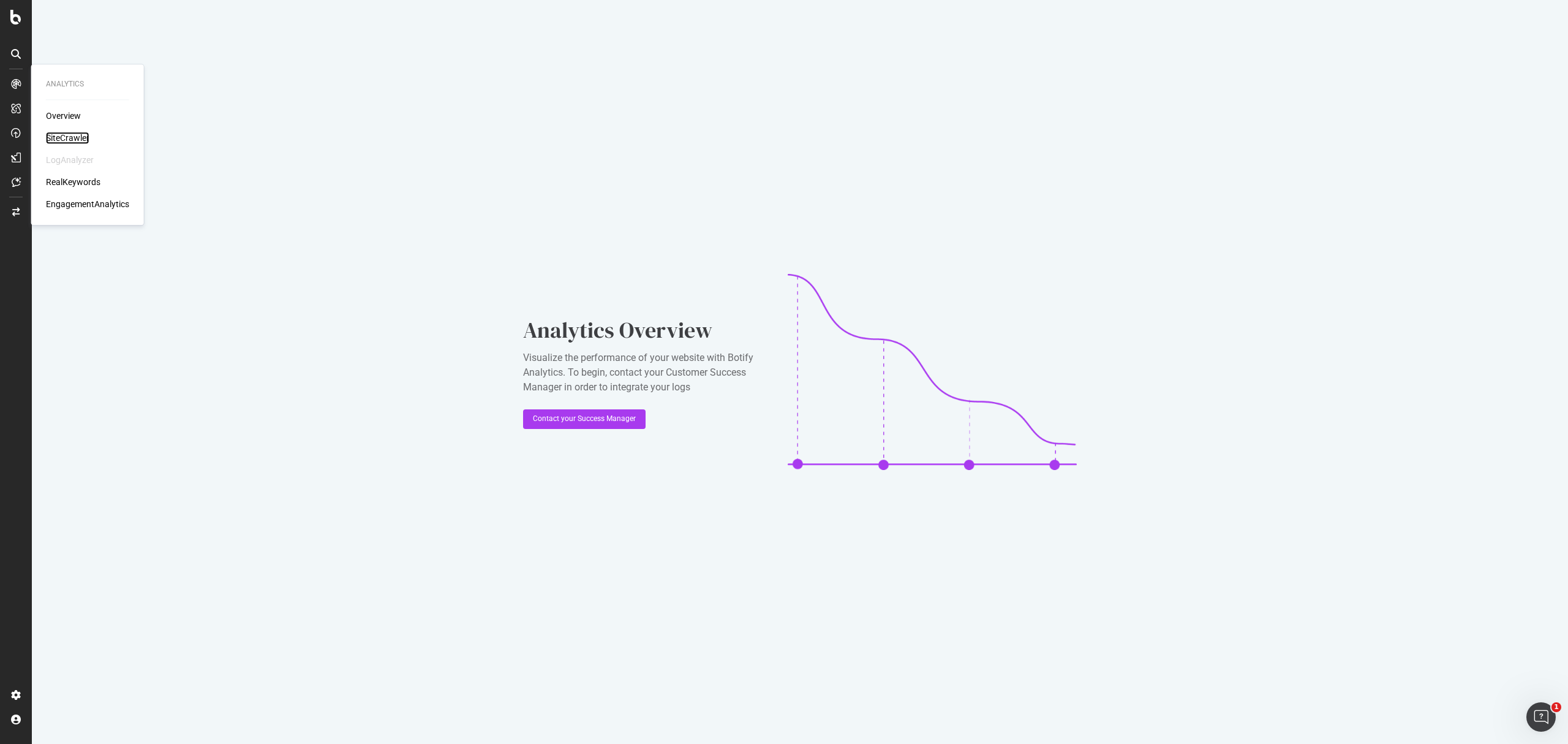
click at [77, 140] on div "SiteCrawler" at bounding box center [68, 138] width 43 height 12
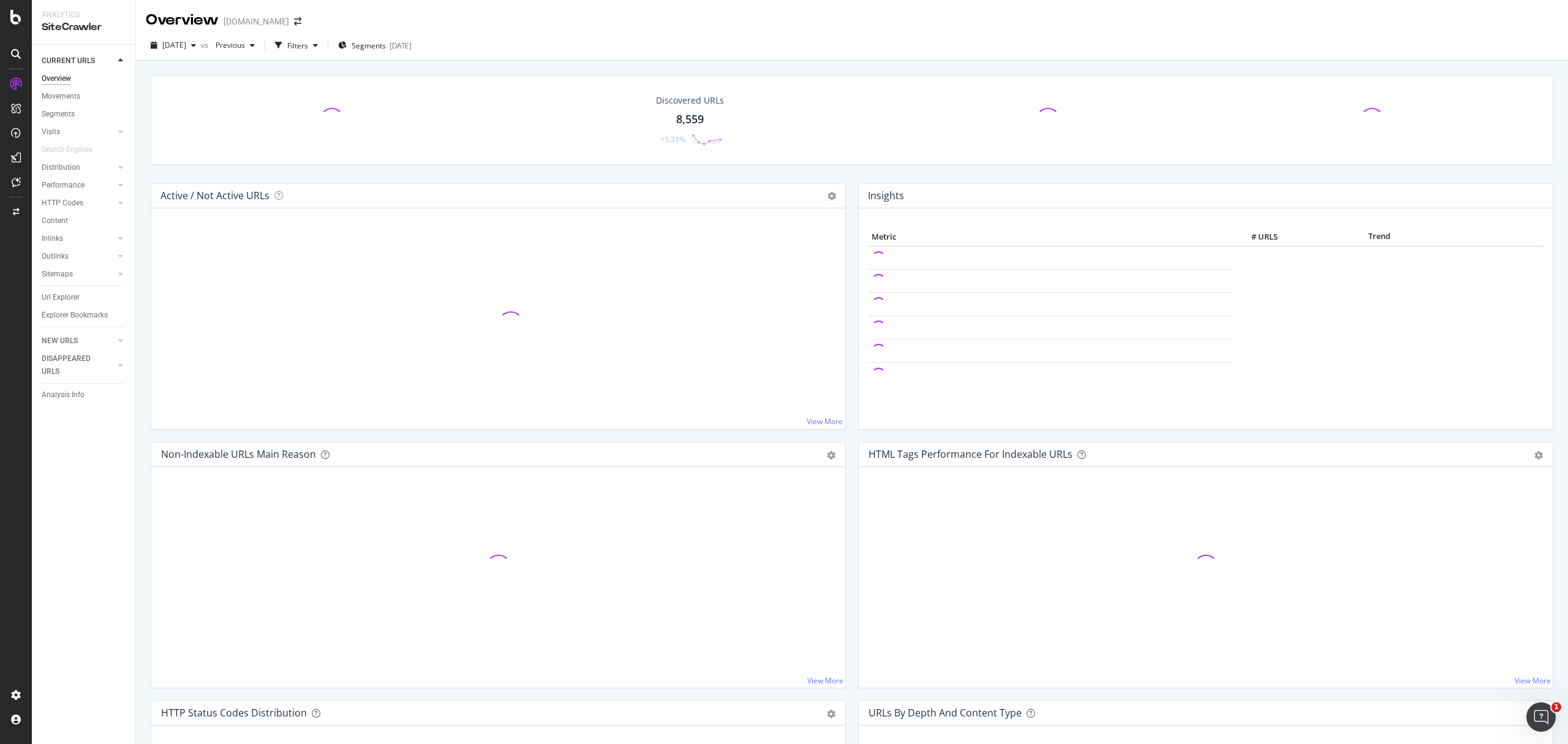
click at [70, 295] on div "Url Explorer" at bounding box center [60, 298] width 38 height 13
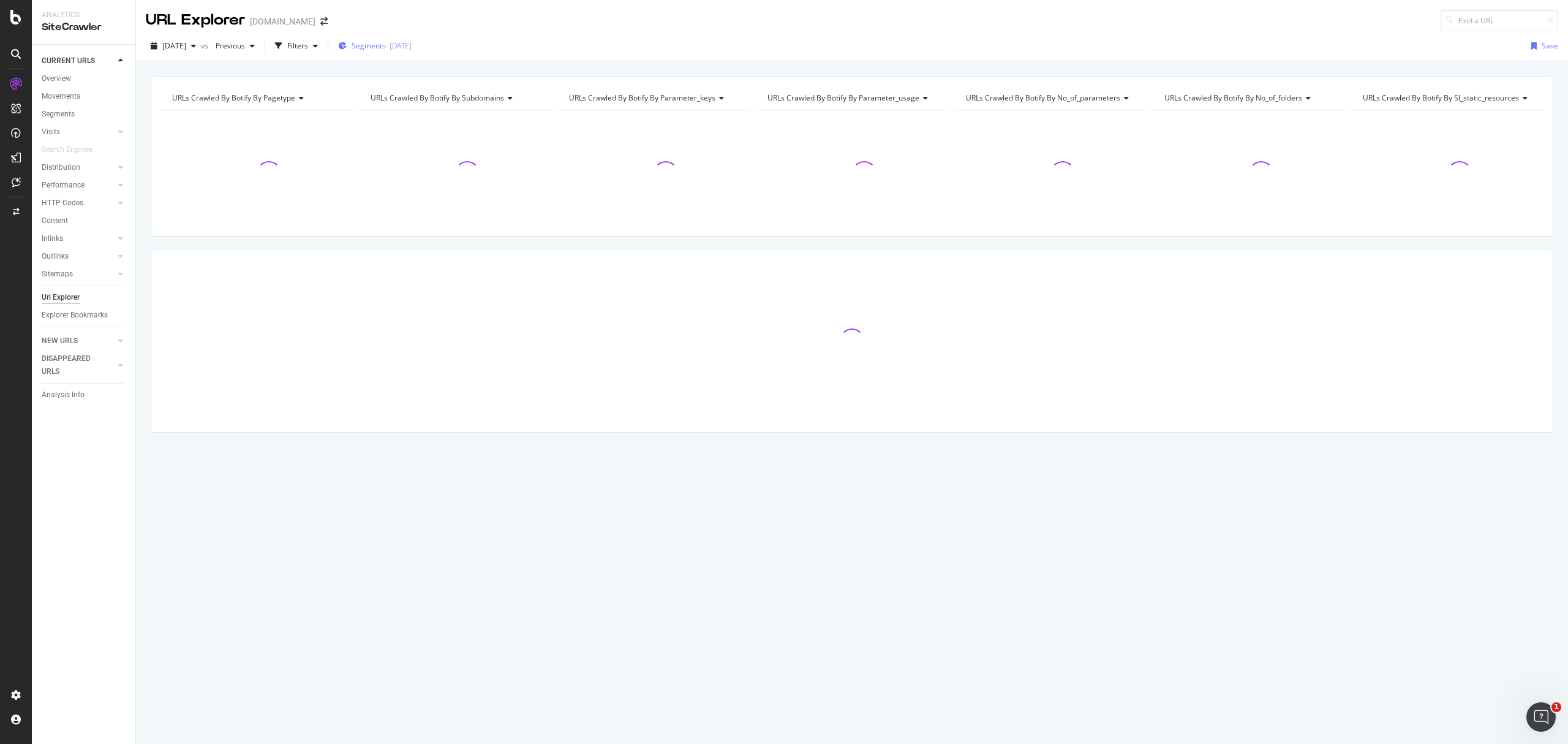
click at [386, 50] on span "Segments" at bounding box center [368, 45] width 35 height 10
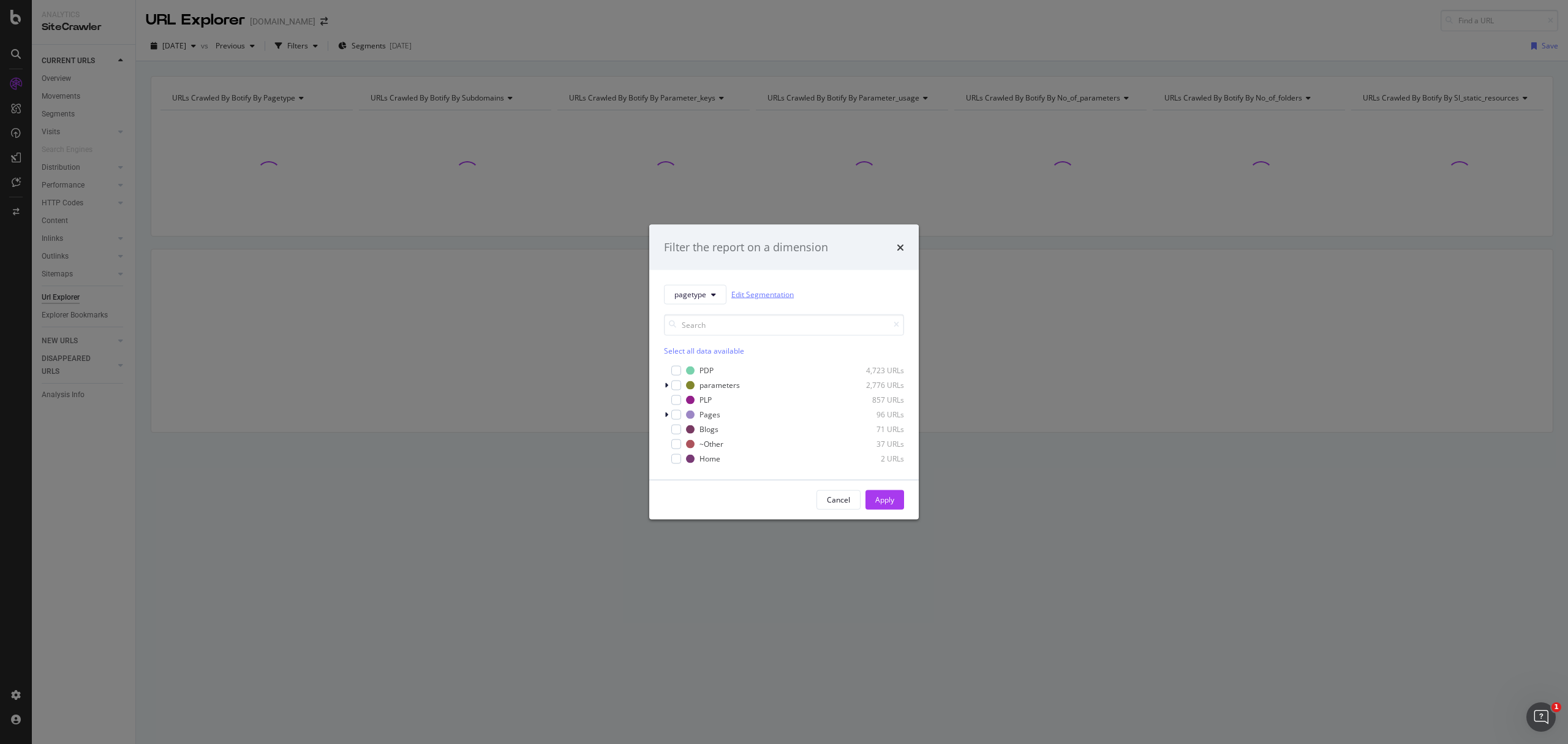
click at [739, 300] on link "Edit Segmentation" at bounding box center [763, 294] width 63 height 13
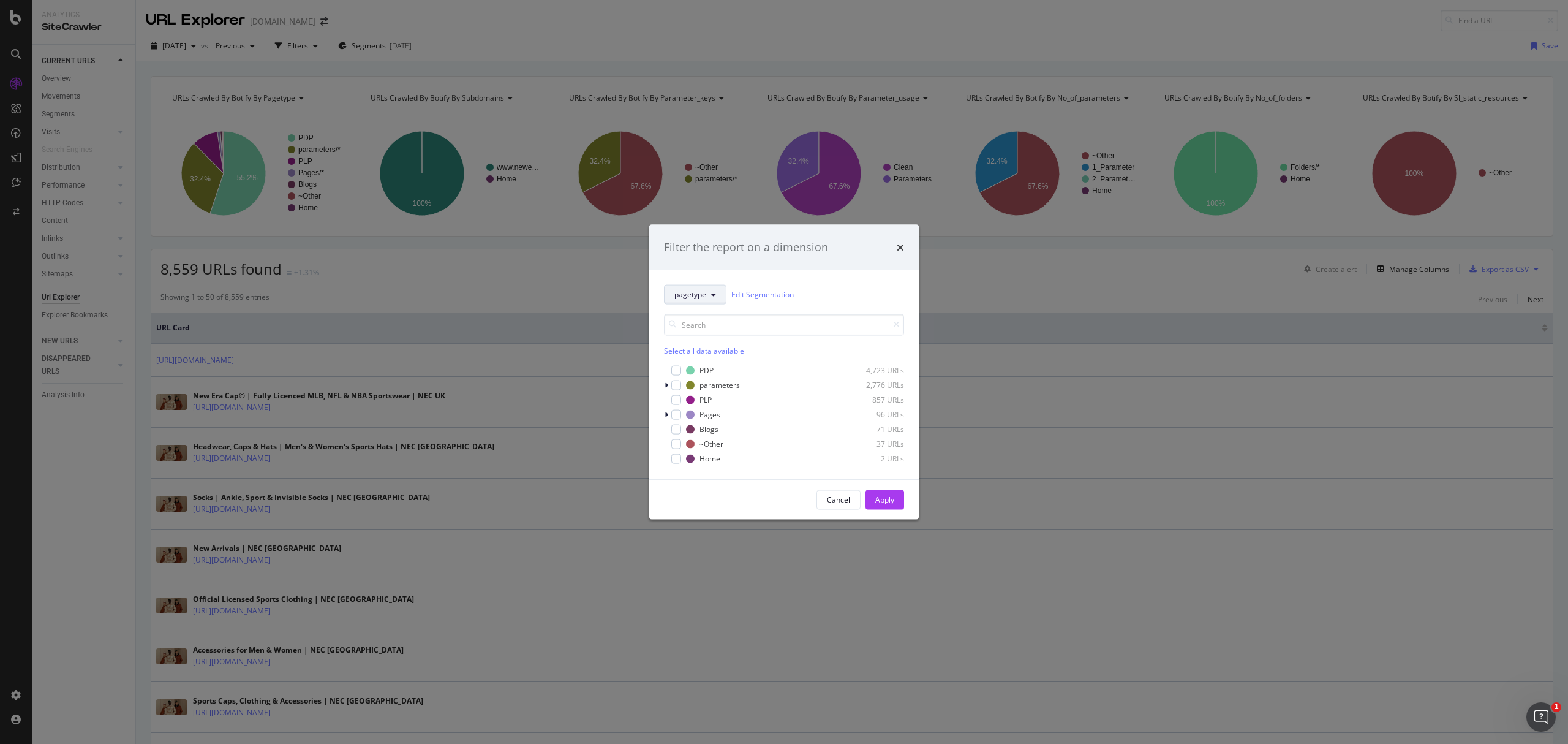
click at [706, 297] on button "pagetype" at bounding box center [696, 294] width 63 height 19
click at [698, 338] on span "pagetype" at bounding box center [714, 339] width 79 height 11
click at [704, 294] on span "pagetype" at bounding box center [691, 294] width 32 height 10
click at [706, 341] on span "pagetype" at bounding box center [714, 339] width 79 height 11
click at [695, 297] on span "pagetype" at bounding box center [691, 294] width 32 height 10
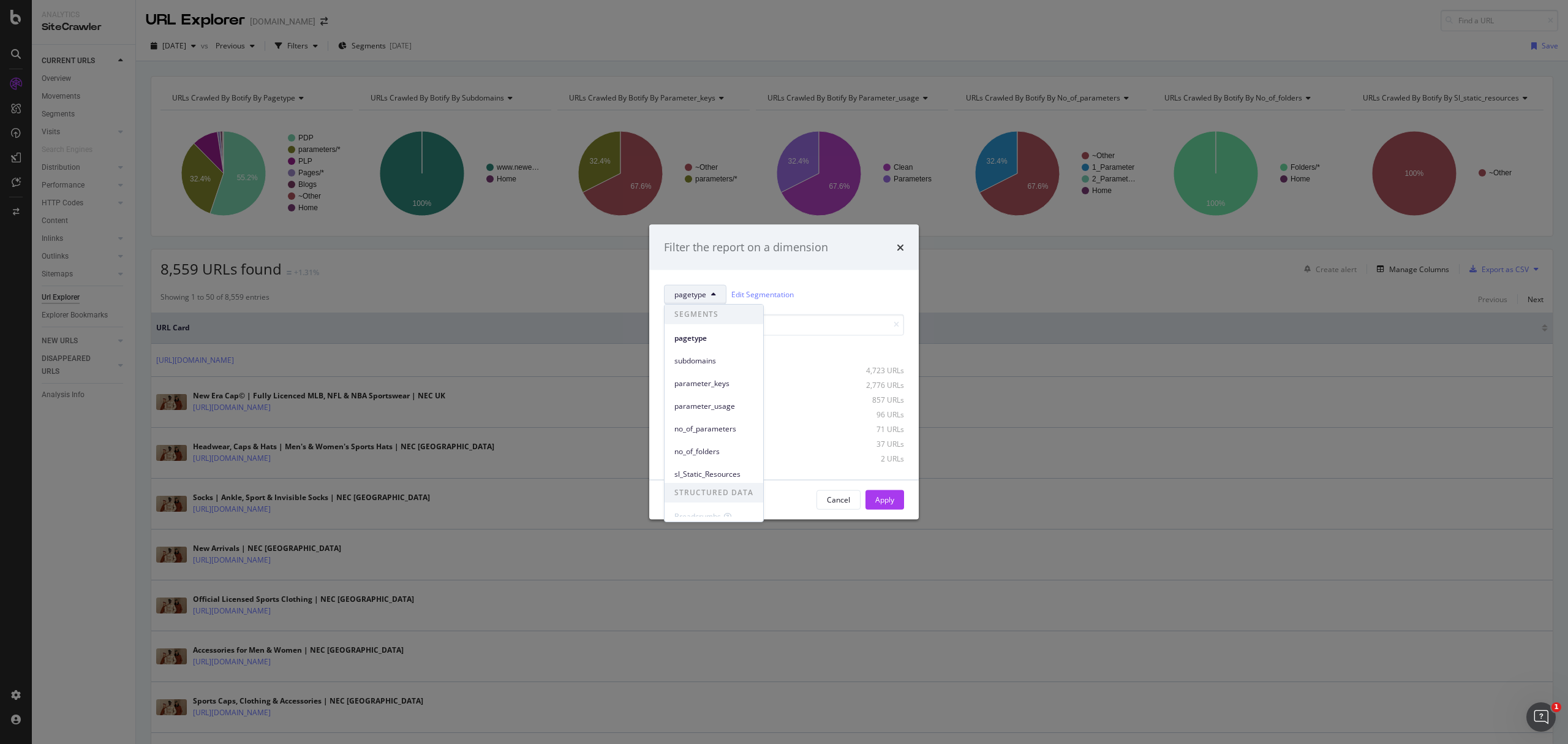
click at [706, 348] on div "subdomains" at bounding box center [714, 358] width 99 height 23
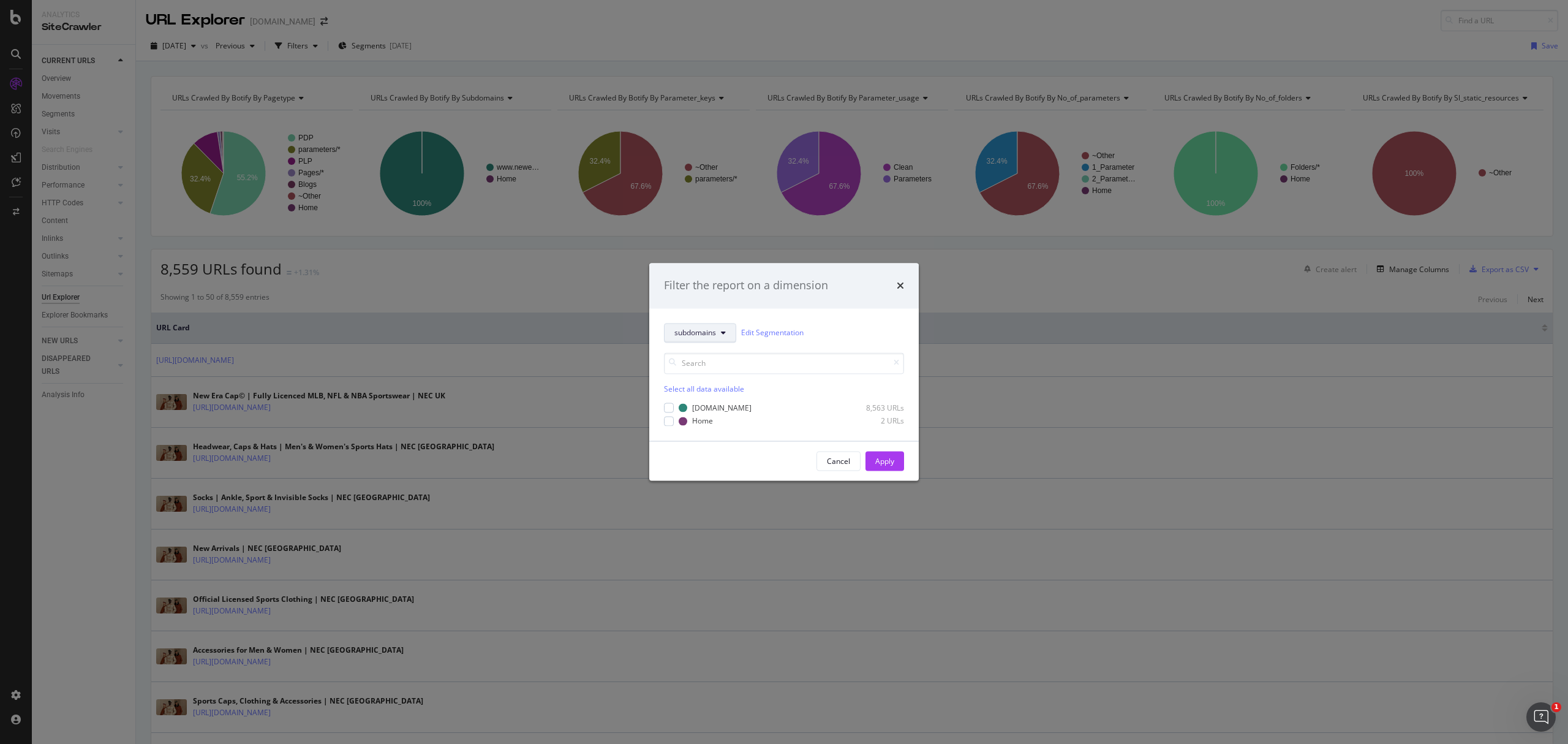
click at [700, 332] on span "subdomains" at bounding box center [696, 333] width 42 height 10
click at [485, 47] on div "Filter the report on a dimension subdomains Edit Segmentation Select all data a…" at bounding box center [784, 372] width 1568 height 744
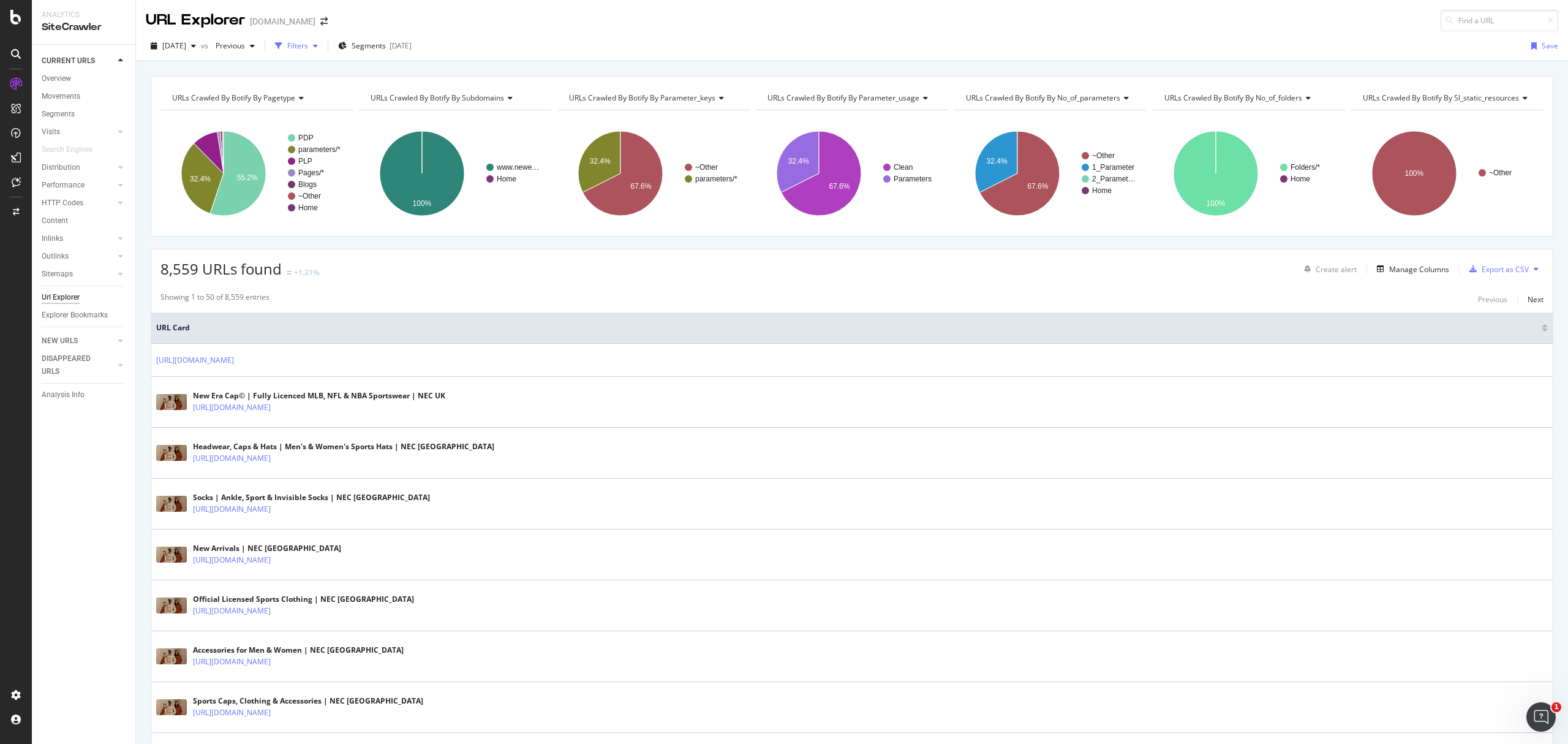
drag, startPoint x: 329, startPoint y: 40, endPoint x: 335, endPoint y: 51, distance: 12.5
click at [322, 40] on div "Filters" at bounding box center [297, 46] width 53 height 18
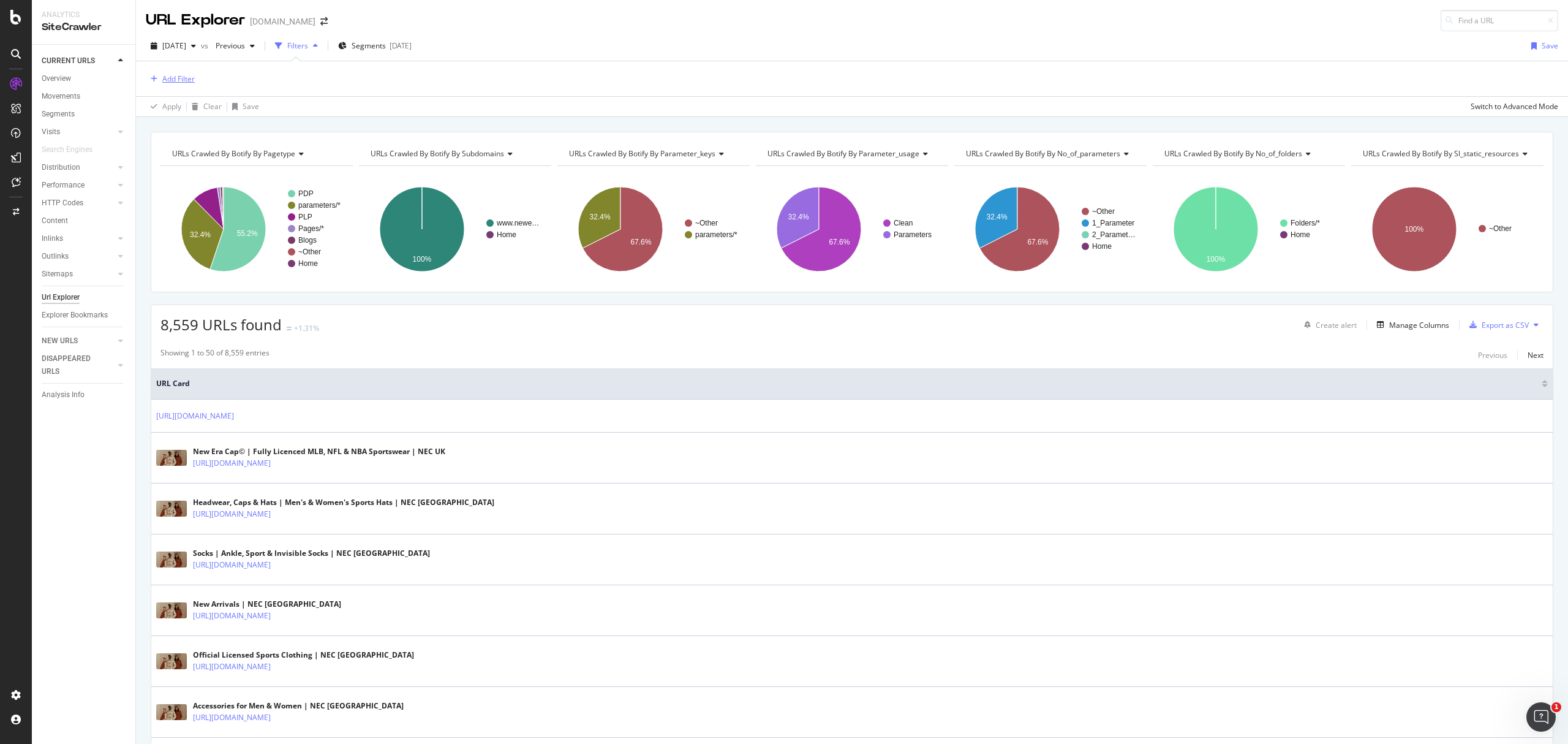
click at [172, 73] on div "Add Filter" at bounding box center [179, 78] width 32 height 10
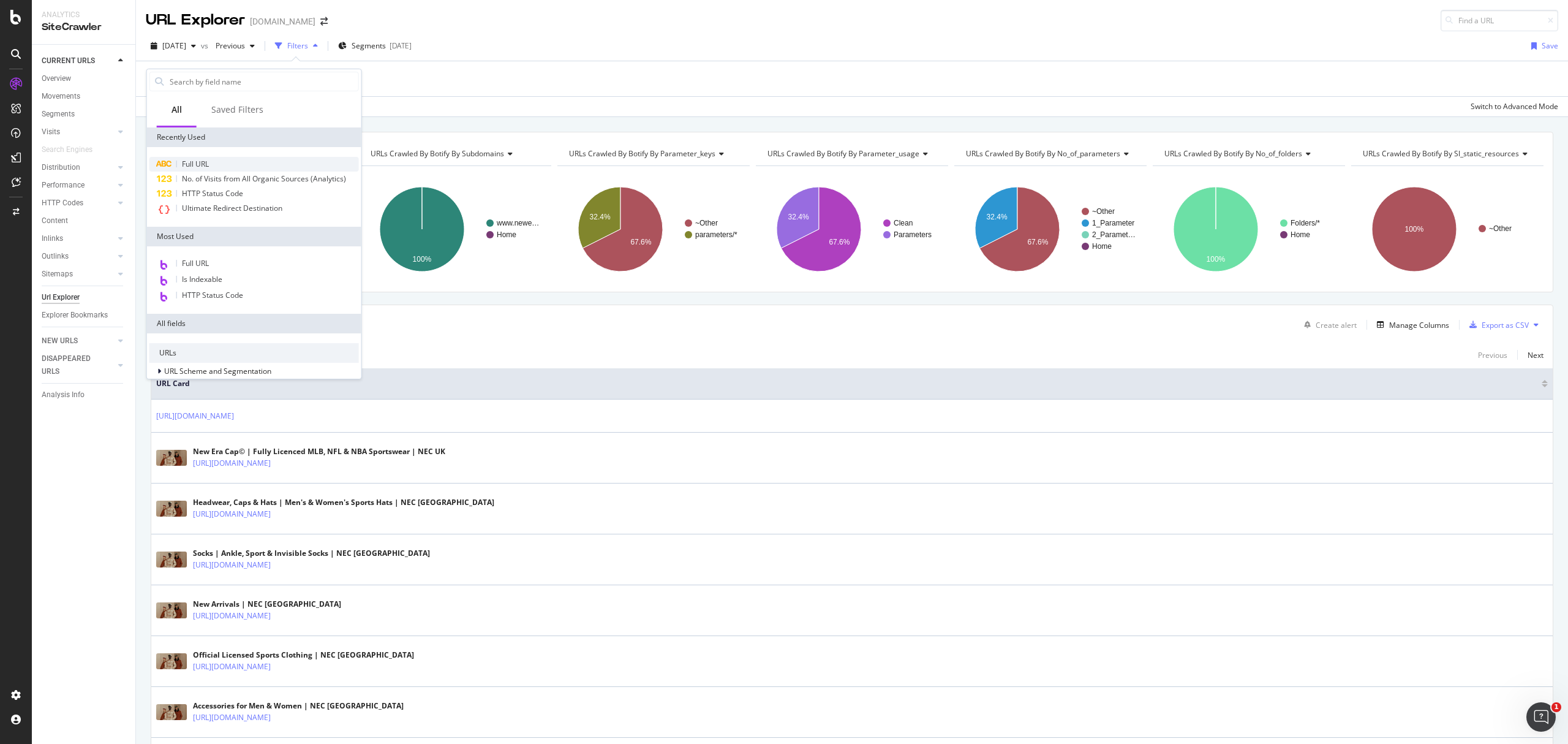
click at [215, 162] on div "Full URL" at bounding box center [254, 164] width 210 height 14
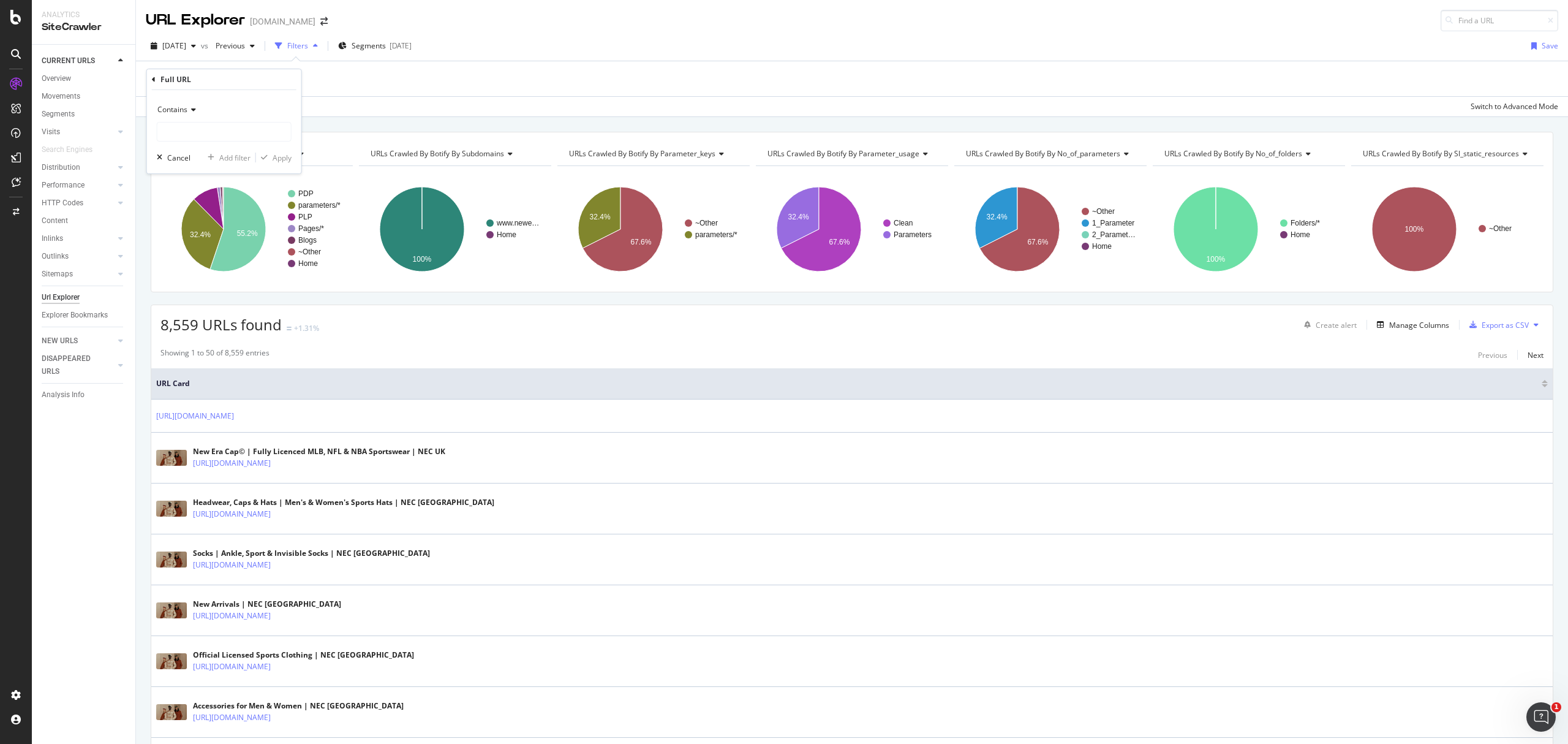
click at [187, 109] on icon at bounding box center [191, 109] width 9 height 7
click at [199, 203] on div "Ends with" at bounding box center [225, 199] width 131 height 16
click at [184, 129] on input "text" at bounding box center [224, 132] width 133 height 19
type input "/"
click at [278, 147] on div "Ends with / Cancel Add filter Apply" at bounding box center [224, 132] width 154 height 84
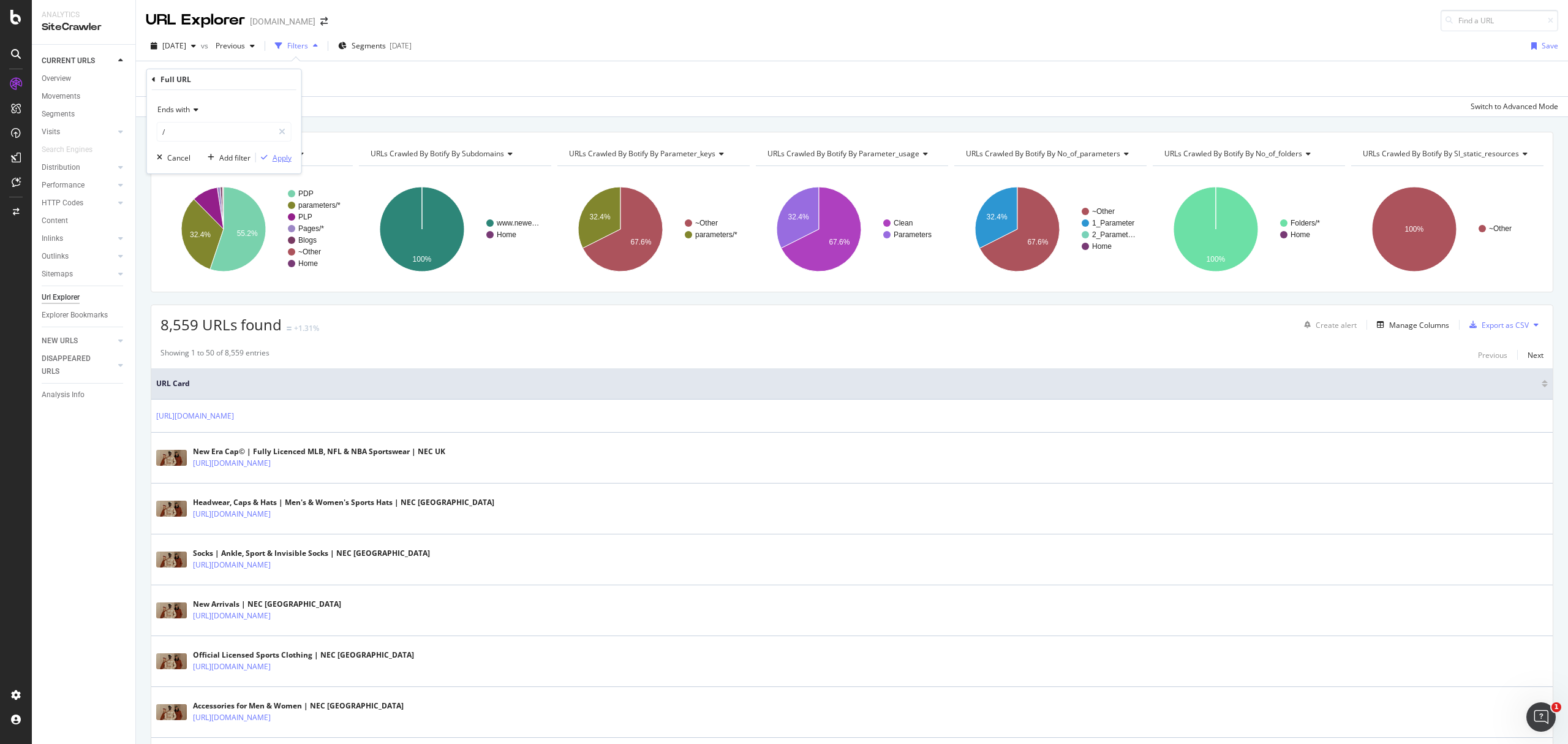
click at [285, 158] on div "Apply" at bounding box center [282, 158] width 19 height 10
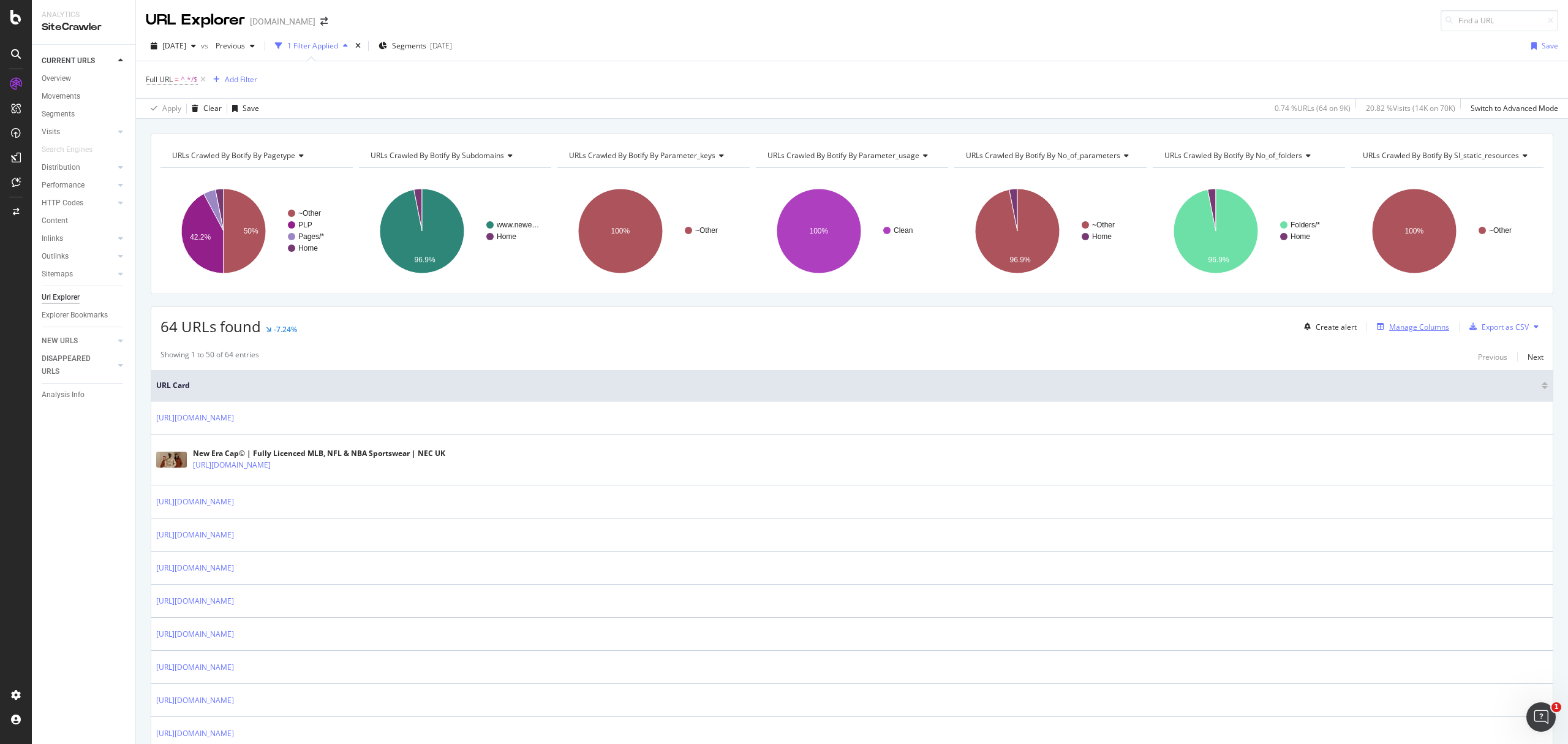
click at [1423, 322] on div "Manage Columns" at bounding box center [1410, 327] width 77 height 14
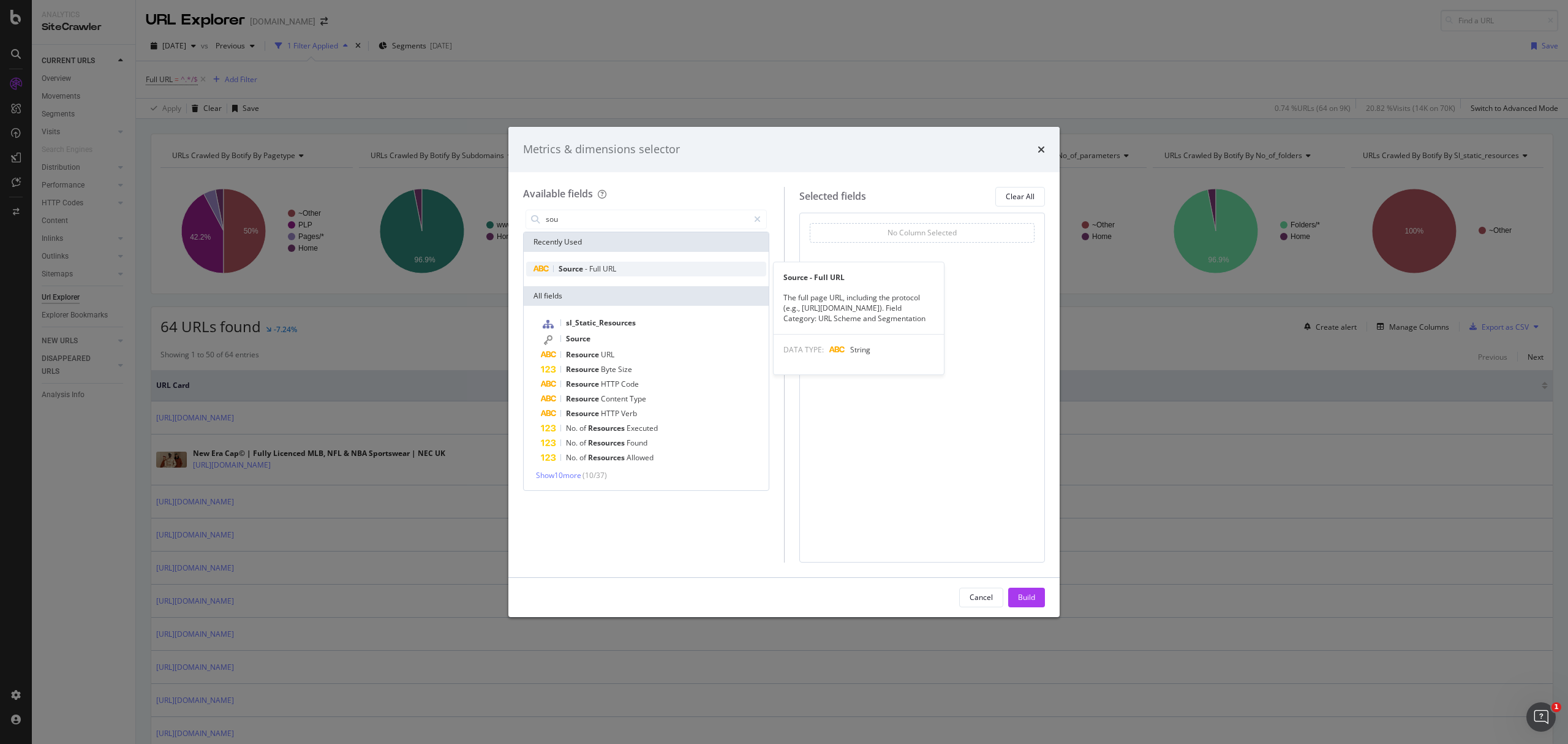
type input "sou"
click at [631, 272] on div "Source - Full URL" at bounding box center [646, 269] width 240 height 14
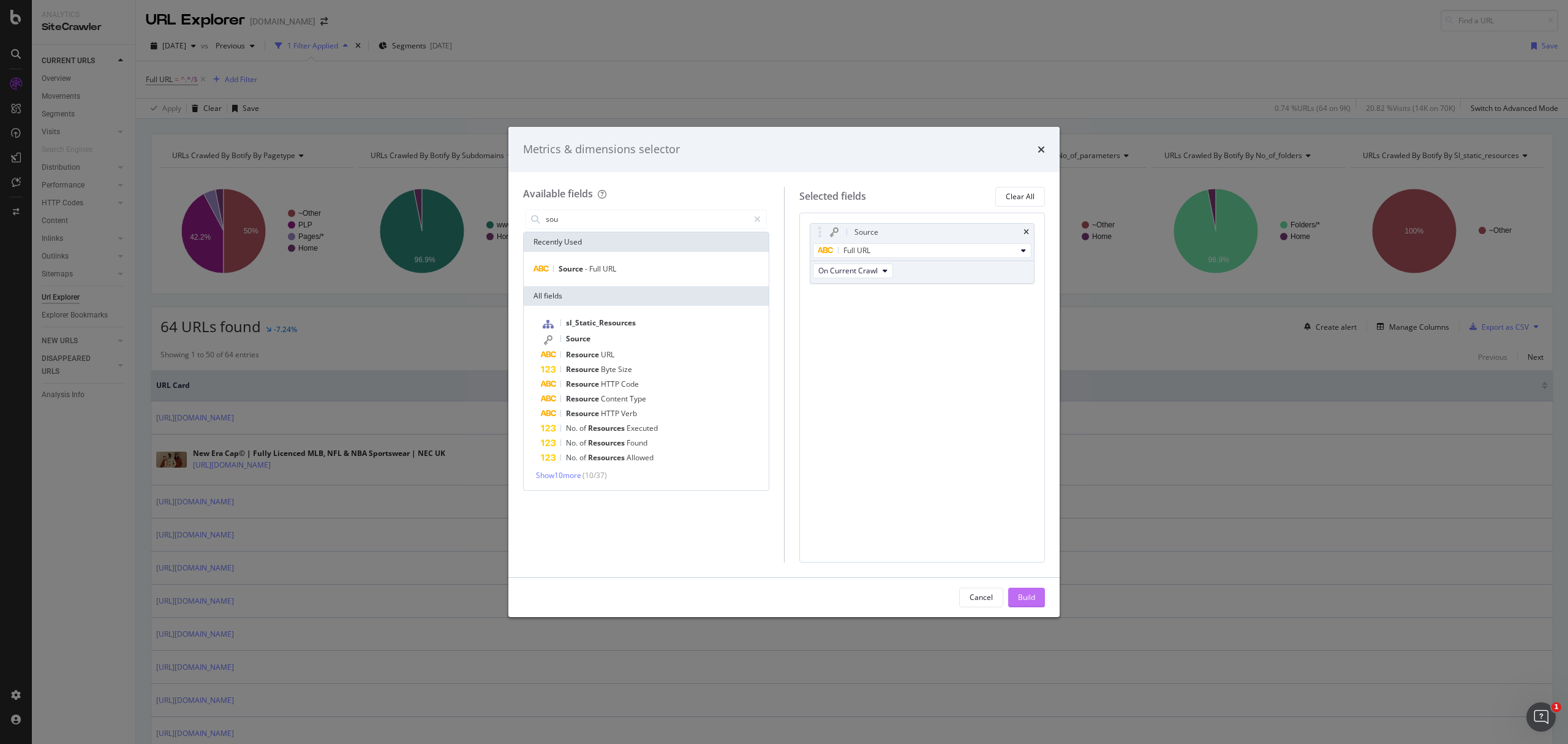
click at [1034, 589] on div "Build" at bounding box center [1026, 597] width 17 height 18
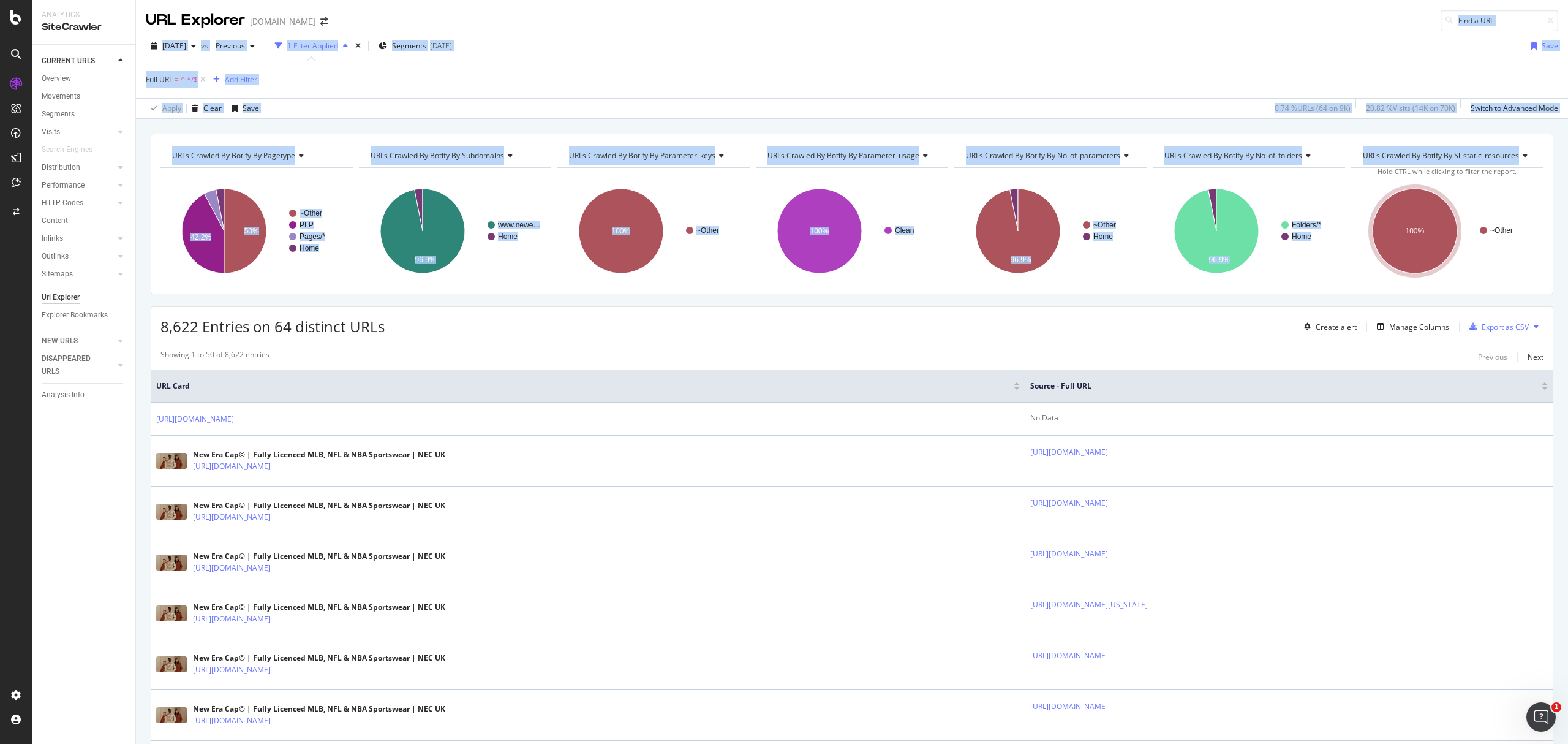
drag, startPoint x: 1567, startPoint y: 175, endPoint x: 1567, endPoint y: 25, distance: 150.0
click at [1567, 26] on div "URL Explorer www.neweracap.co.uk 2025 Aug. 22nd vs Previous 1 Filter Applied Se…" at bounding box center [852, 372] width 1432 height 744
click at [1213, 56] on div "2025 Aug. 22nd vs Previous 1 Filter Applied Segments 2025-06-25 Save" at bounding box center [852, 48] width 1432 height 24
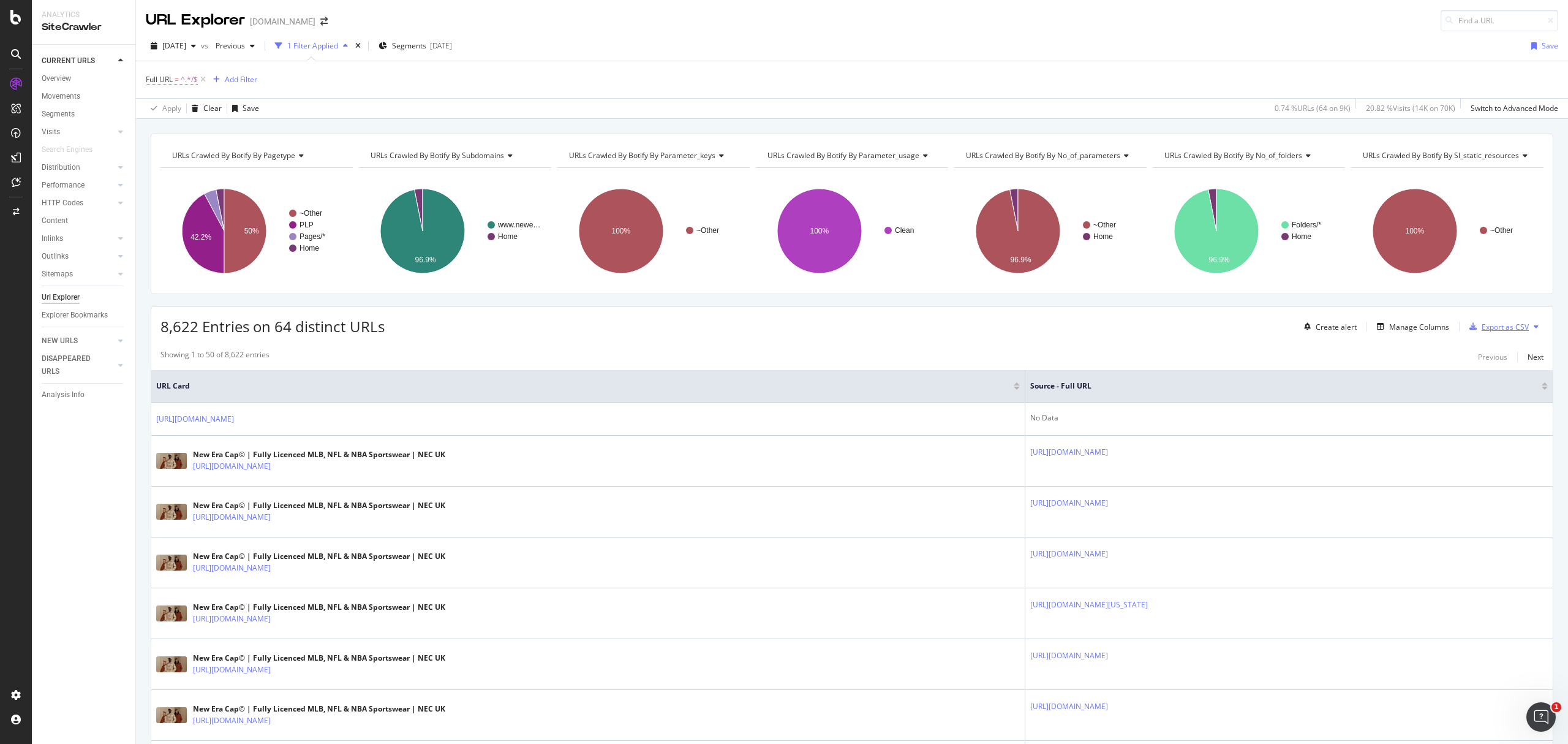
click at [1482, 332] on div "Export as CSV" at bounding box center [1505, 327] width 47 height 10
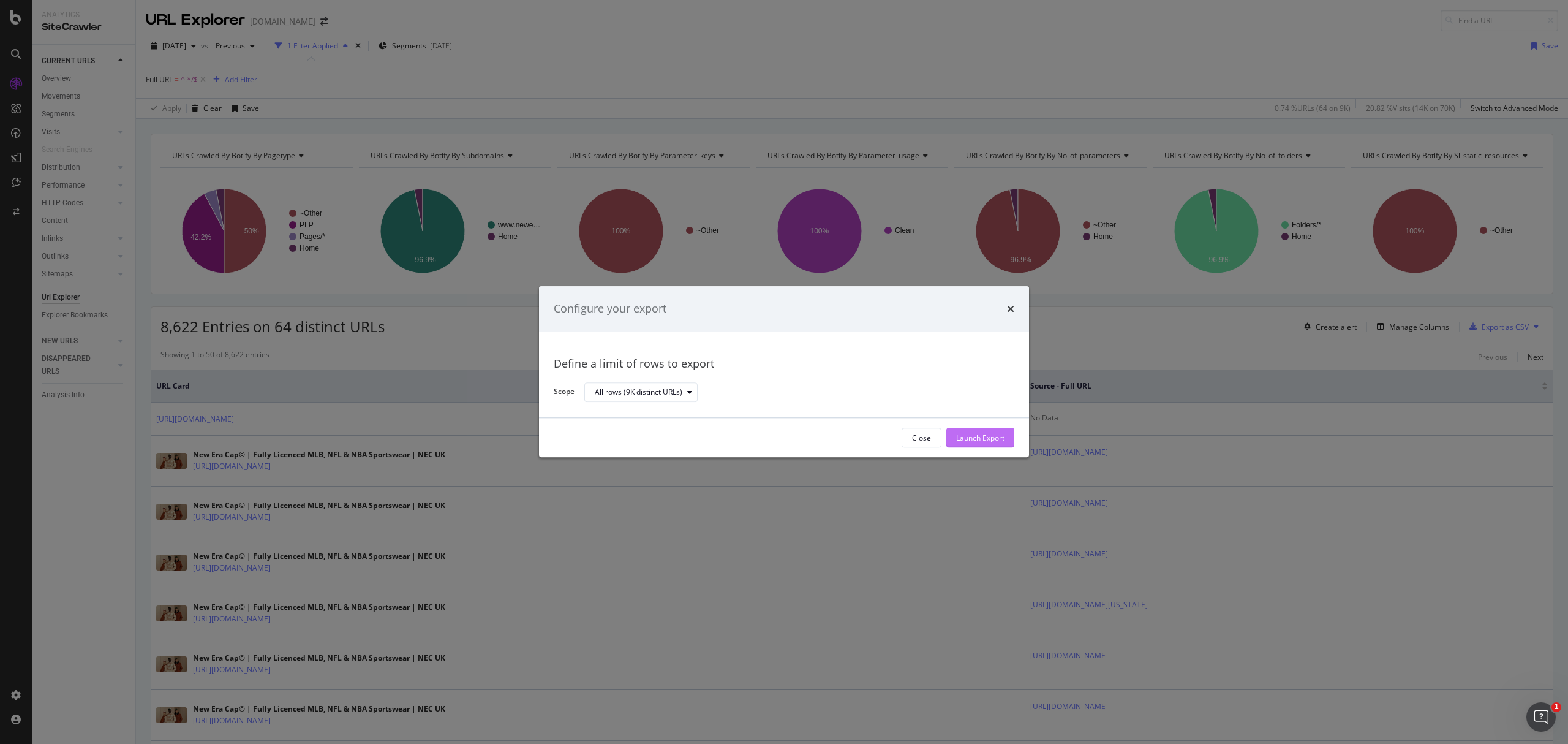
click at [975, 438] on div "Launch Export" at bounding box center [980, 438] width 48 height 10
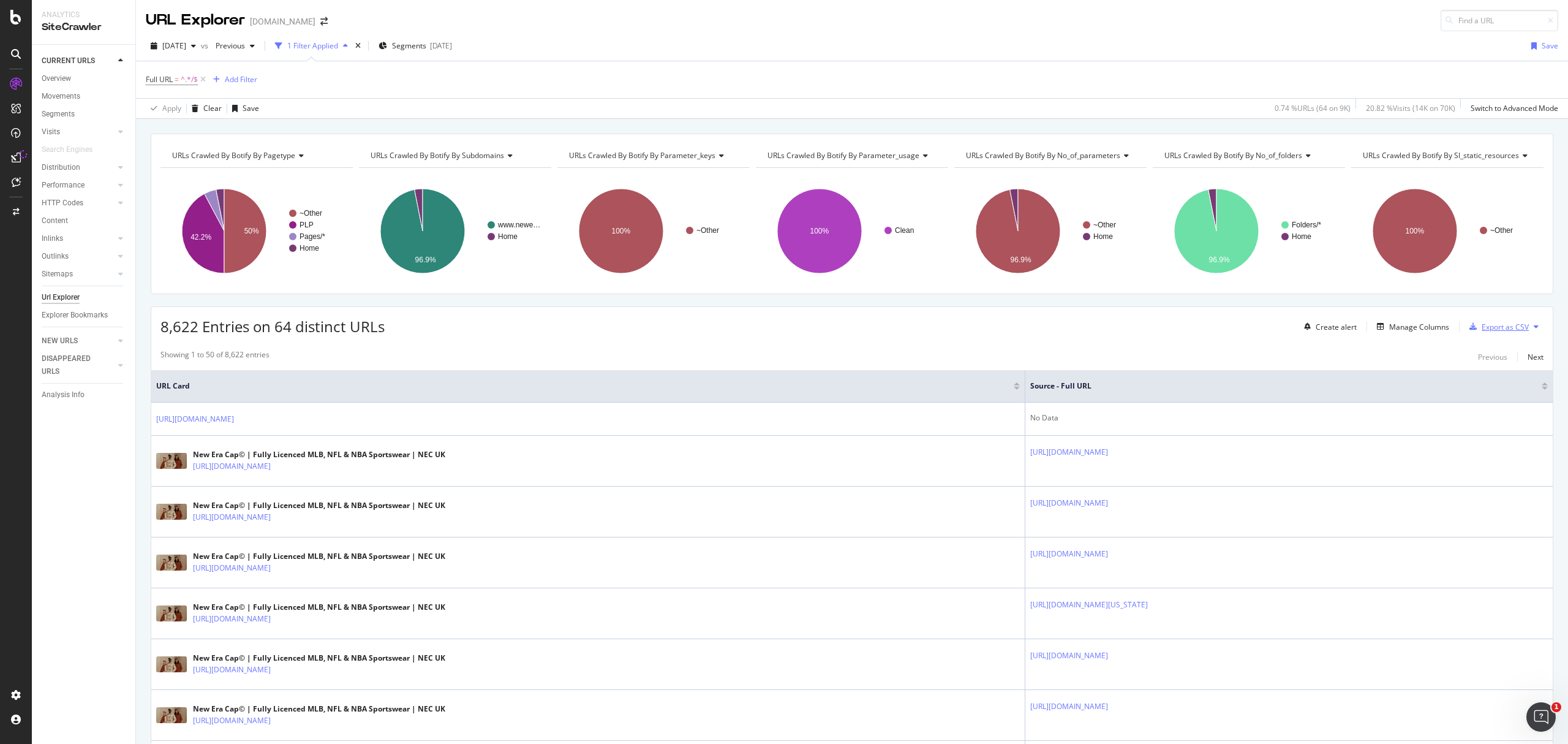
click at [1512, 332] on div "Export as CSV" at bounding box center [1505, 327] width 47 height 10
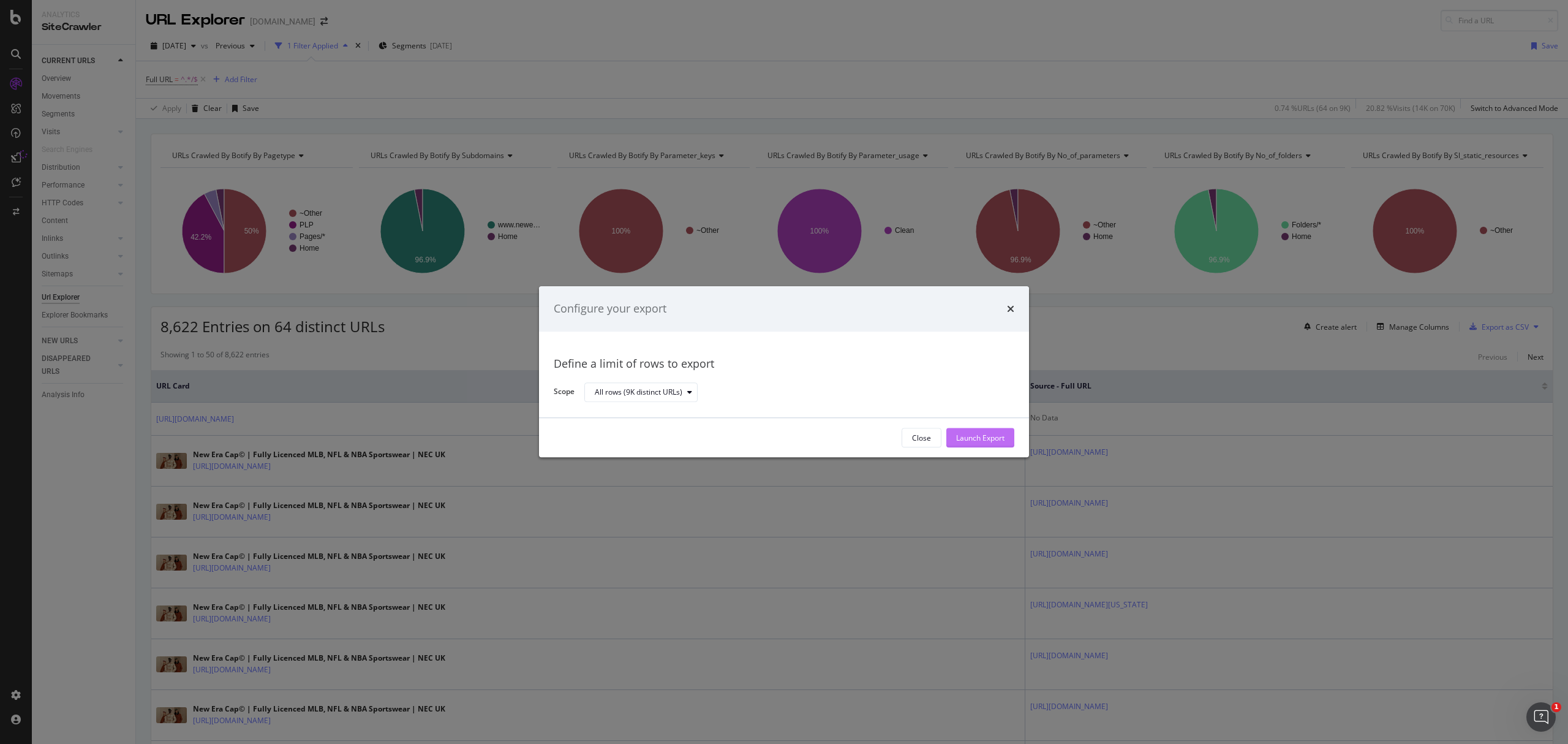
click at [969, 438] on div "Launch Export" at bounding box center [980, 438] width 48 height 10
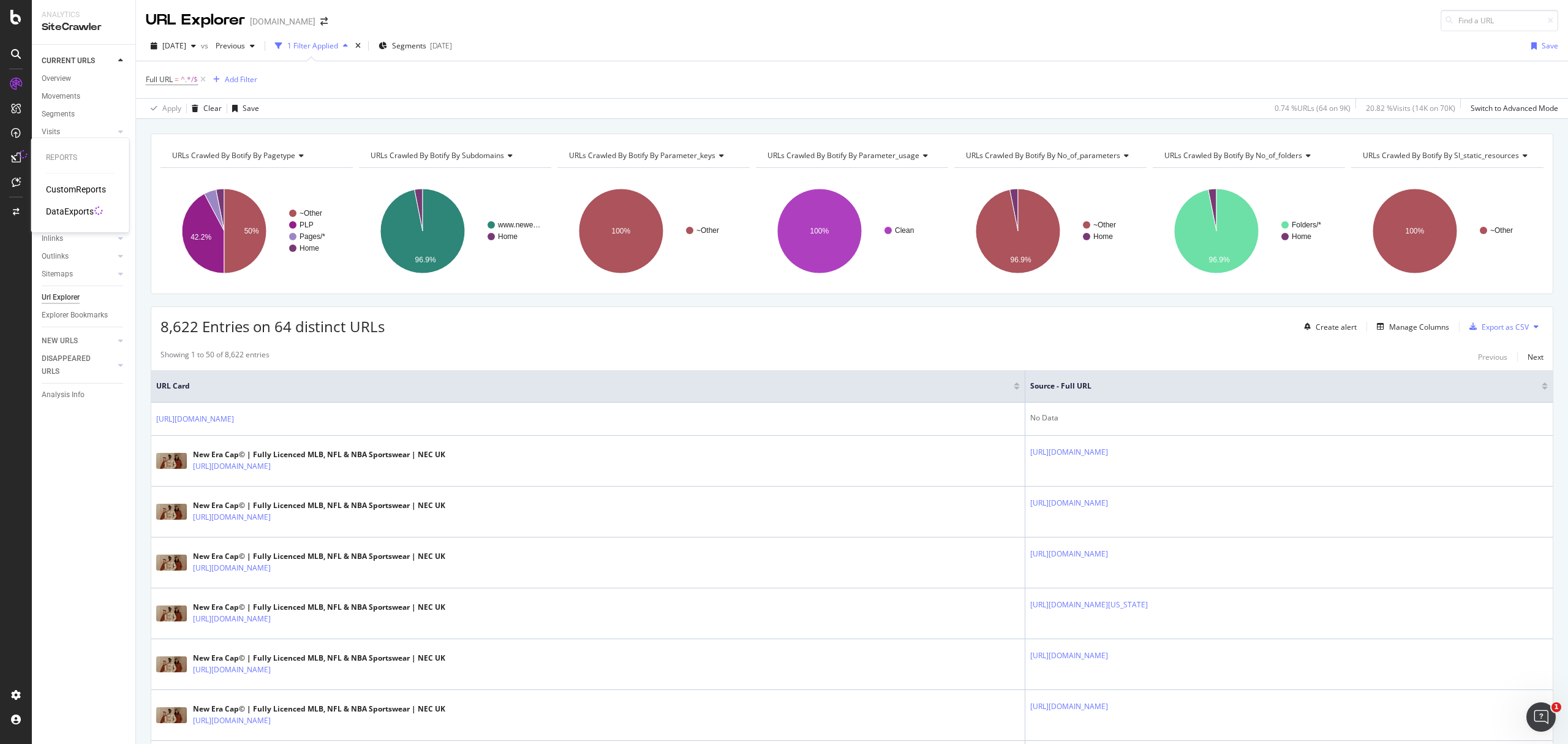
click at [14, 158] on icon at bounding box center [16, 158] width 10 height 10
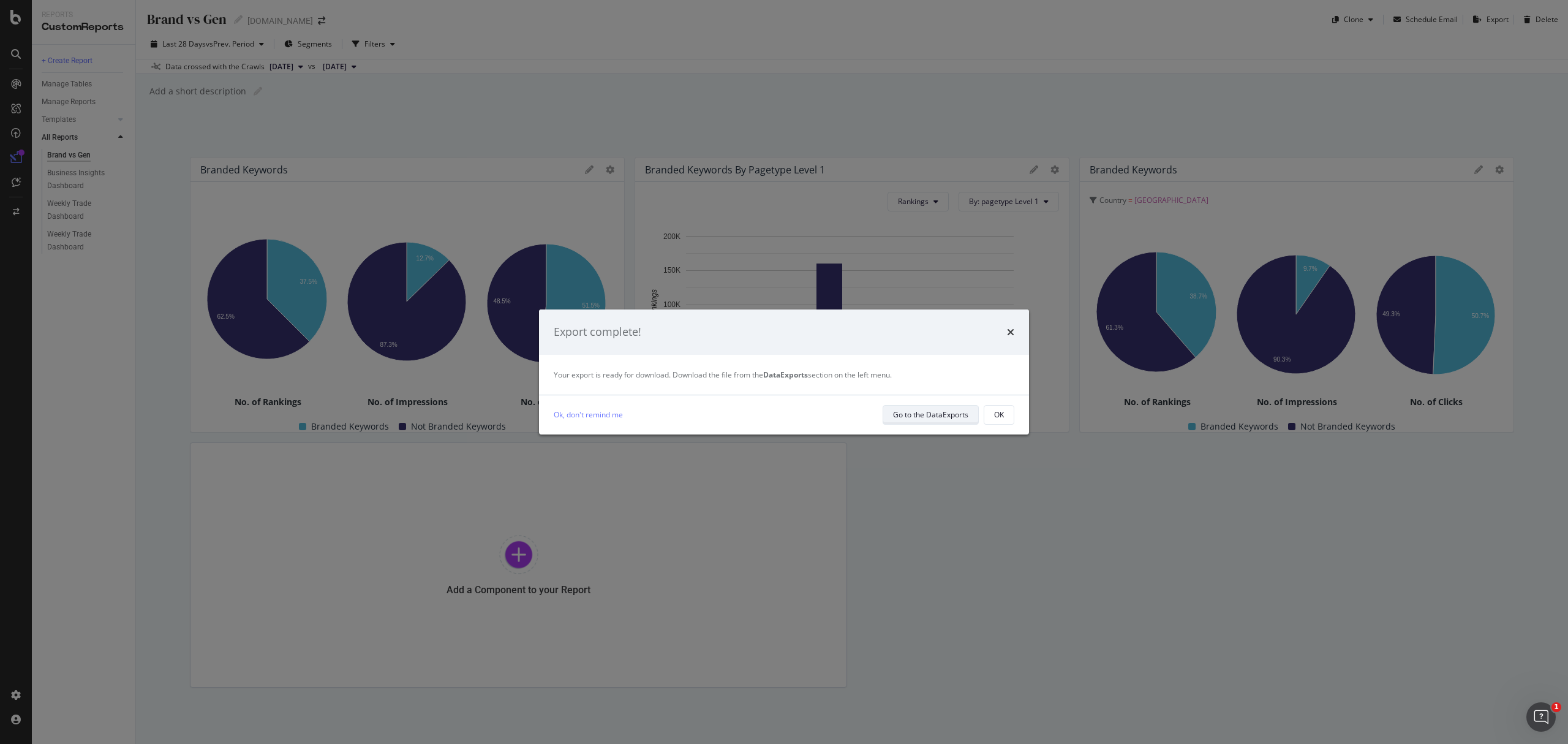
click at [919, 409] on div "Go to the DataExports" at bounding box center [931, 414] width 76 height 10
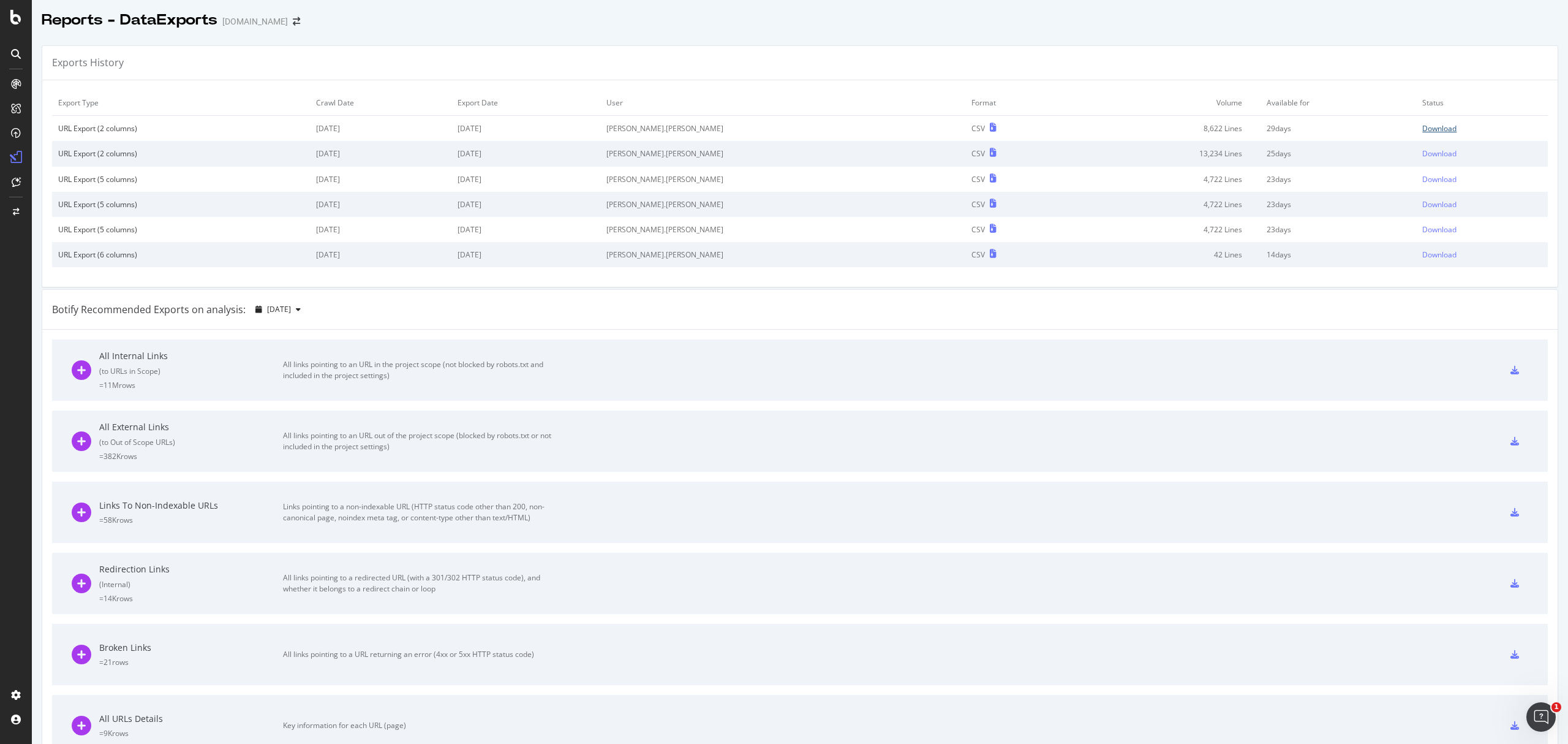
click at [1422, 124] on div "Download" at bounding box center [1439, 128] width 35 height 10
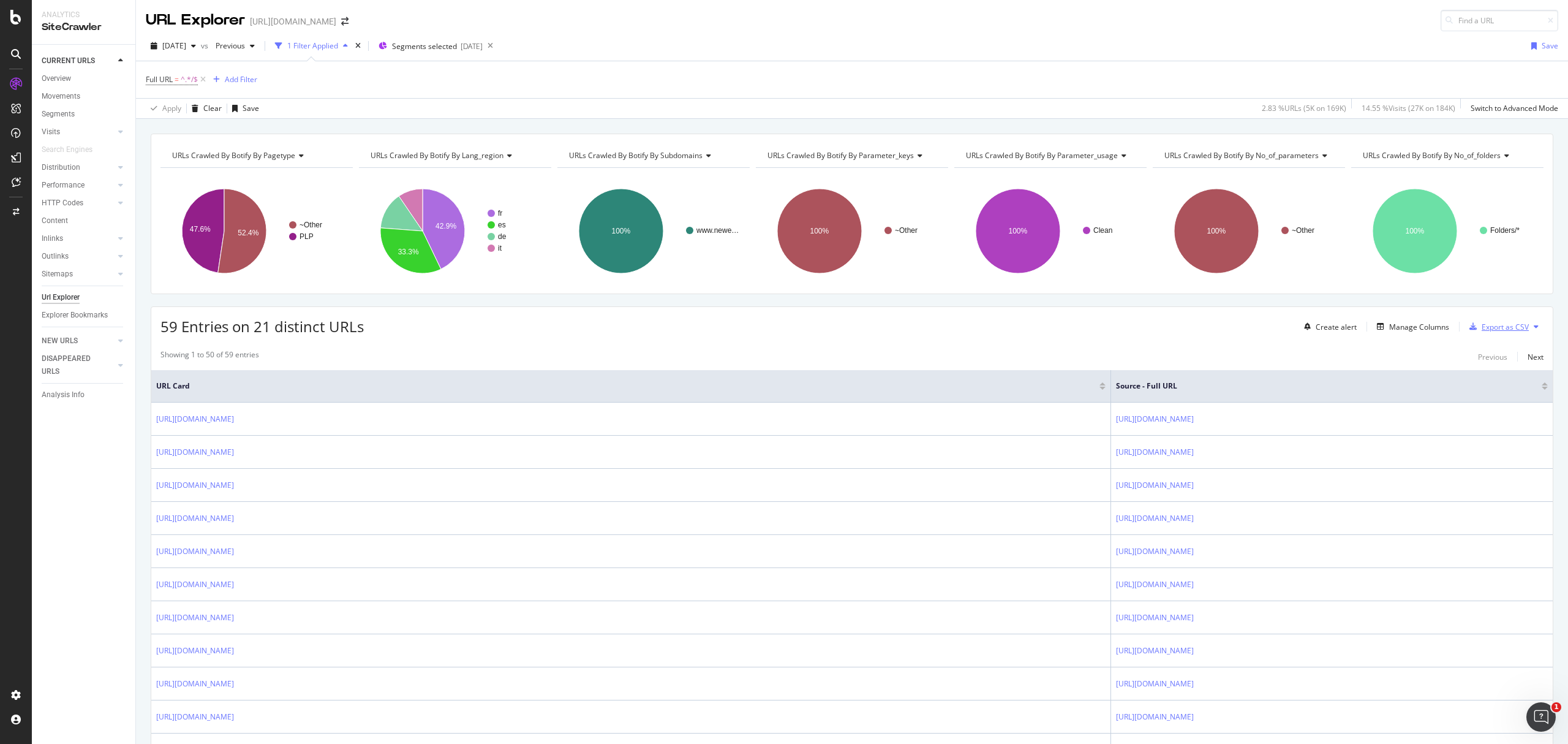
click at [1482, 330] on div "Export as CSV" at bounding box center [1505, 327] width 47 height 10
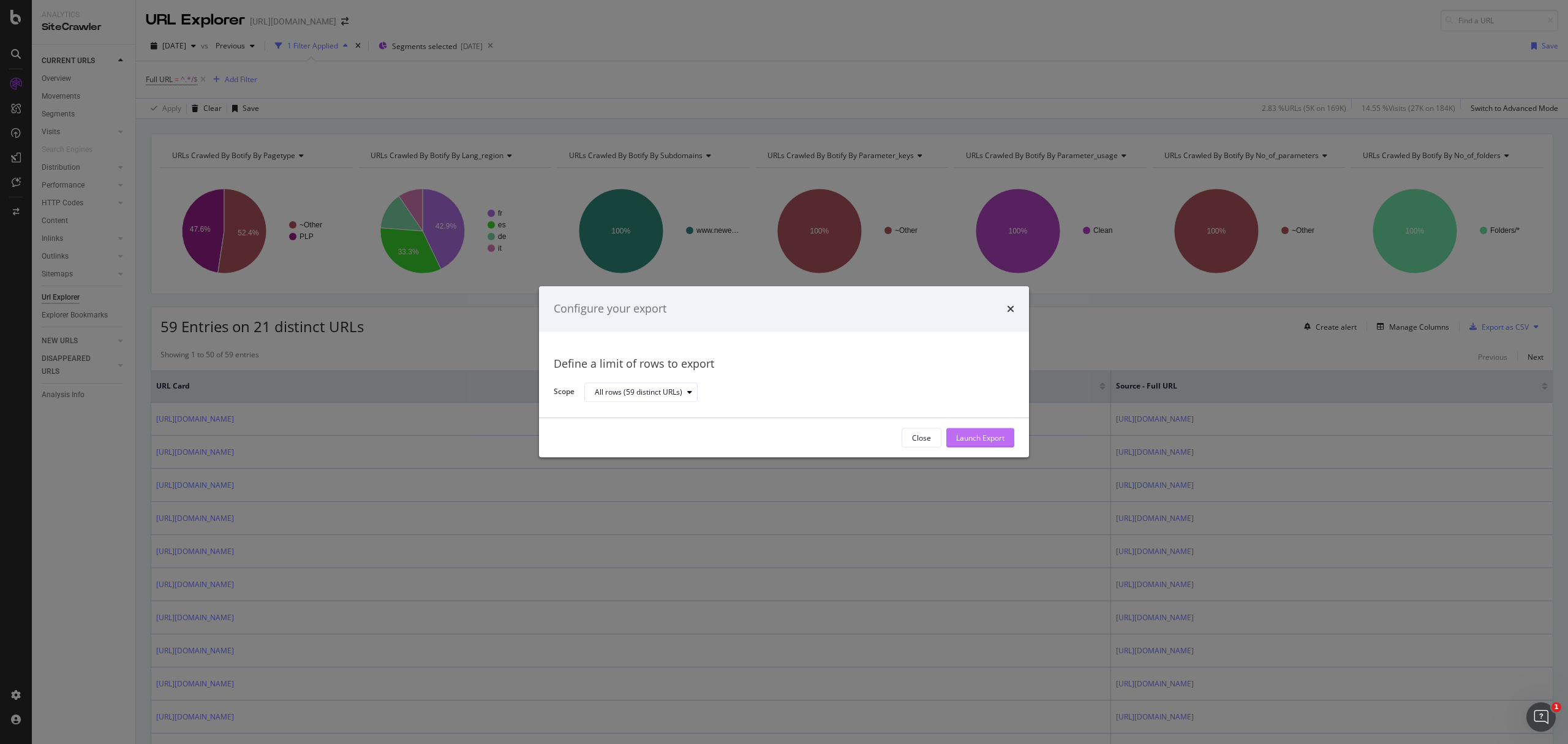
click at [985, 446] on div "Launch Export" at bounding box center [980, 438] width 48 height 18
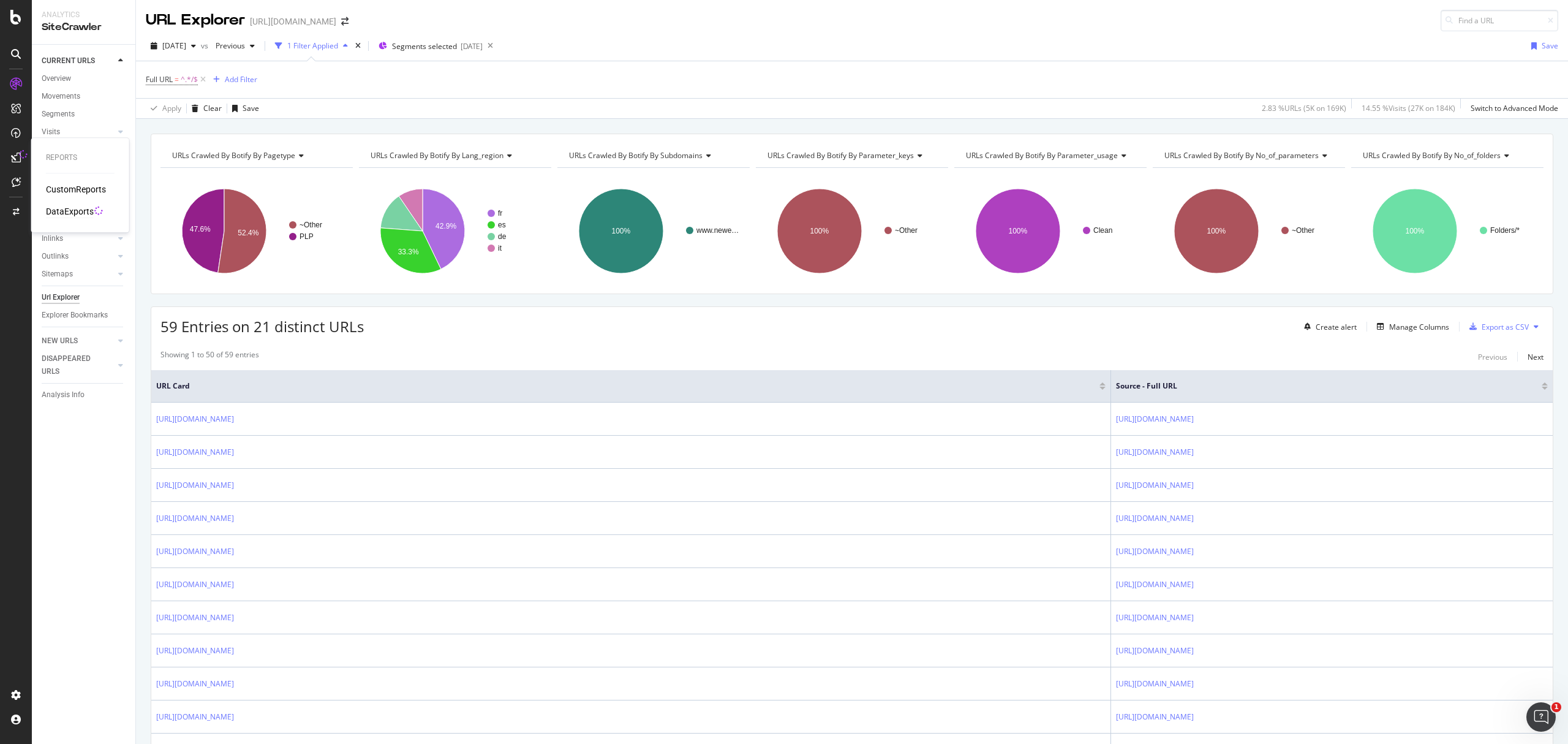
click at [75, 209] on div "DataExports" at bounding box center [69, 211] width 47 height 12
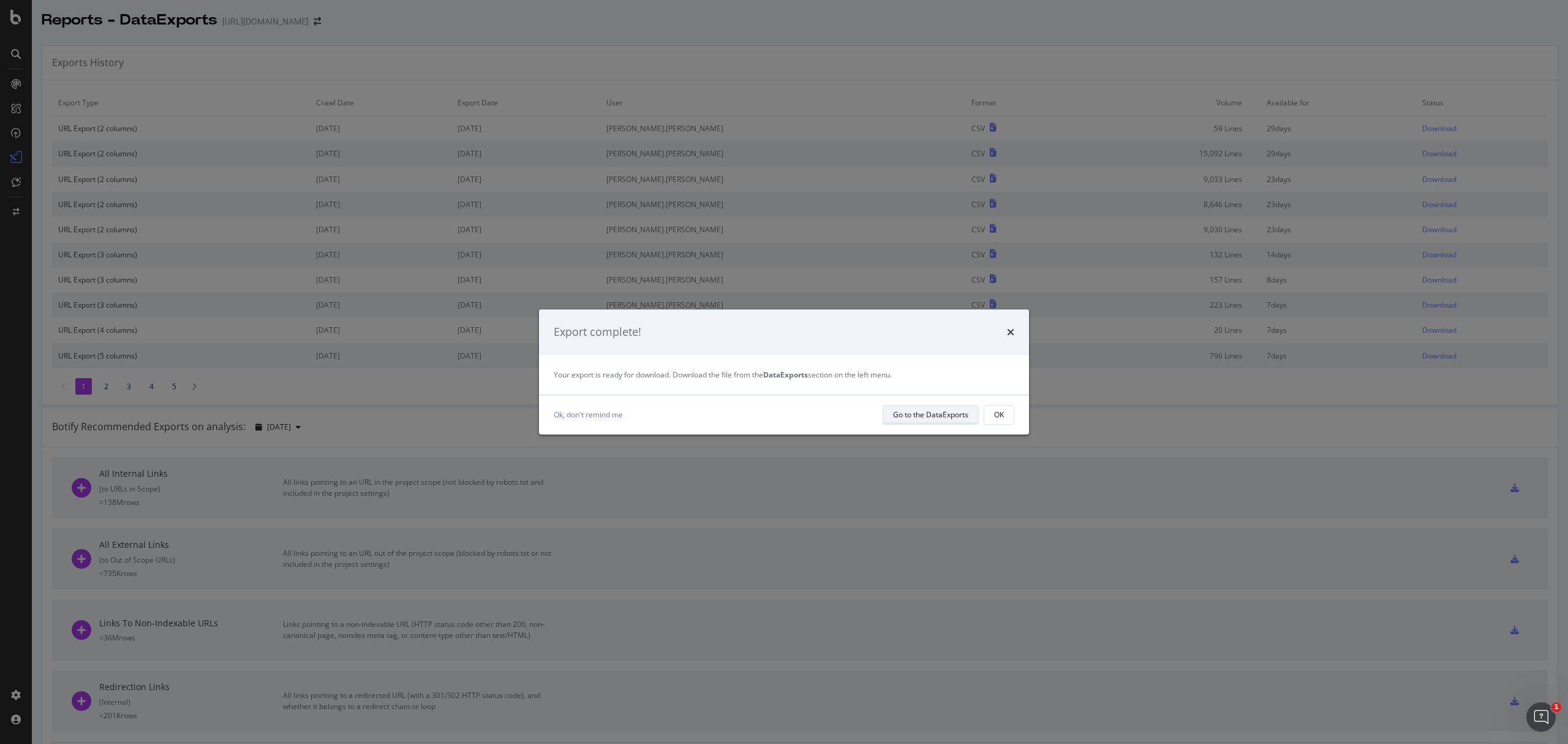
click at [932, 419] on div "Go to the DataExports" at bounding box center [931, 414] width 76 height 10
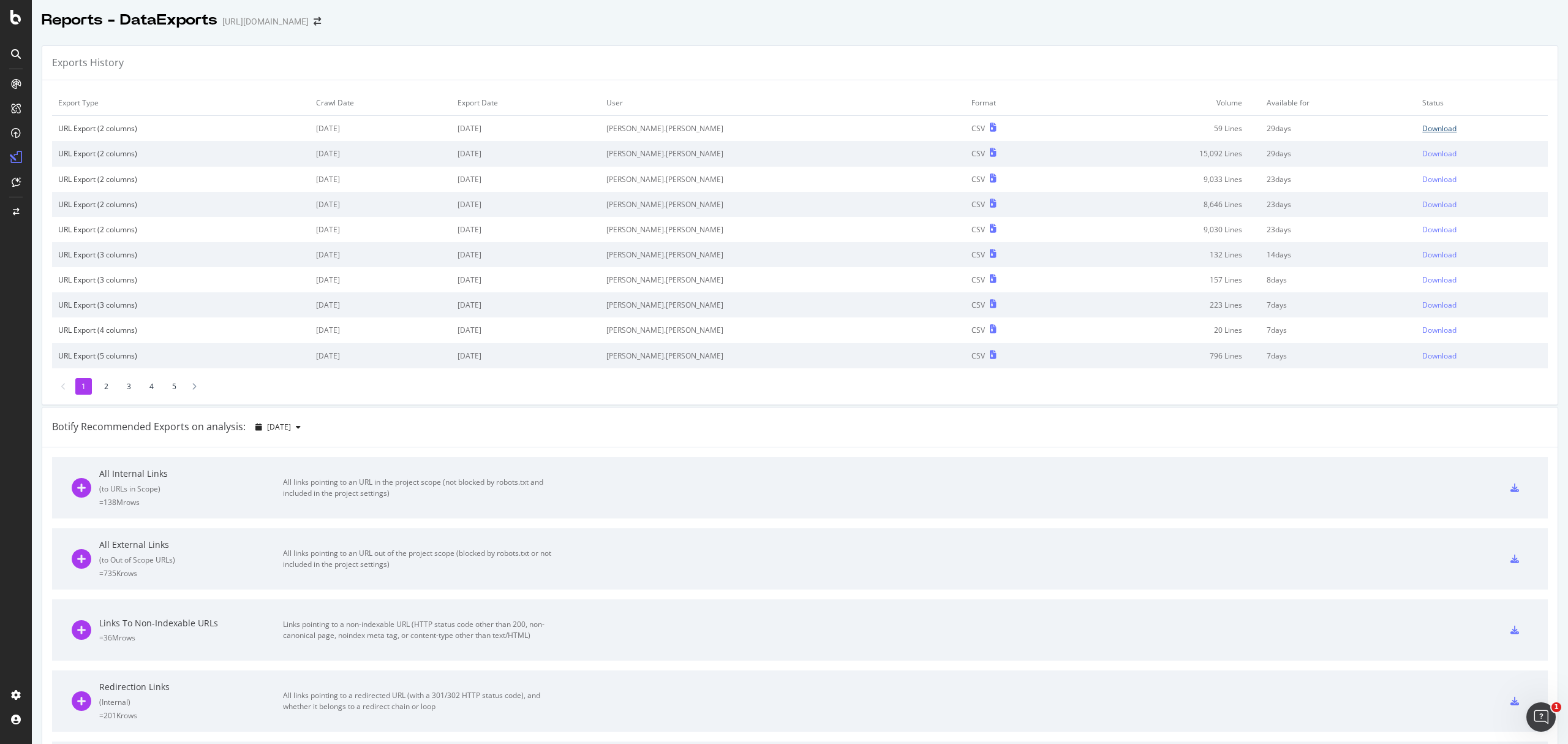
click at [1422, 129] on div "Download" at bounding box center [1439, 128] width 35 height 10
